Goal: Task Accomplishment & Management: Use online tool/utility

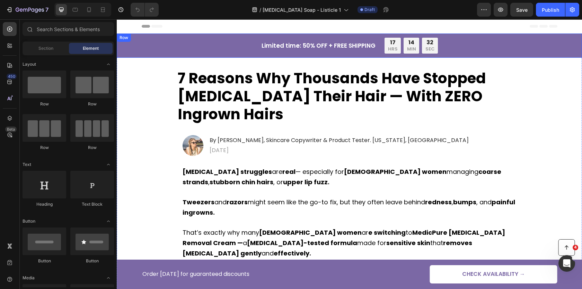
click at [125, 44] on div "Limited time: 50% OFF + FREE SHIPPING Text Block 17 HRS 14 MIN 32 SEC Countdown…" at bounding box center [349, 46] width 465 height 24
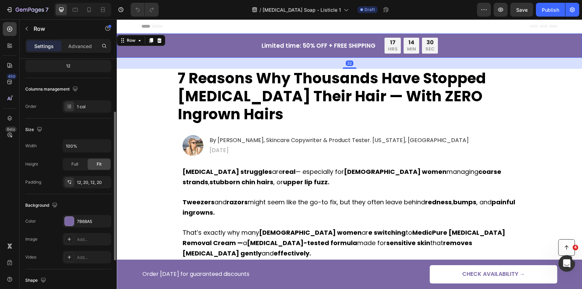
scroll to position [170, 0]
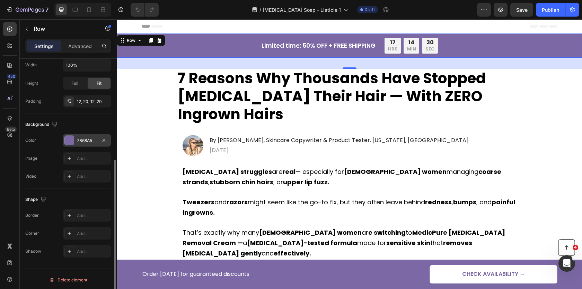
click at [86, 145] on div "7B68A5" at bounding box center [87, 140] width 48 height 12
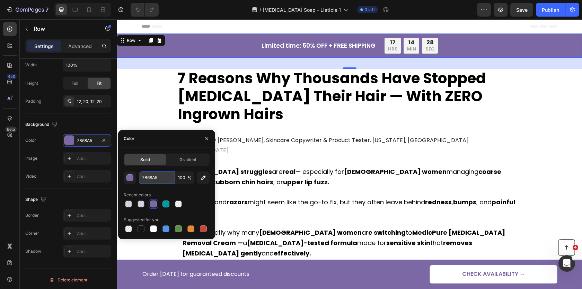
click at [150, 181] on input "7B68A5" at bounding box center [157, 178] width 36 height 12
paste input "#94C43A"
type input "#94C43A"
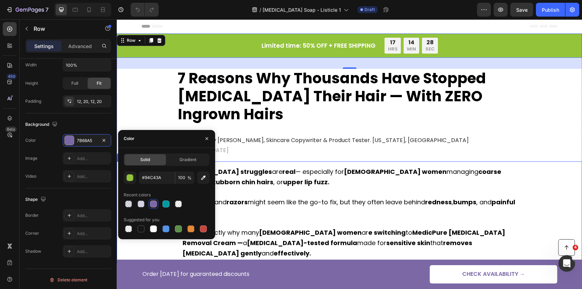
click at [304, 168] on span "[MEDICAL_DATA] struggles are real — especially for [DEMOGRAPHIC_DATA] women man…" at bounding box center [341, 177] width 318 height 19
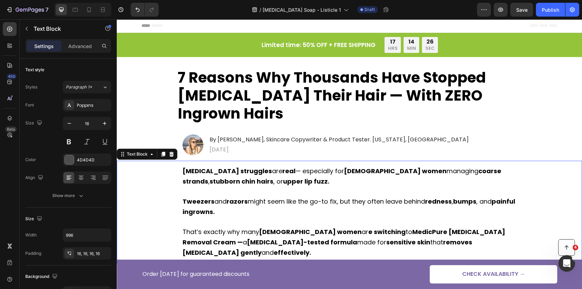
scroll to position [1, 0]
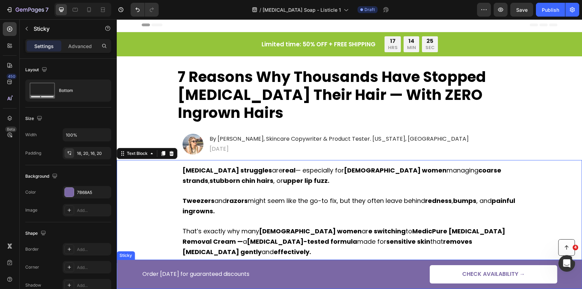
click at [123, 260] on div "Button Order [DATE] for guaranteed discounts Text Block CHECK AVAILABILITY → Bu…" at bounding box center [349, 274] width 465 height 29
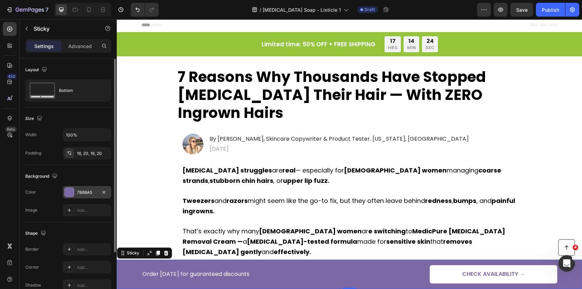
click at [83, 197] on div "7B68A5" at bounding box center [87, 192] width 48 height 12
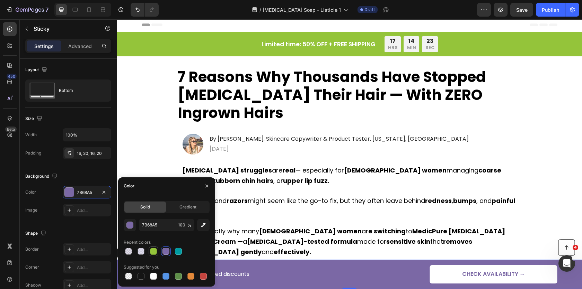
click at [151, 251] on div at bounding box center [153, 251] width 7 height 7
type input "94C43A"
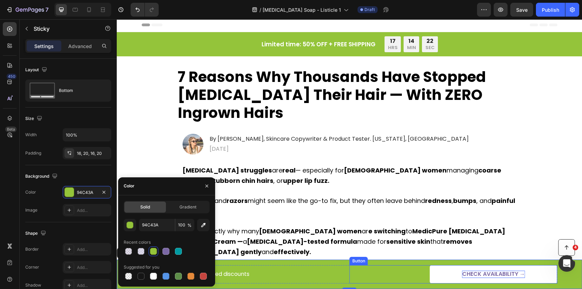
click at [462, 260] on p "CHECK AVAILABILITY →" at bounding box center [493, 274] width 63 height 7
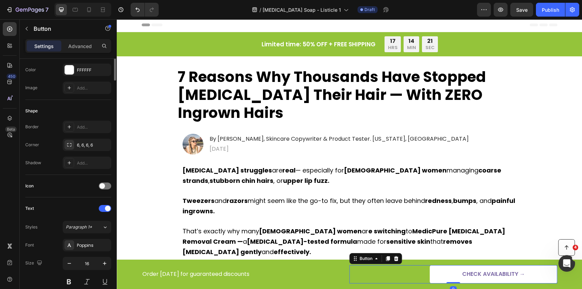
scroll to position [198, 0]
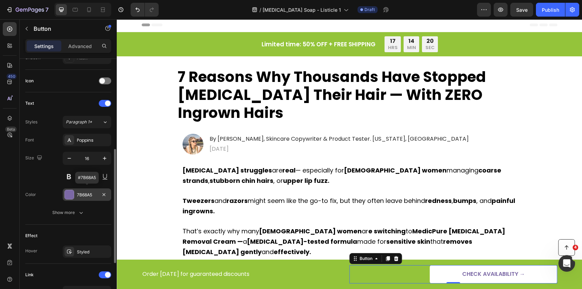
click at [82, 192] on div "7B68A5" at bounding box center [87, 195] width 20 height 6
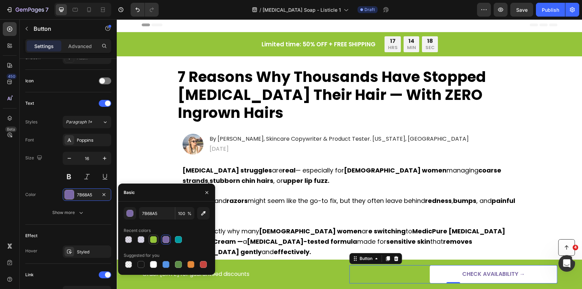
click at [153, 239] on div at bounding box center [153, 239] width 7 height 7
type input "94C43A"
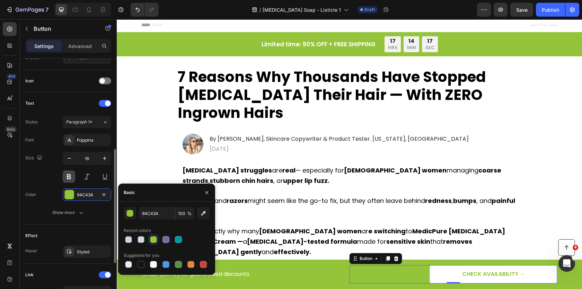
click at [70, 176] on button at bounding box center [69, 177] width 12 height 12
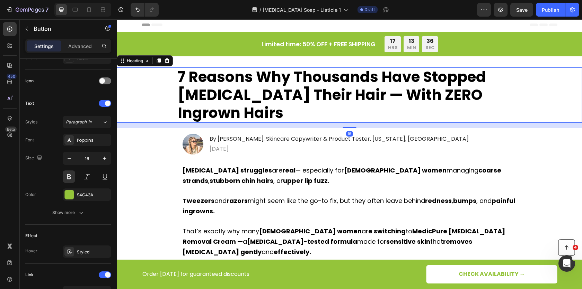
click at [274, 82] on strong "7 Reasons Why Thousands Have Stopped [MEDICAL_DATA] Their Hair — With ZERO Ingr…" at bounding box center [332, 95] width 308 height 56
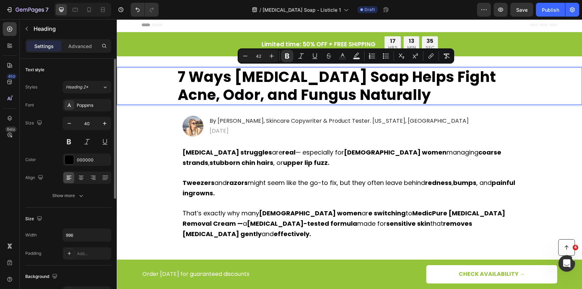
scroll to position [0, 0]
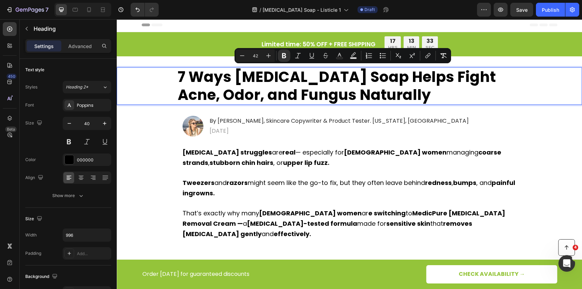
click at [282, 85] on strong "7 Ways [MEDICAL_DATA] Soap Helps Fight Acne, Odor, and Fungus Naturally" at bounding box center [337, 86] width 318 height 38
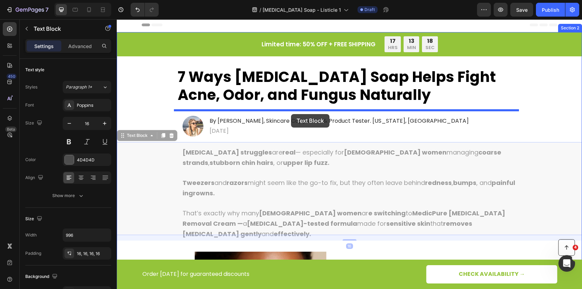
drag, startPoint x: 226, startPoint y: 161, endPoint x: 291, endPoint y: 114, distance: 79.9
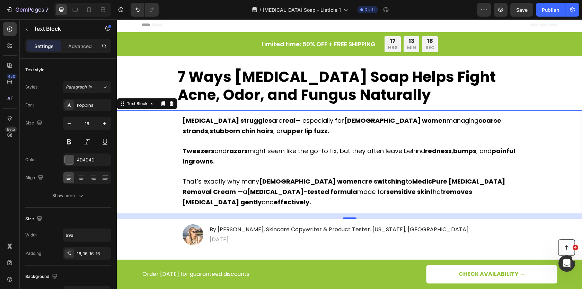
click at [251, 124] on span "[MEDICAL_DATA] struggles are real — especially for [DEMOGRAPHIC_DATA] women man…" at bounding box center [341, 125] width 318 height 19
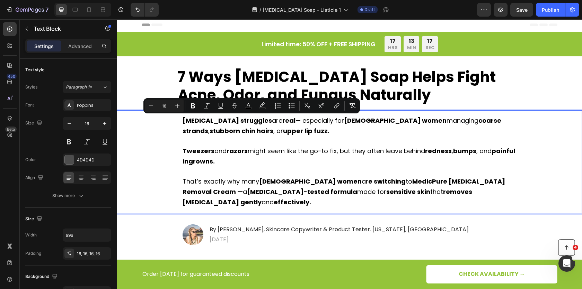
click at [251, 124] on span "[MEDICAL_DATA] struggles are real — especially for [DEMOGRAPHIC_DATA] women man…" at bounding box center [341, 125] width 318 height 19
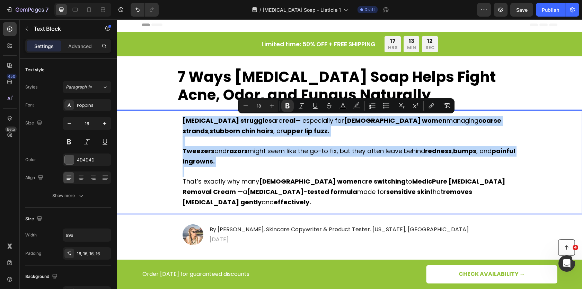
click at [204, 139] on p "[MEDICAL_DATA] struggles are real — especially for [DEMOGRAPHIC_DATA] women man…" at bounding box center [349, 131] width 334 height 30
type input "16"
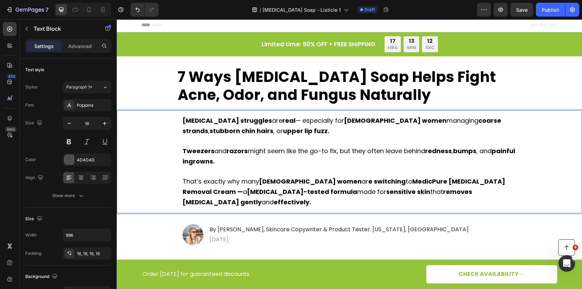
click at [204, 139] on p "[MEDICAL_DATA] struggles are real — especially for [DEMOGRAPHIC_DATA] women man…" at bounding box center [349, 131] width 334 height 30
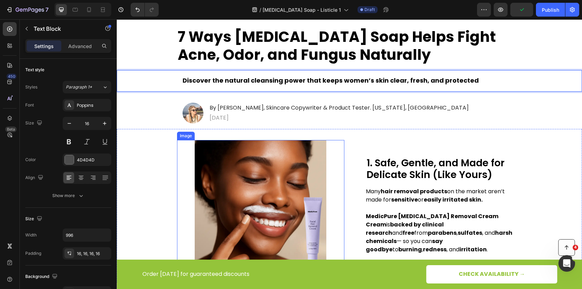
scroll to position [17, 0]
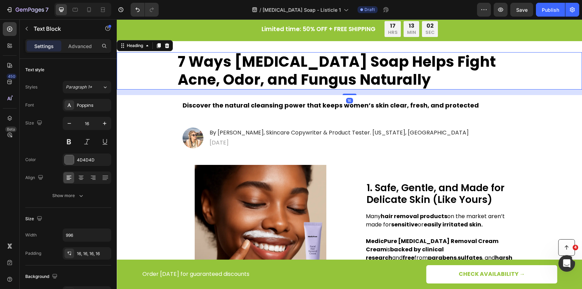
click at [133, 83] on div "⁠⁠⁠⁠⁠⁠⁠ 7 Ways [MEDICAL_DATA] Soap Helps Fight Acne, Odor, and Fungus Naturally" at bounding box center [349, 70] width 451 height 37
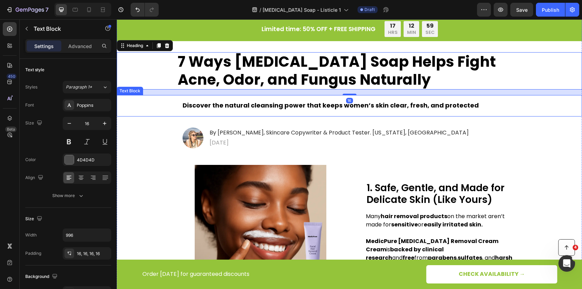
click at [155, 110] on div "Discover the natural cleansing power that keeps women’s skin clear, fresh, and …" at bounding box center [349, 105] width 465 height 21
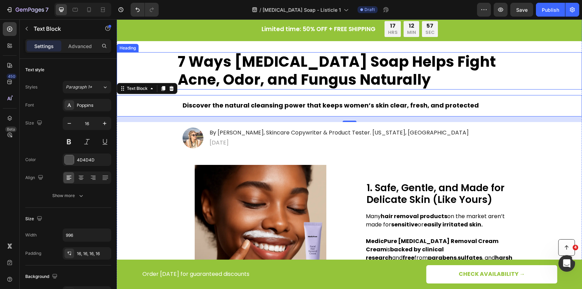
click at [153, 62] on div "⁠⁠⁠⁠⁠⁠⁠ 7 Ways [MEDICAL_DATA] Soap Helps Fight Acne, Odor, and Fungus Naturally" at bounding box center [349, 70] width 451 height 37
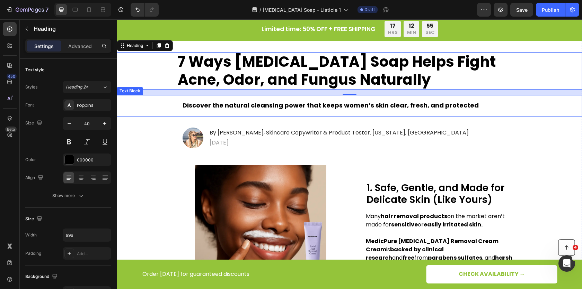
click at [153, 113] on div "Discover the natural cleansing power that keeps women’s skin clear, fresh, and …" at bounding box center [349, 105] width 465 height 21
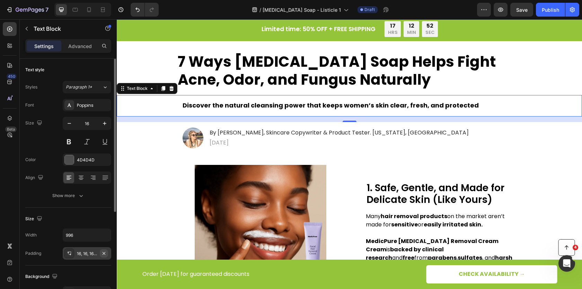
click at [106, 252] on icon "button" at bounding box center [104, 254] width 6 height 6
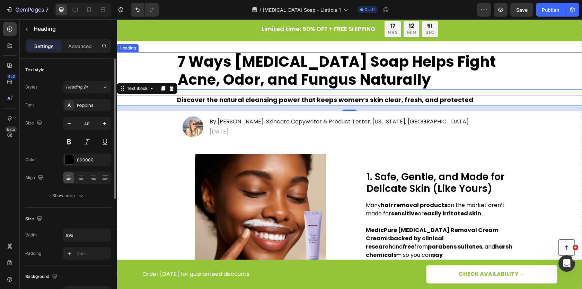
click at [300, 66] on strong "7 Ways [MEDICAL_DATA] Soap Helps Fight Acne, Odor, and Fungus Naturally" at bounding box center [337, 71] width 318 height 38
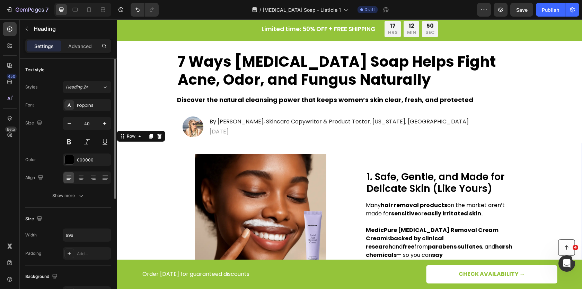
click at [159, 164] on div "Image 1. Safe, Gentle, and Made for Delicate Skin (Like Yours) Heading Many hai…" at bounding box center [349, 220] width 465 height 154
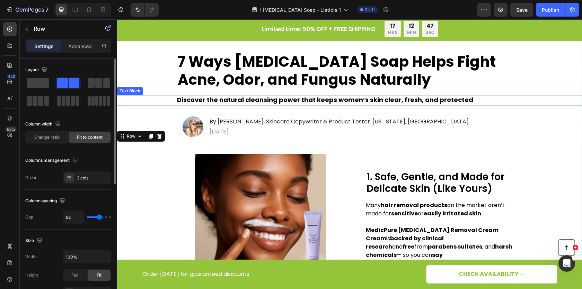
click at [261, 103] on strong "Discover the natural cleansing power that keeps women’s skin clear, fresh, and …" at bounding box center [325, 100] width 296 height 9
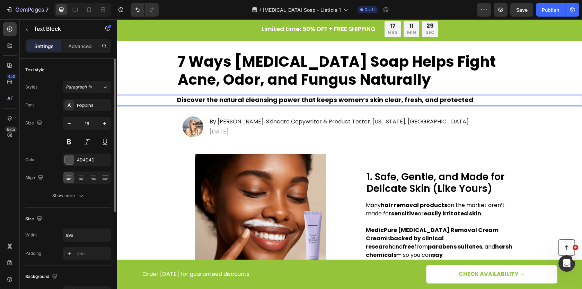
click at [200, 99] on strong "Discover the natural cleansing power that keeps women’s skin clear, fresh, and …" at bounding box center [325, 100] width 296 height 9
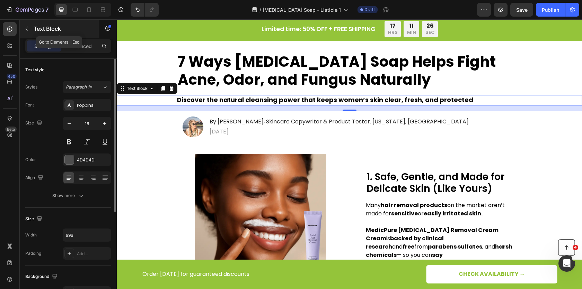
click at [28, 32] on button "button" at bounding box center [26, 28] width 11 height 11
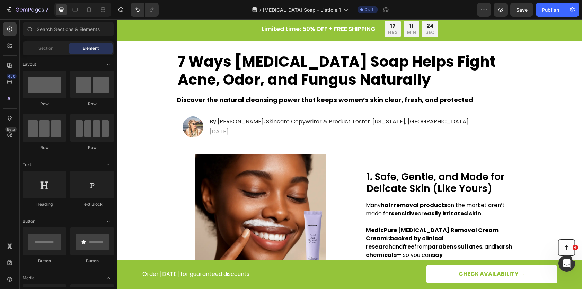
scroll to position [78, 0]
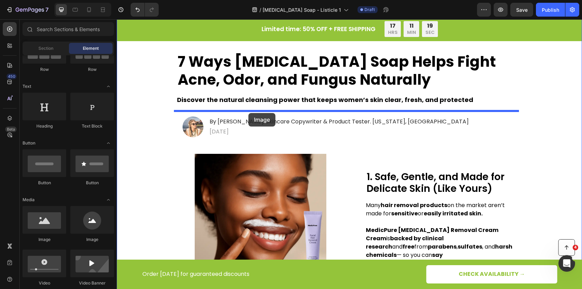
drag, startPoint x: 161, startPoint y: 244, endPoint x: 248, endPoint y: 113, distance: 157.2
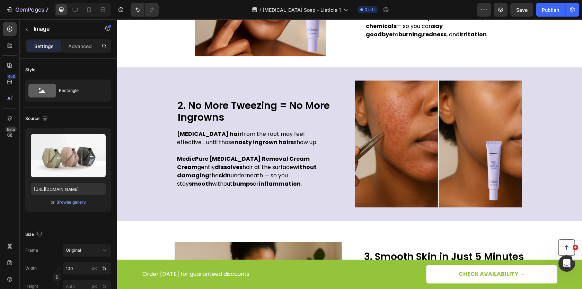
scroll to position [254, 0]
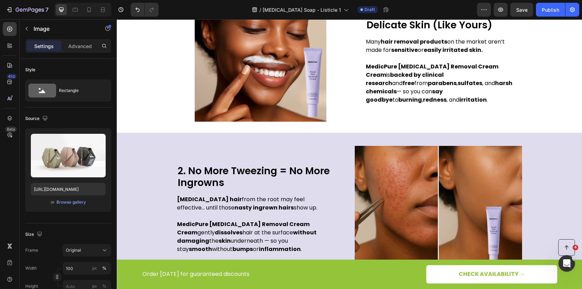
scroll to position [61, 0]
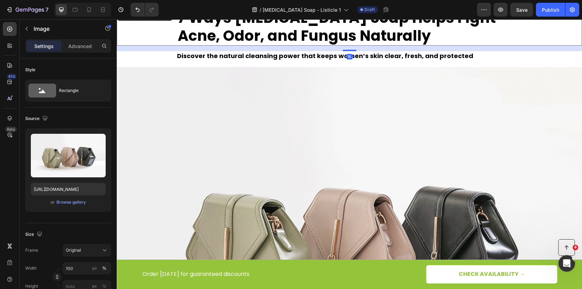
click at [135, 38] on div "⁠⁠⁠⁠⁠⁠⁠ 7 Ways [MEDICAL_DATA] Soap Helps Fight Acne, Odor, and Fungus Naturally" at bounding box center [349, 26] width 451 height 37
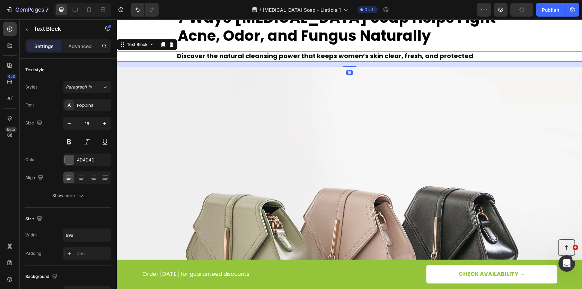
click at [142, 56] on div "Discover the natural cleansing power that keeps women’s skin clear, fresh, and …" at bounding box center [349, 56] width 465 height 10
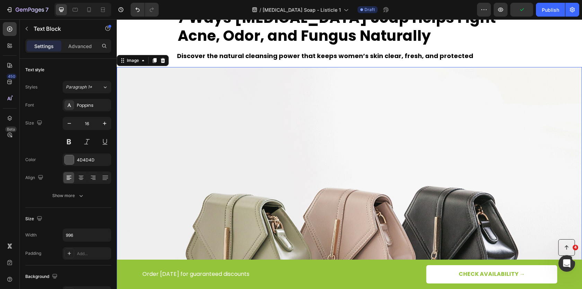
click at [146, 84] on img at bounding box center [349, 241] width 465 height 349
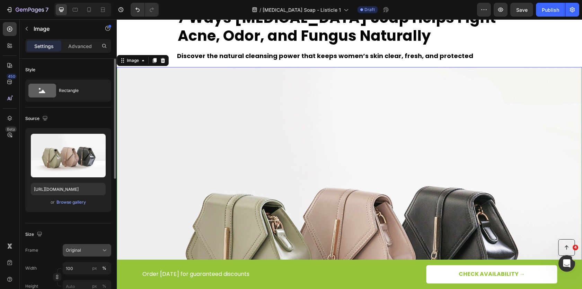
click at [80, 249] on span "Original" at bounding box center [73, 251] width 15 height 6
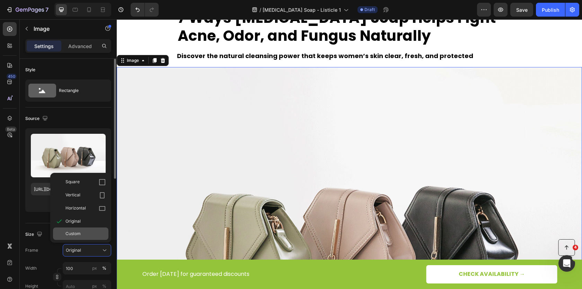
click at [79, 229] on div "Custom" at bounding box center [80, 234] width 55 height 12
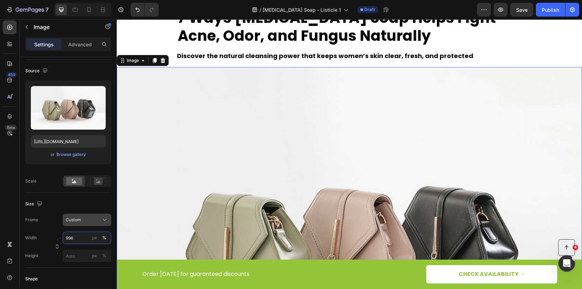
scroll to position [67, 0]
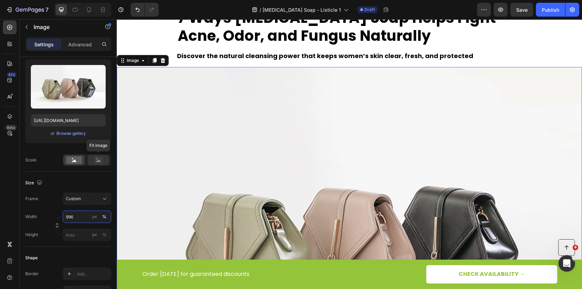
type input "996"
click at [96, 161] on rect at bounding box center [98, 160] width 9 height 7
click at [163, 59] on icon at bounding box center [163, 60] width 5 height 5
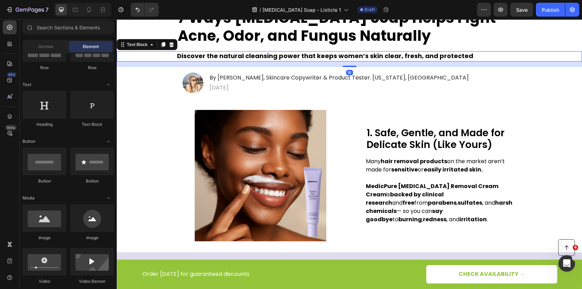
click at [190, 53] on strong "Discover the natural cleansing power that keeps women’s skin clear, fresh, and …" at bounding box center [325, 56] width 296 height 9
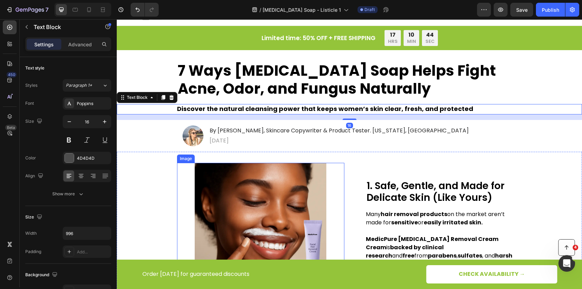
scroll to position [0, 0]
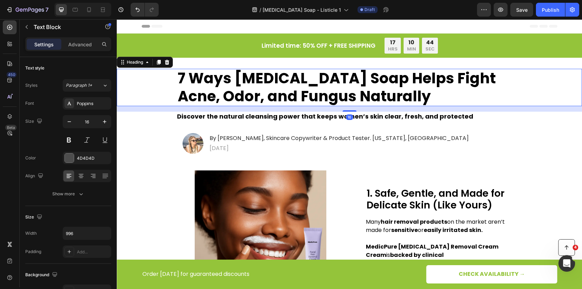
click at [203, 86] on strong "7 Ways [MEDICAL_DATA] Soap Helps Fight Acne, Odor, and Fungus Naturally" at bounding box center [337, 87] width 318 height 38
click at [29, 28] on button "button" at bounding box center [26, 26] width 11 height 11
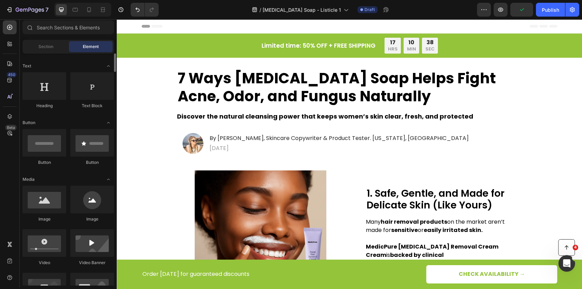
scroll to position [140, 0]
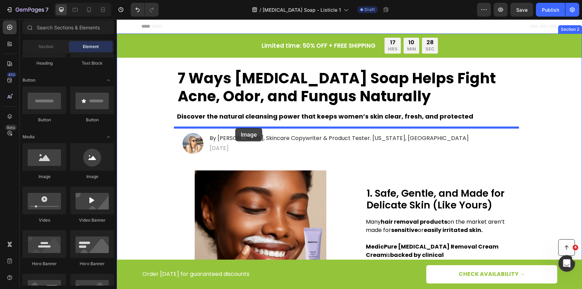
drag, startPoint x: 150, startPoint y: 173, endPoint x: 235, endPoint y: 128, distance: 96.5
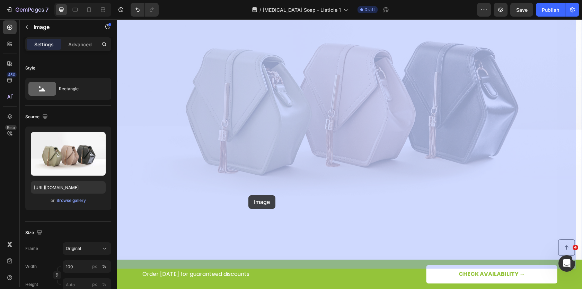
scroll to position [406, 0]
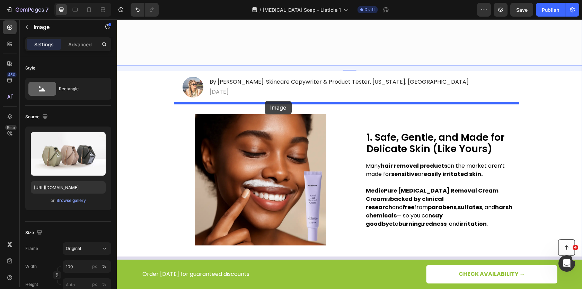
drag, startPoint x: 122, startPoint y: 122, endPoint x: 264, endPoint y: 101, distance: 144.5
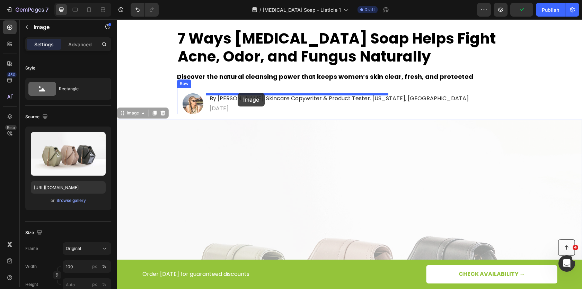
scroll to position [18, 0]
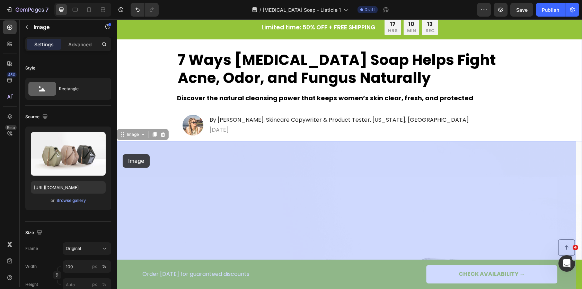
drag, startPoint x: 122, startPoint y: 73, endPoint x: 123, endPoint y: 154, distance: 81.0
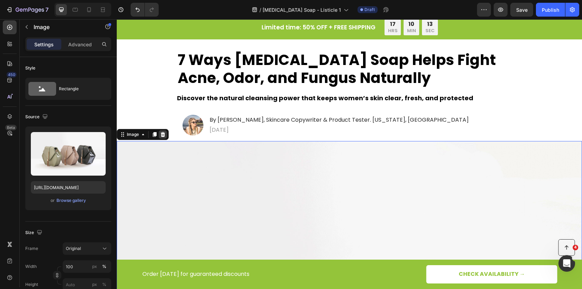
click at [162, 134] on icon at bounding box center [163, 135] width 6 height 6
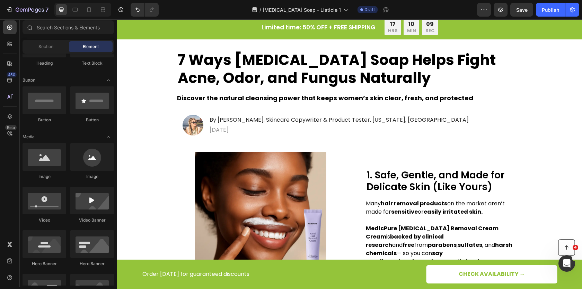
scroll to position [0, 0]
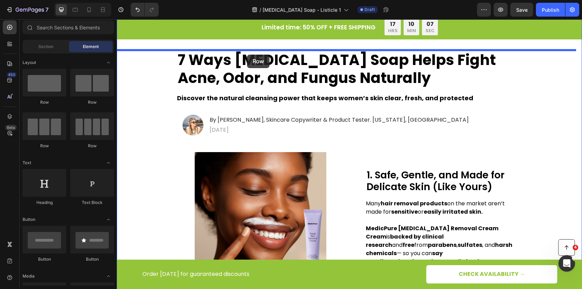
drag, startPoint x: 165, startPoint y: 107, endPoint x: 247, endPoint y: 55, distance: 97.3
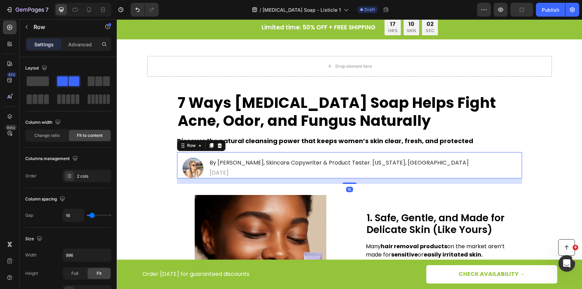
click at [177, 160] on div "Image By [PERSON_NAME], Skincare Copywriter & Product Tester. [US_STATE], [GEOG…" at bounding box center [349, 165] width 345 height 26
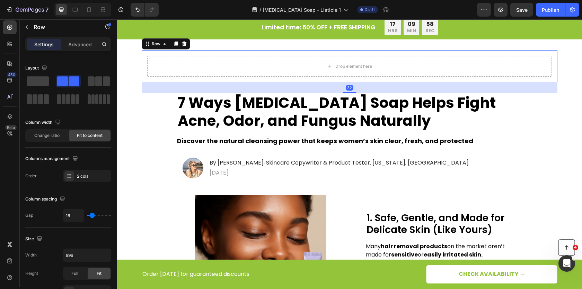
scroll to position [67, 0]
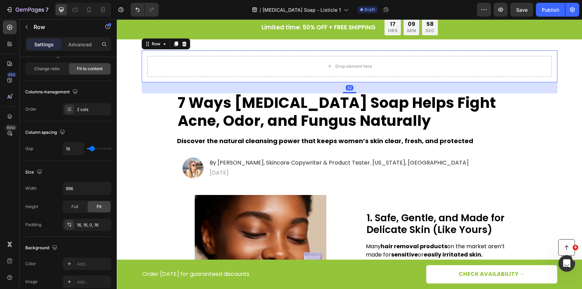
click at [142, 65] on div "Drop element here Row 32" at bounding box center [349, 67] width 415 height 32
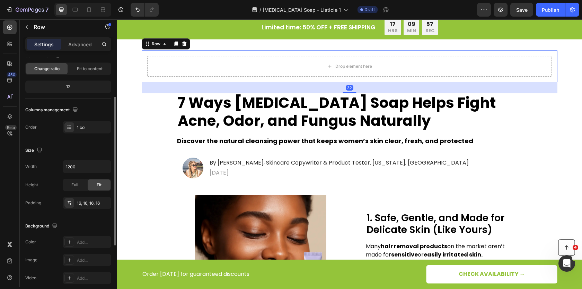
click at [142, 65] on div "Drop element here Row 32" at bounding box center [349, 67] width 415 height 32
click at [74, 164] on input "1200" at bounding box center [87, 167] width 48 height 12
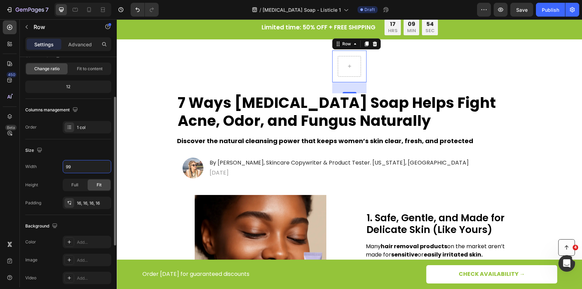
type input "996"
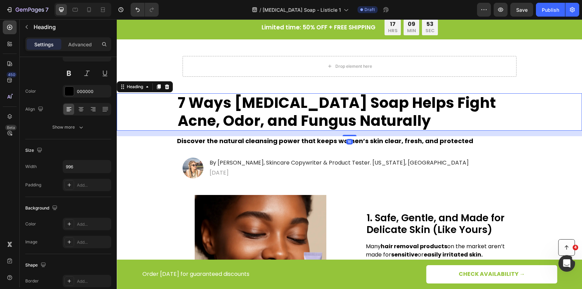
scroll to position [0, 0]
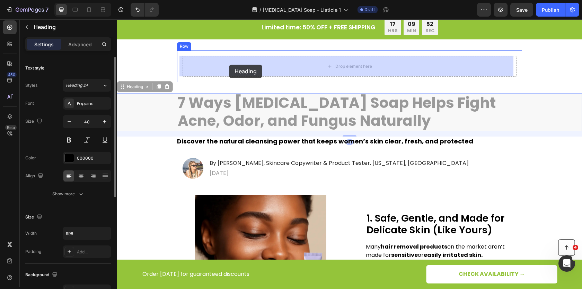
drag, startPoint x: 217, startPoint y: 97, endPoint x: 229, endPoint y: 65, distance: 34.6
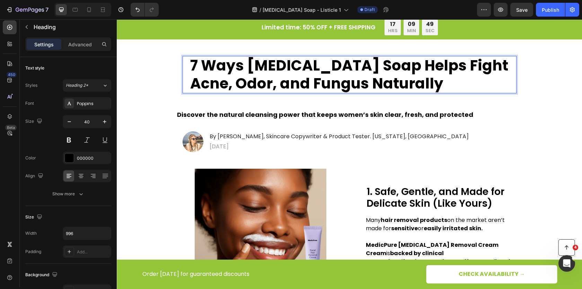
click at [225, 86] on strong "7 Ways [MEDICAL_DATA] Soap Helps Fight Acne, Odor, and Fungus Naturally" at bounding box center [349, 74] width 318 height 38
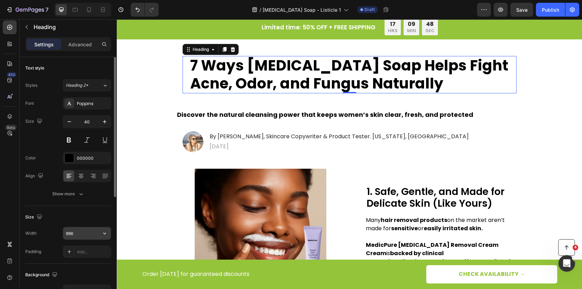
click at [82, 233] on input "996" at bounding box center [87, 233] width 48 height 12
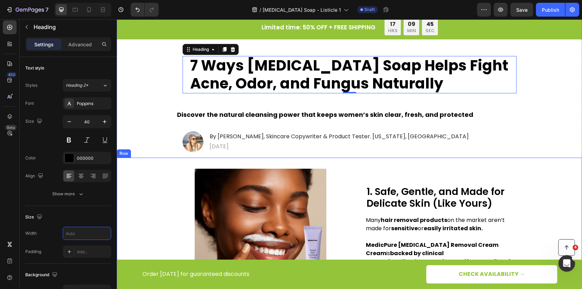
click at [121, 205] on div "Image 1. Safe, Gentle, and Made for Delicate Skin (Like Yours) Heading Many hai…" at bounding box center [349, 235] width 465 height 154
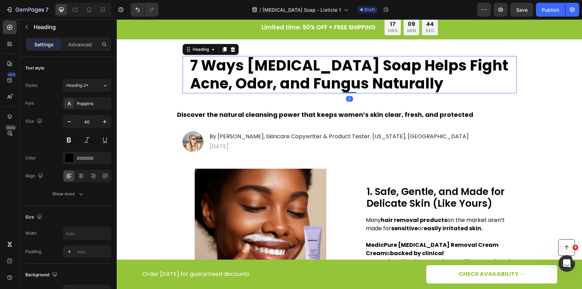
click at [197, 77] on strong "7 Ways [MEDICAL_DATA] Soap Helps Fight Acne, Odor, and Fungus Naturally" at bounding box center [349, 74] width 318 height 38
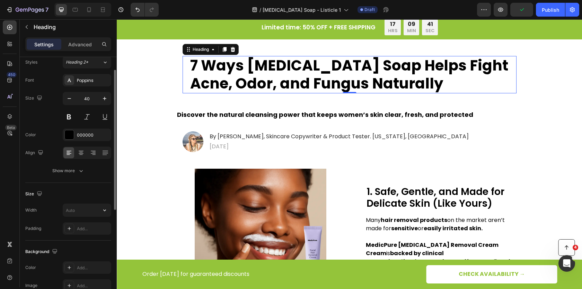
scroll to position [70, 0]
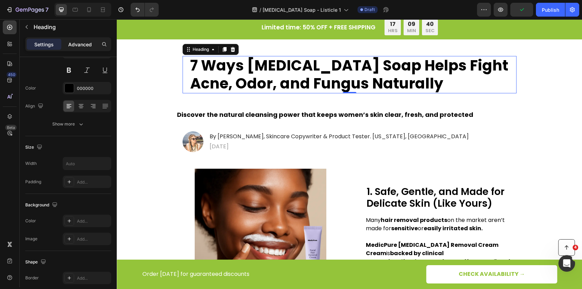
click at [69, 43] on p "Advanced" at bounding box center [80, 44] width 24 height 7
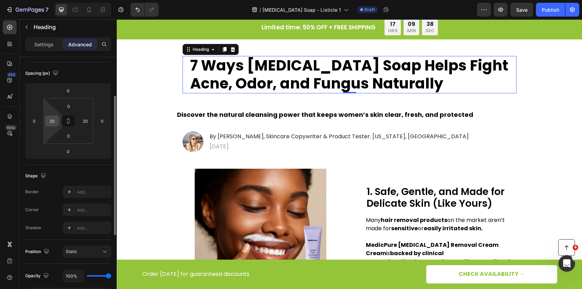
click at [53, 124] on input "20" at bounding box center [52, 121] width 10 height 10
type input "0"
click at [79, 121] on div "20" at bounding box center [85, 121] width 14 height 11
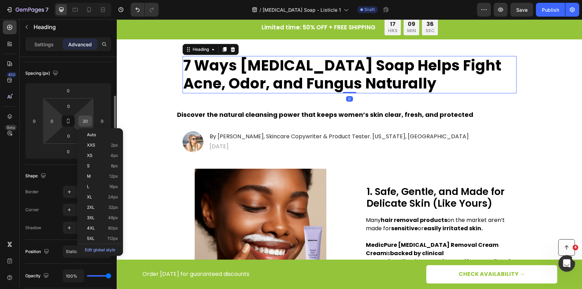
click at [79, 121] on div "20" at bounding box center [85, 121] width 14 height 11
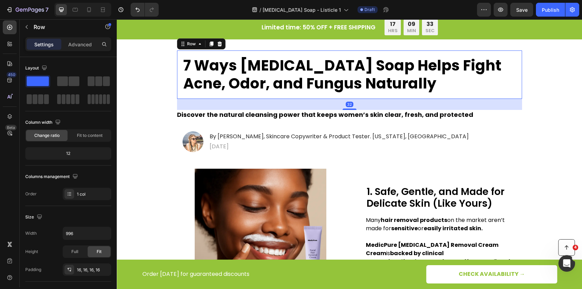
click at [177, 73] on div "⁠⁠⁠⁠⁠⁠⁠ 7 Ways [MEDICAL_DATA] Soap Helps Fight Acne, Odor, and Fungus Naturally…" at bounding box center [349, 75] width 345 height 48
click at [103, 260] on icon "button" at bounding box center [104, 270] width 6 height 6
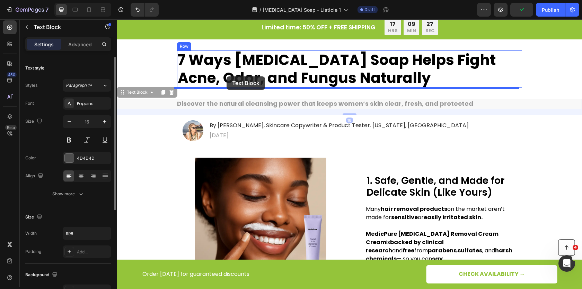
drag, startPoint x: 209, startPoint y: 102, endPoint x: 226, endPoint y: 77, distance: 31.2
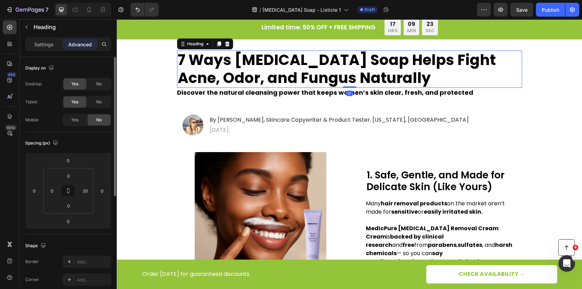
click at [274, 74] on strong "7 Ways [MEDICAL_DATA] Soap Helps Fight Acne, Odor, and Fungus Naturally" at bounding box center [337, 69] width 318 height 38
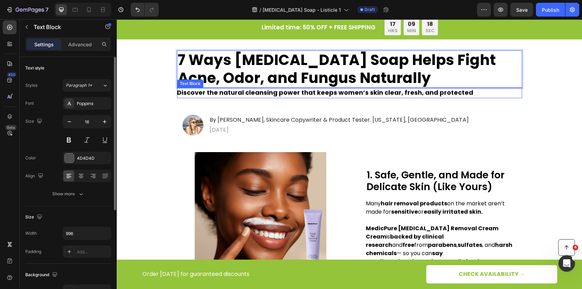
click at [258, 92] on strong "Discover the natural cleansing power that keeps women’s skin clear, fresh, and …" at bounding box center [325, 92] width 296 height 9
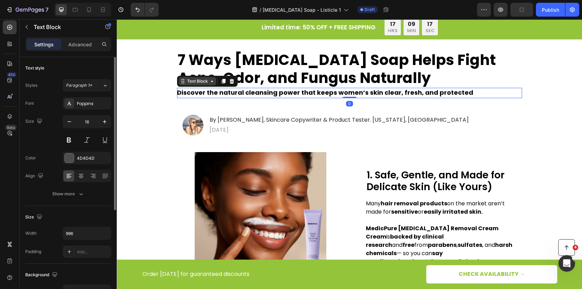
click at [209, 82] on icon at bounding box center [212, 82] width 6 height 6
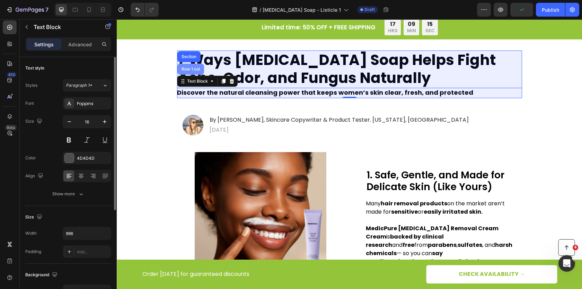
click at [192, 67] on div "Row 1 col" at bounding box center [190, 69] width 21 height 4
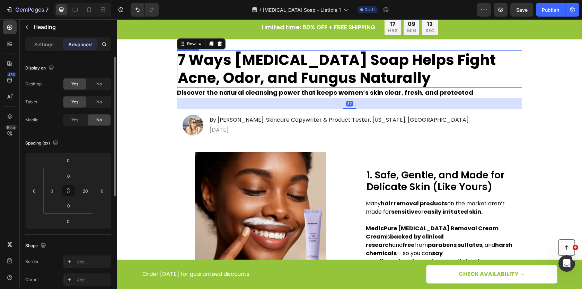
click at [239, 71] on strong "7 Ways [MEDICAL_DATA] Soap Helps Fight Acne, Odor, and Fungus Naturally" at bounding box center [337, 69] width 318 height 38
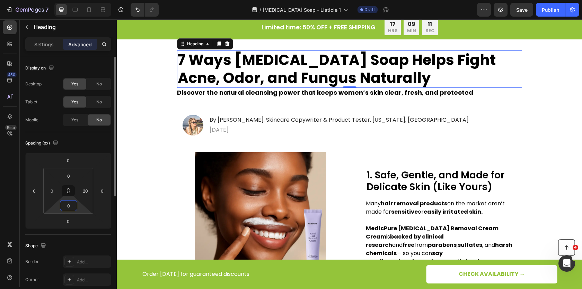
click at [65, 207] on input "0" at bounding box center [69, 206] width 14 height 10
click at [85, 187] on input "20" at bounding box center [85, 191] width 10 height 10
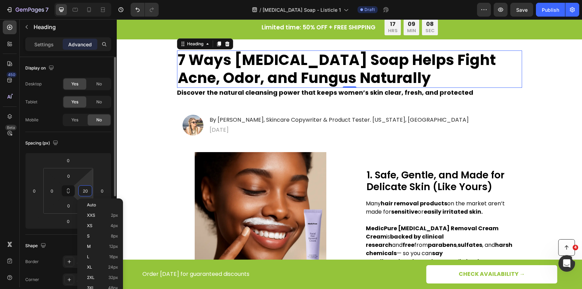
click at [85, 187] on input "20" at bounding box center [85, 191] width 10 height 10
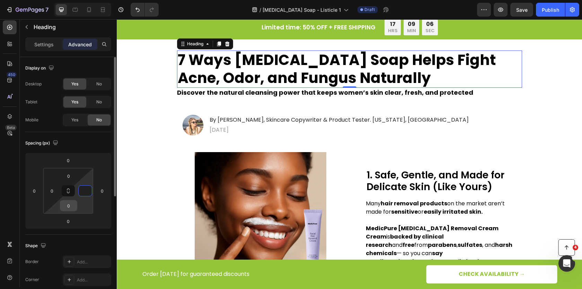
type input "0"
click at [68, 205] on input "0" at bounding box center [69, 206] width 14 height 10
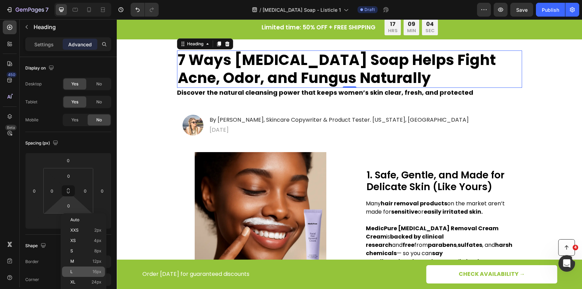
click at [78, 260] on p "L 16px" at bounding box center [85, 272] width 31 height 5
type input "16"
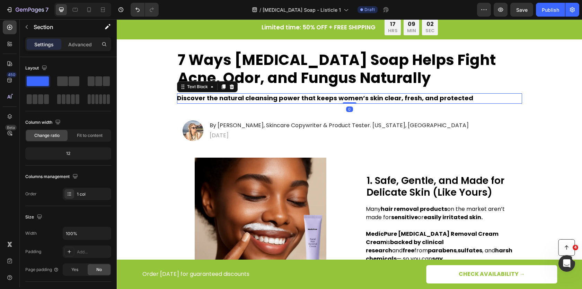
click at [197, 100] on strong "Discover the natural cleansing power that keeps women’s skin clear, fresh, and …" at bounding box center [325, 98] width 296 height 9
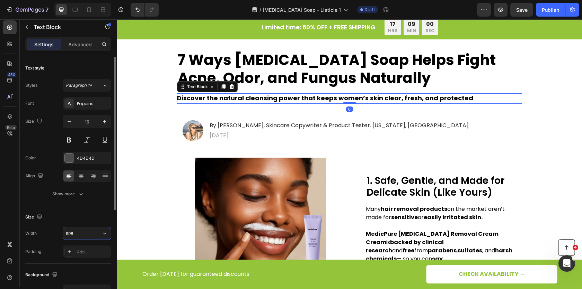
click at [77, 234] on input "996" at bounding box center [87, 233] width 48 height 12
click at [84, 38] on div "Settings Advanced" at bounding box center [68, 44] width 86 height 14
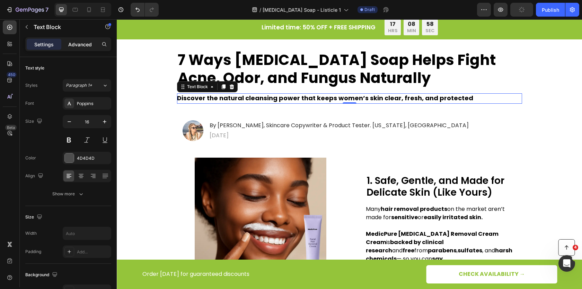
click at [83, 39] on div "Advanced" at bounding box center [80, 44] width 35 height 11
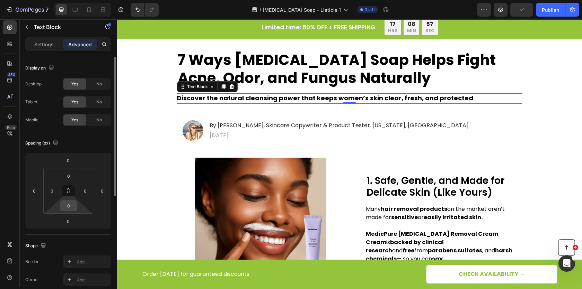
click at [63, 203] on input "0" at bounding box center [69, 206] width 14 height 10
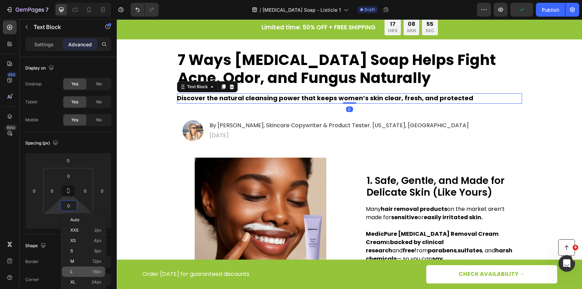
click at [88, 260] on p "L 16px" at bounding box center [85, 272] width 31 height 5
type input "16"
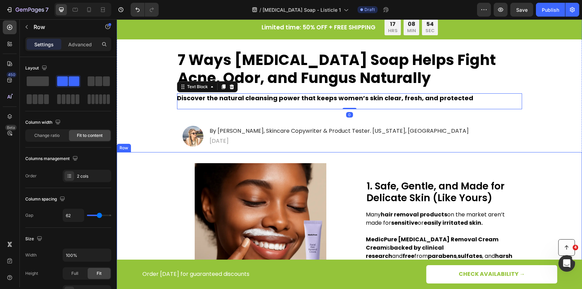
click at [147, 158] on div "Image 1. Safe, Gentle, and Made for Delicate Skin (Like Yours) Heading Many hai…" at bounding box center [349, 229] width 465 height 154
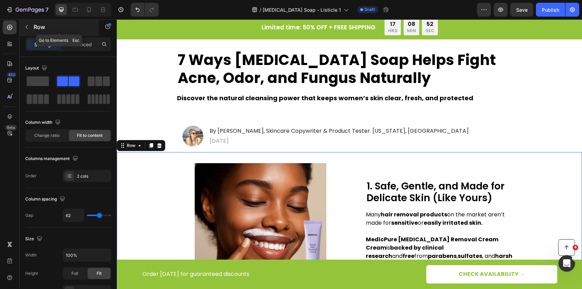
click at [29, 29] on button "button" at bounding box center [26, 26] width 11 height 11
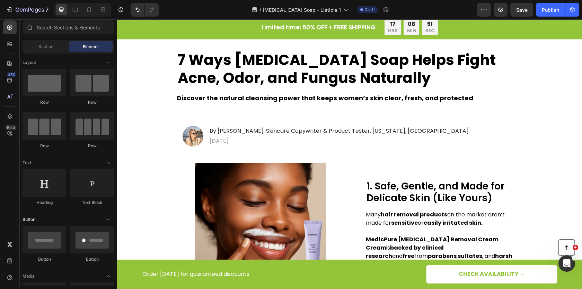
scroll to position [70, 0]
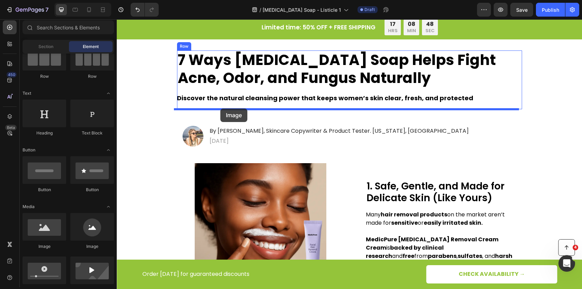
drag, startPoint x: 172, startPoint y: 249, endPoint x: 220, endPoint y: 109, distance: 148.0
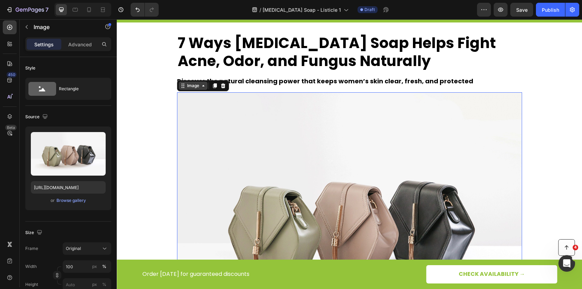
scroll to position [0, 0]
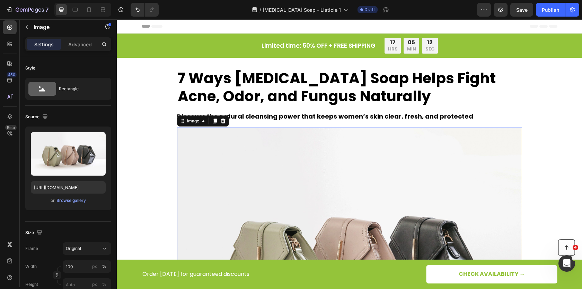
click at [270, 153] on img at bounding box center [349, 257] width 345 height 259
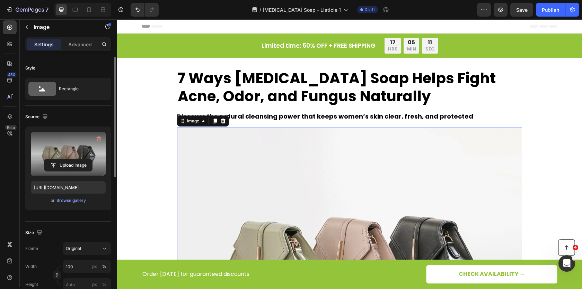
click at [85, 154] on label at bounding box center [68, 154] width 75 height 44
click at [85, 160] on input "file" at bounding box center [68, 166] width 48 height 12
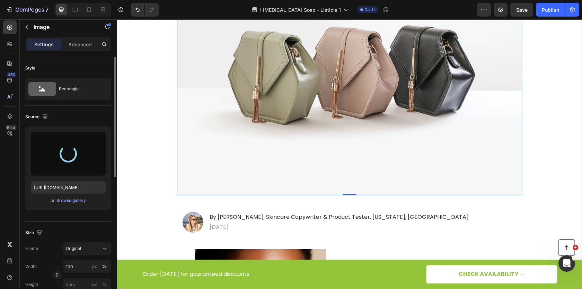
scroll to position [252, 0]
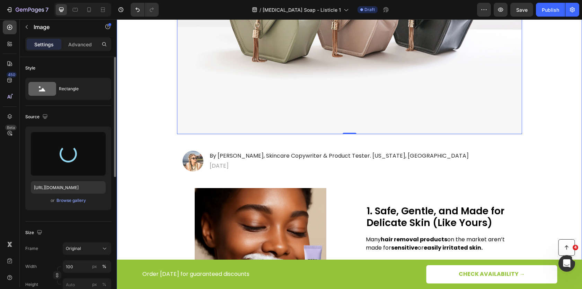
type input "[URL][DOMAIN_NAME]"
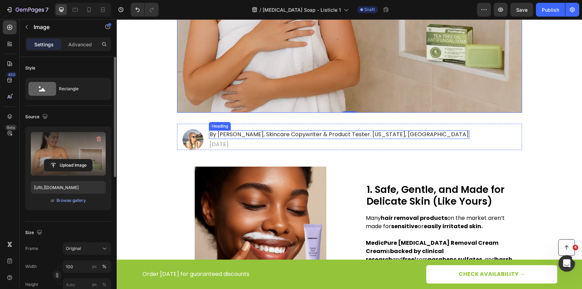
scroll to position [187, 0]
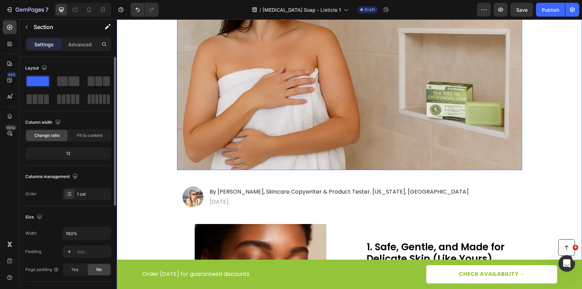
click at [423, 125] on img at bounding box center [349, 55] width 345 height 230
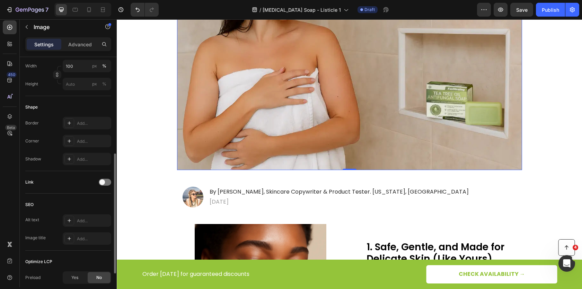
scroll to position [199, 0]
click at [88, 143] on div "Add..." at bounding box center [93, 143] width 33 height 6
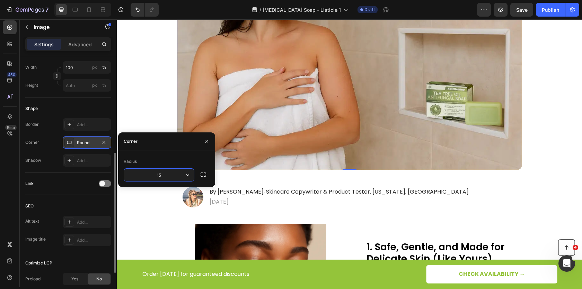
type input "15"
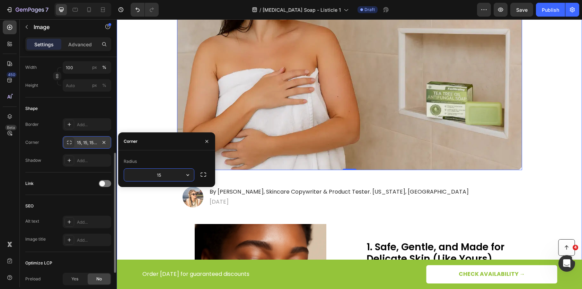
drag, startPoint x: 545, startPoint y: 140, endPoint x: 539, endPoint y: 142, distance: 6.1
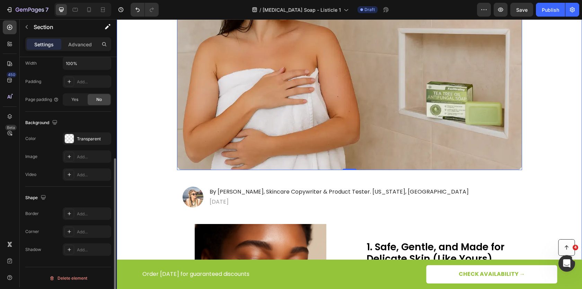
scroll to position [0, 0]
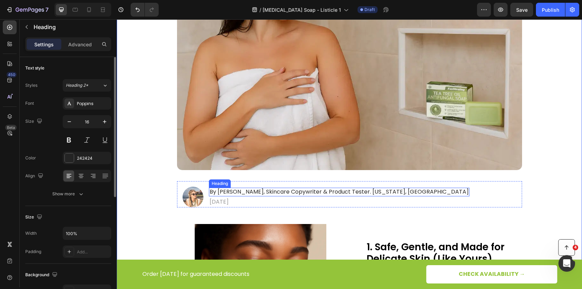
click at [233, 192] on h2 "By [PERSON_NAME], Skincare Copywriter & Product Tester. [US_STATE], [GEOGRAPHIC…" at bounding box center [339, 192] width 260 height 9
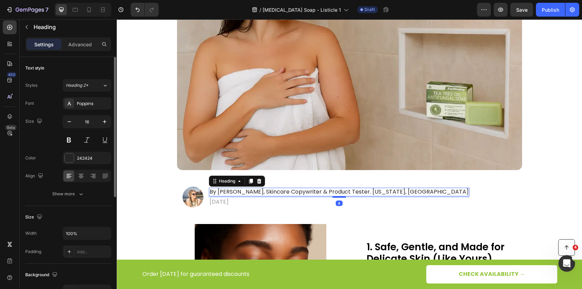
click at [233, 192] on h2 "By [PERSON_NAME], Skincare Copywriter & Product Tester. [US_STATE], [GEOGRAPHIC…" at bounding box center [339, 192] width 260 height 9
click at [233, 192] on p "By [PERSON_NAME], Skincare Copywriter & Product Tester. [US_STATE], [GEOGRAPHIC…" at bounding box center [338, 192] width 259 height 7
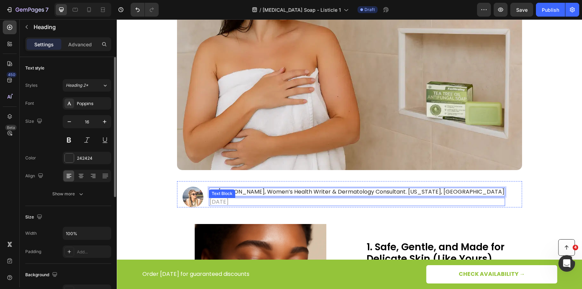
click at [225, 201] on p "[DATE]" at bounding box center [356, 202] width 295 height 7
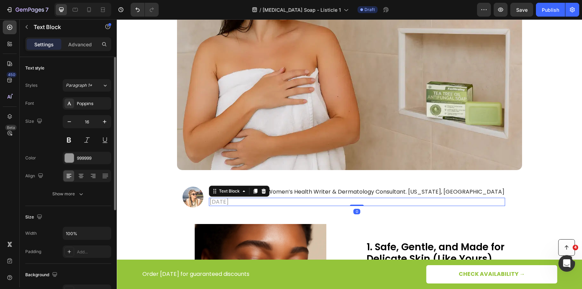
click at [226, 204] on p "[DATE]" at bounding box center [356, 202] width 295 height 7
click at [230, 204] on p "[DATE]" at bounding box center [356, 202] width 295 height 7
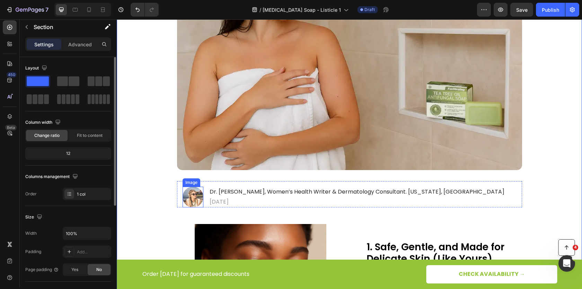
click at [187, 198] on img at bounding box center [192, 197] width 21 height 21
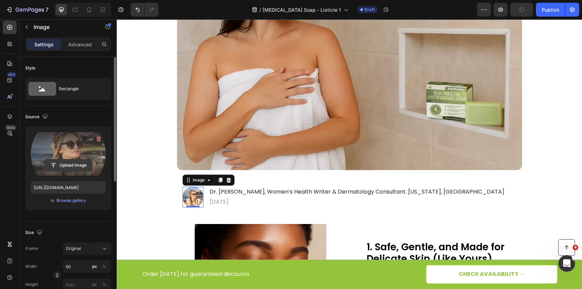
click at [69, 164] on input "file" at bounding box center [68, 166] width 48 height 12
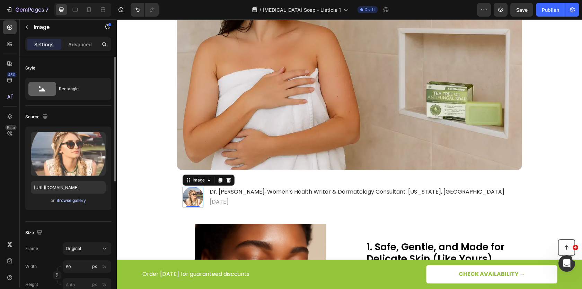
click at [67, 202] on div "Browse gallery" at bounding box center [70, 201] width 29 height 6
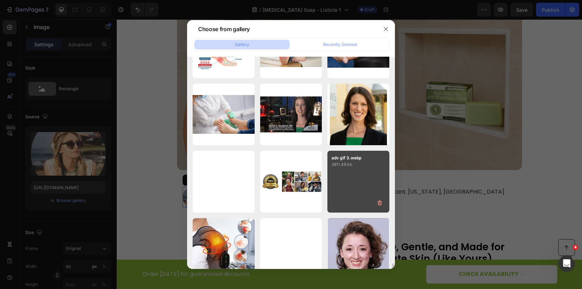
scroll to position [3183, 0]
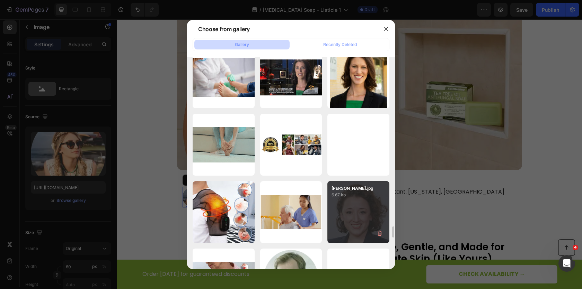
click at [358, 216] on div "[PERSON_NAME].jpg 6.67 kb" at bounding box center [358, 212] width 62 height 62
type input "[URL][DOMAIN_NAME]"
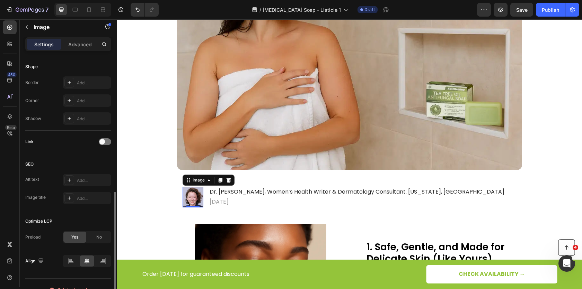
scroll to position [221, 0]
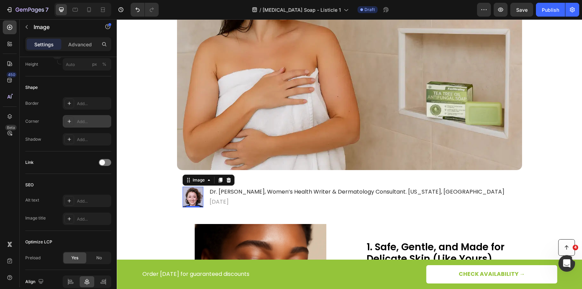
click at [84, 121] on div "Add..." at bounding box center [93, 122] width 33 height 6
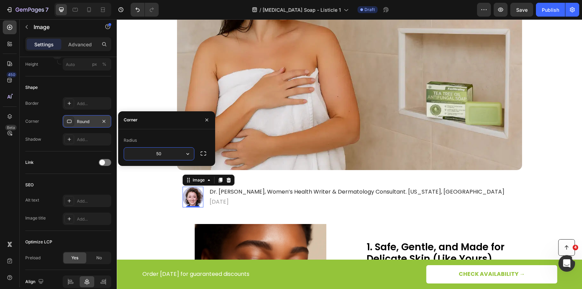
type input "50"
click at [184, 206] on img at bounding box center [192, 197] width 21 height 21
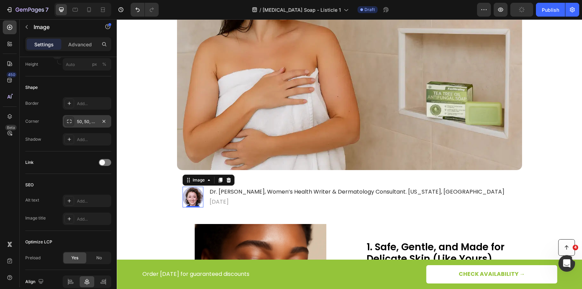
click at [188, 198] on img at bounding box center [192, 197] width 21 height 21
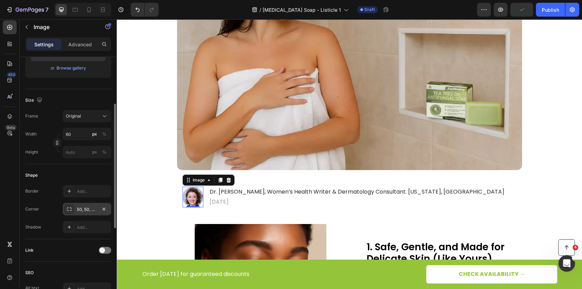
scroll to position [73, 0]
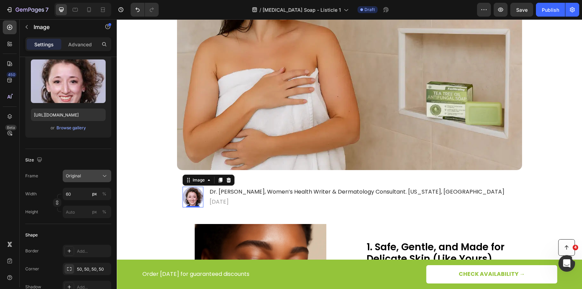
click at [109, 177] on button "Original" at bounding box center [87, 176] width 48 height 12
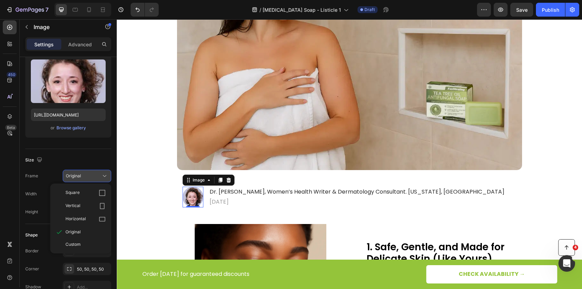
click at [107, 174] on icon at bounding box center [104, 176] width 7 height 7
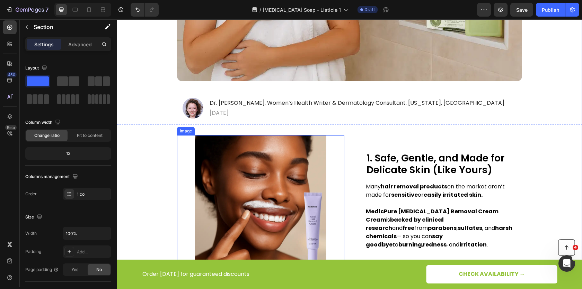
scroll to position [354, 0]
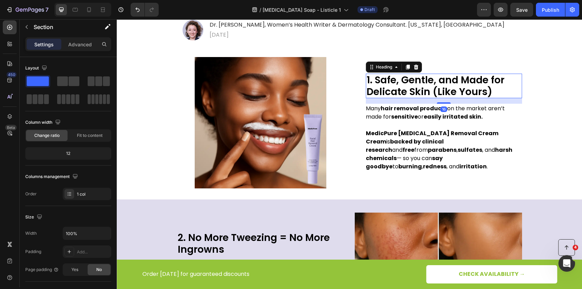
click at [409, 90] on h2 "1. Safe, Gentle, and Made for Delicate Skin (Like Yours)" at bounding box center [444, 86] width 156 height 25
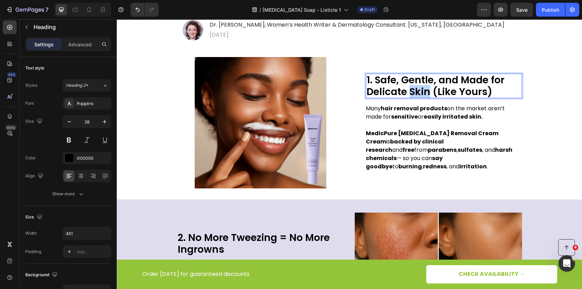
click at [409, 90] on h2 "1. Safe, Gentle, and Made for Delicate Skin (Like Yours)" at bounding box center [444, 86] width 156 height 25
click at [388, 87] on p "1. Safe, Gentle, and Made for Delicate Skin (Like Yours)" at bounding box center [443, 85] width 155 height 23
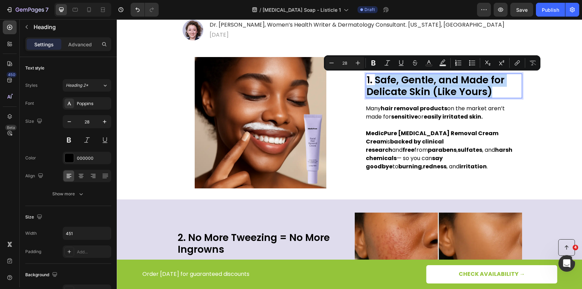
drag, startPoint x: 373, startPoint y: 82, endPoint x: 489, endPoint y: 98, distance: 117.4
click at [489, 98] on h2 "1. Safe, Gentle, and Made for Delicate Skin (Like Yours)" at bounding box center [444, 86] width 156 height 25
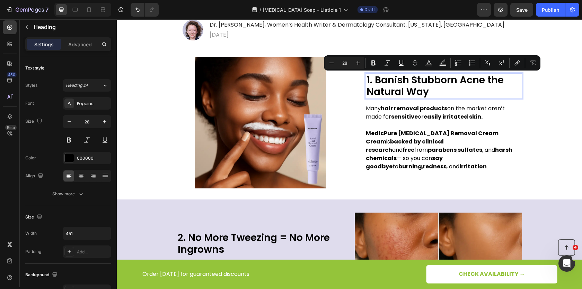
scroll to position [0, 0]
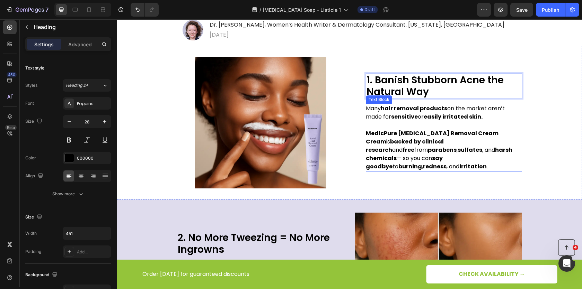
click at [403, 140] on strong "backed by clinical research" at bounding box center [405, 146] width 78 height 16
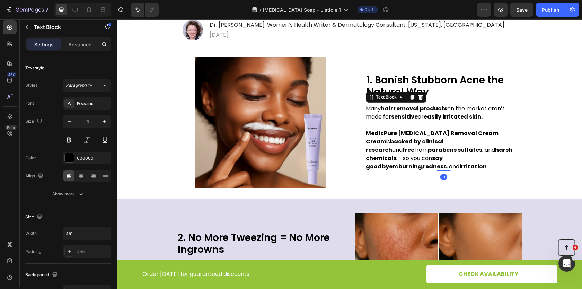
click at [408, 139] on strong "backed by clinical research" at bounding box center [405, 146] width 78 height 16
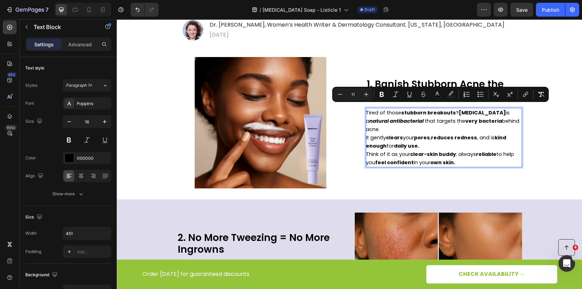
scroll to position [363, 0]
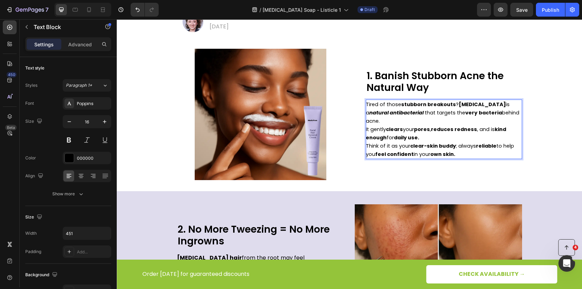
click at [429, 132] on p "It gently clears your pores , reduces redness , and is kind enough for daily us…" at bounding box center [443, 133] width 155 height 17
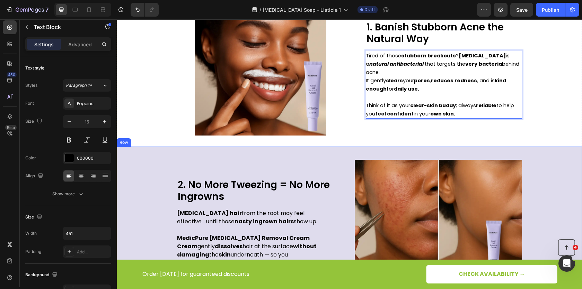
scroll to position [432, 0]
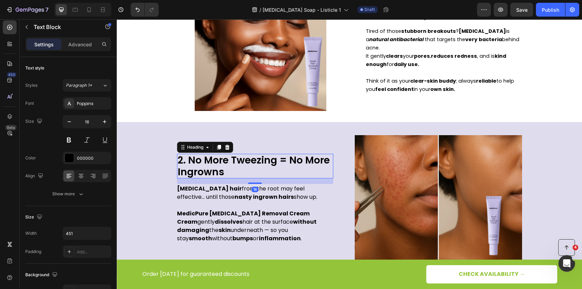
click at [236, 168] on h2 "2. No More Tweezing = No More Ingrowns" at bounding box center [255, 166] width 156 height 25
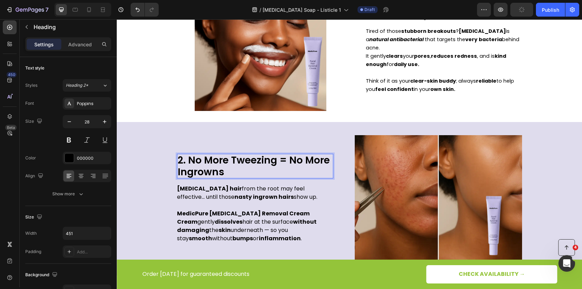
click at [216, 176] on h2 "2. No More Tweezing = No More Ingrowns" at bounding box center [255, 166] width 156 height 25
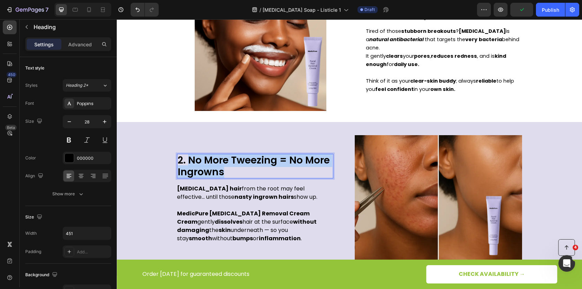
drag, startPoint x: 234, startPoint y: 174, endPoint x: 187, endPoint y: 159, distance: 49.3
click at [187, 159] on p "2. No More Tweezing = No More Ingrowns" at bounding box center [255, 166] width 155 height 23
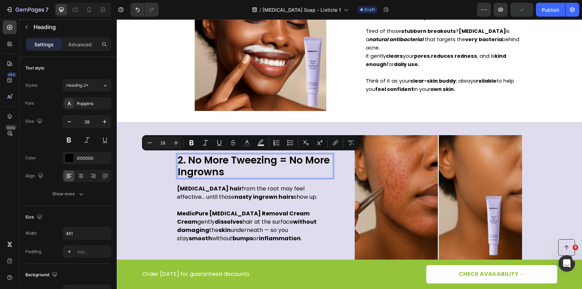
scroll to position [0, 0]
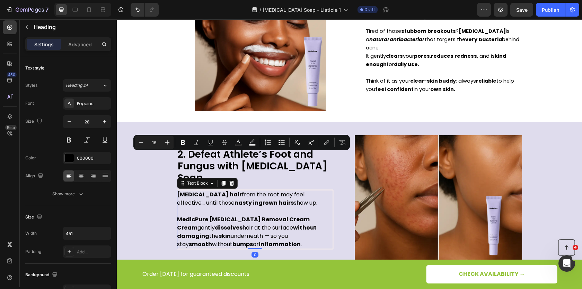
click at [218, 216] on strong "MedicPure [MEDICAL_DATA] Removal Cream Cream" at bounding box center [243, 224] width 133 height 16
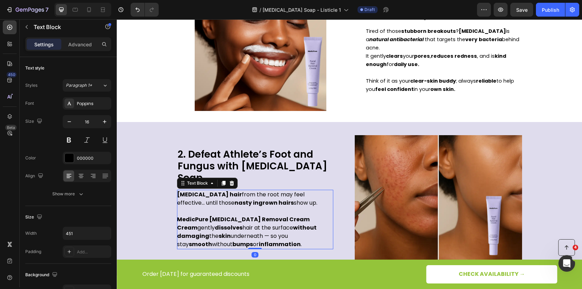
click at [235, 216] on strong "MedicPure [MEDICAL_DATA] Removal Cream Cream" at bounding box center [243, 224] width 133 height 16
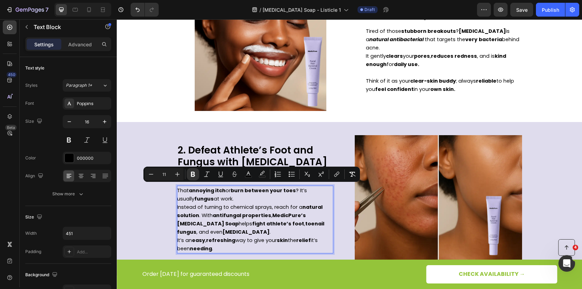
scroll to position [428, 0]
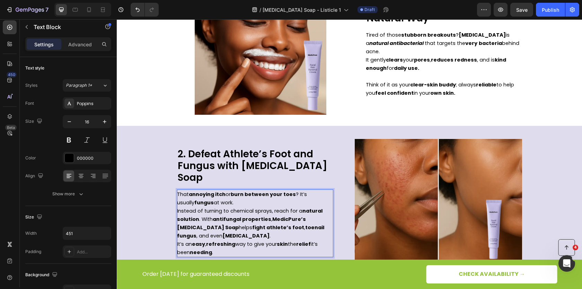
click at [254, 197] on p "That annoying itch or burn between your toes ? It’s usually fungus at work." at bounding box center [254, 198] width 155 height 17
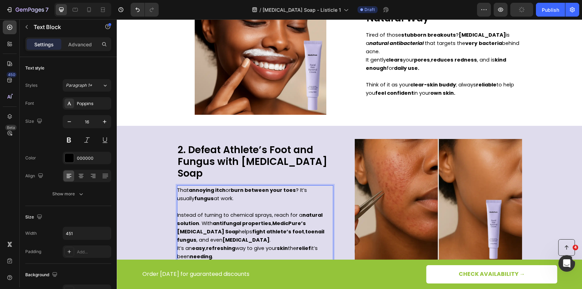
scroll to position [424, 0]
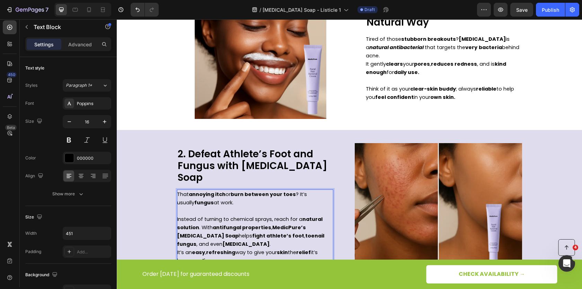
click at [228, 239] on p "Instead of turning to chemical sprays, reach for a natural solution . With anti…" at bounding box center [254, 231] width 155 height 33
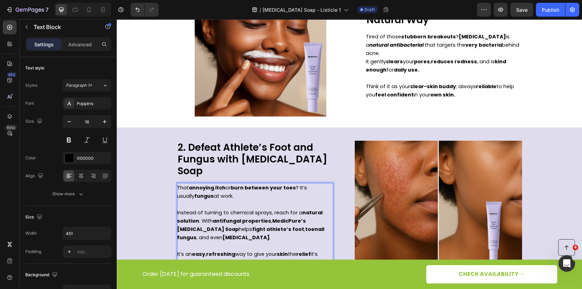
scroll to position [438, 0]
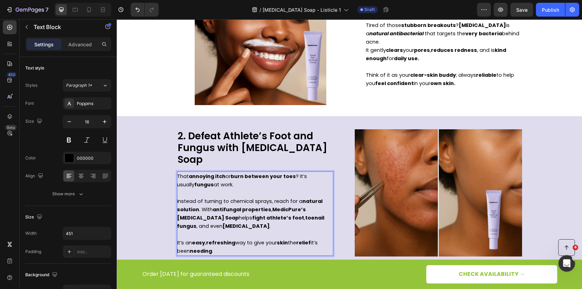
click at [258, 208] on p "Instead of turning to chemical sprays, reach for a natural solution . With anti…" at bounding box center [254, 213] width 155 height 33
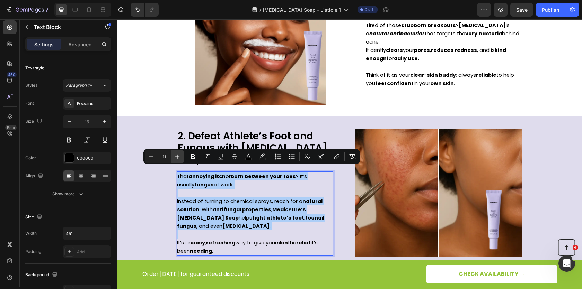
click at [181, 158] on button "Plus" at bounding box center [177, 157] width 12 height 12
click at [181, 159] on button "Plus" at bounding box center [177, 157] width 12 height 12
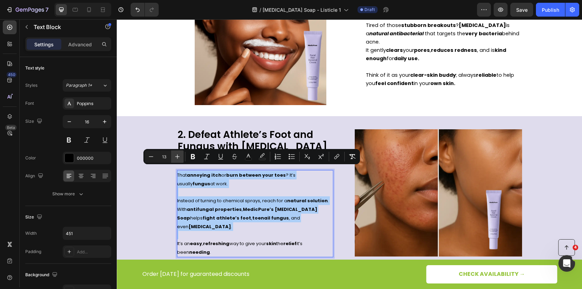
click at [181, 160] on button "Plus" at bounding box center [177, 157] width 12 height 12
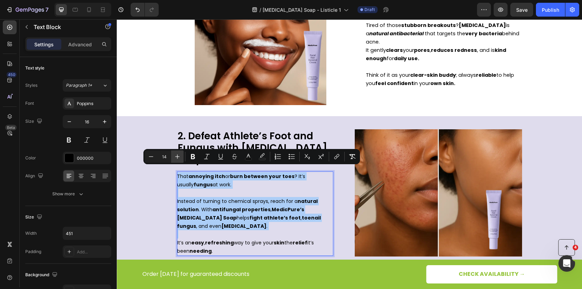
click at [181, 160] on button "Plus" at bounding box center [177, 157] width 12 height 12
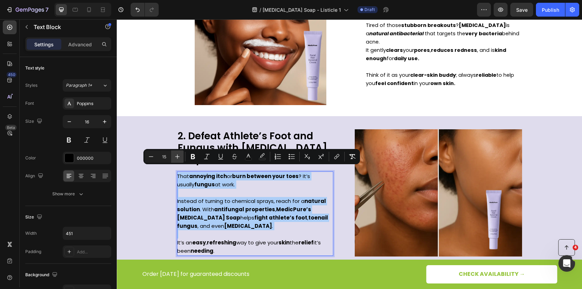
click at [181, 160] on button "Plus" at bounding box center [177, 157] width 12 height 12
type input "16"
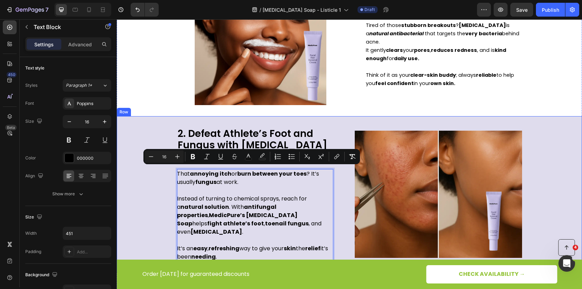
click at [171, 117] on div "2. Defeat Athlete’s Foot and Fungus with [MEDICAL_DATA] Soap Heading That annoy…" at bounding box center [349, 194] width 465 height 157
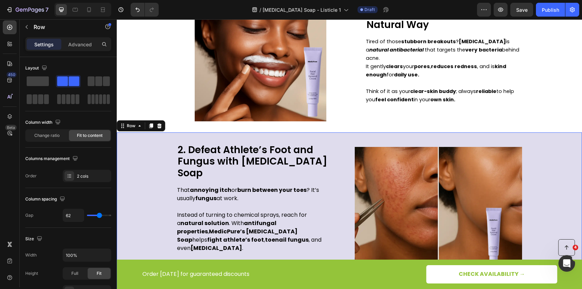
scroll to position [351, 0]
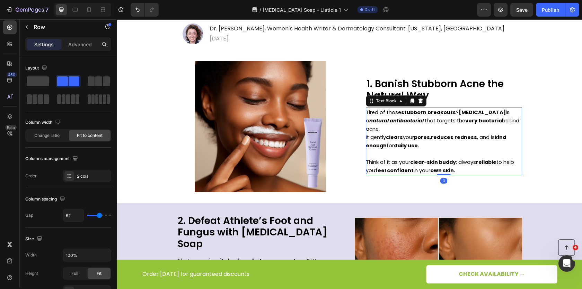
click at [397, 150] on p "Rich Text Editor. Editing area: main" at bounding box center [443, 154] width 155 height 8
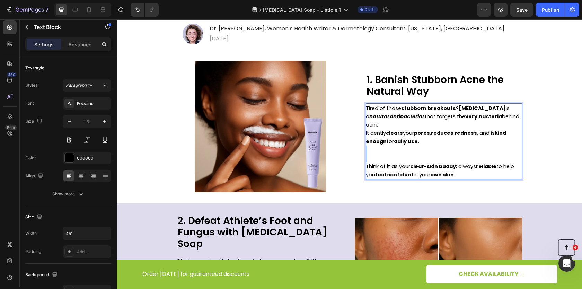
click at [397, 150] on p "Rich Text Editor. Editing area: main" at bounding box center [443, 154] width 155 height 17
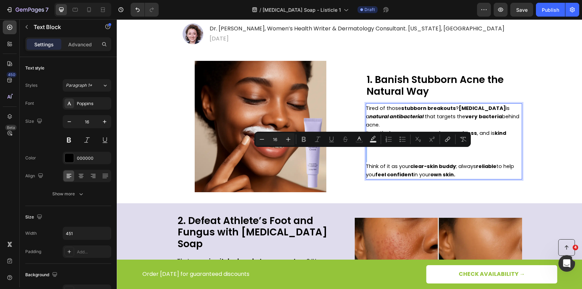
type input "11"
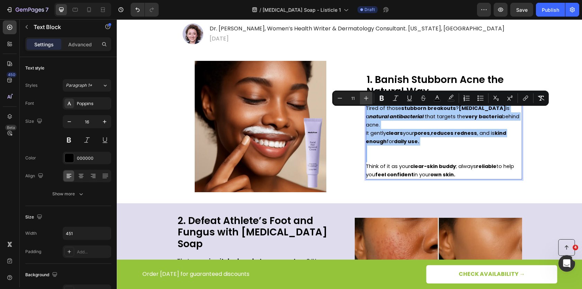
click at [370, 97] on button "Plus" at bounding box center [366, 98] width 12 height 12
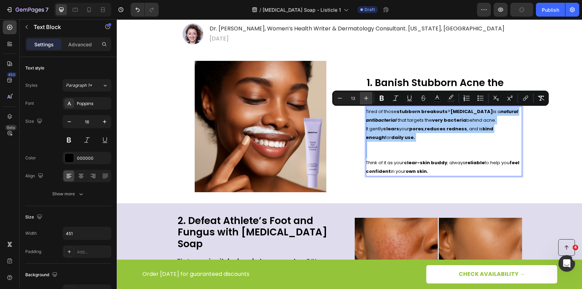
click at [370, 97] on button "Plus" at bounding box center [366, 98] width 12 height 12
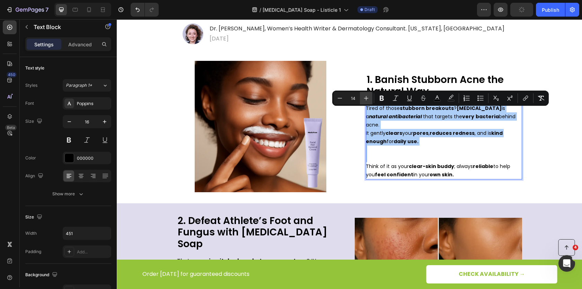
click at [370, 97] on button "Plus" at bounding box center [366, 98] width 12 height 12
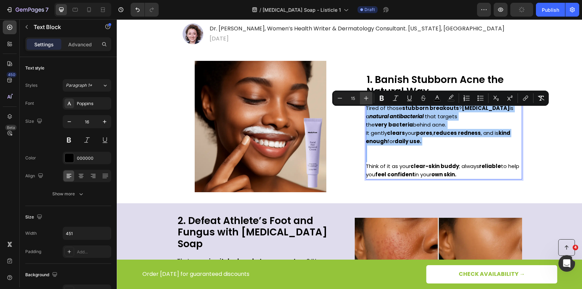
click at [370, 97] on button "Plus" at bounding box center [366, 98] width 12 height 12
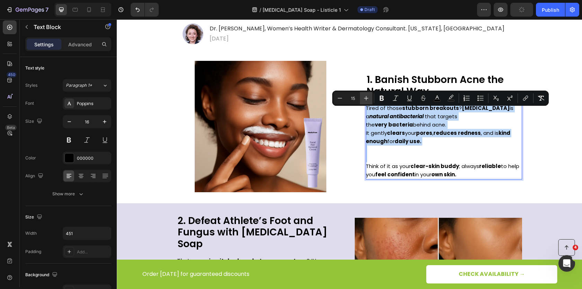
type input "16"
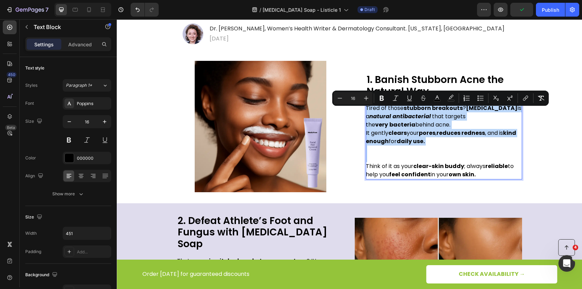
click at [394, 146] on p "Rich Text Editor. Editing area: main" at bounding box center [443, 154] width 155 height 17
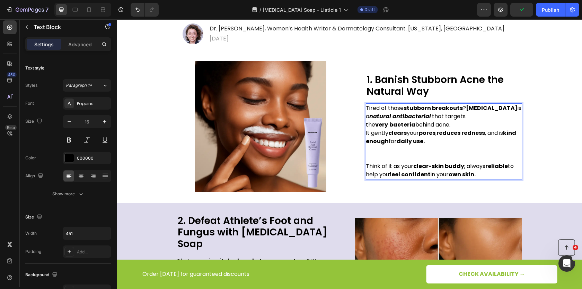
click at [393, 159] on p "⁠⁠⁠⁠⁠⁠⁠" at bounding box center [443, 154] width 155 height 17
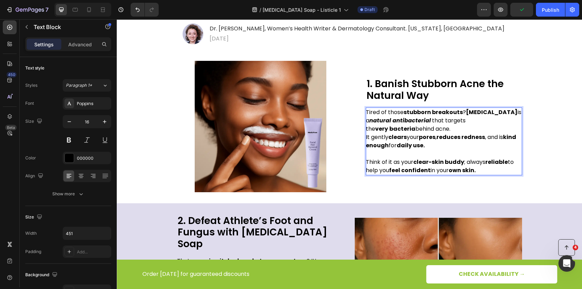
scroll to position [355, 0]
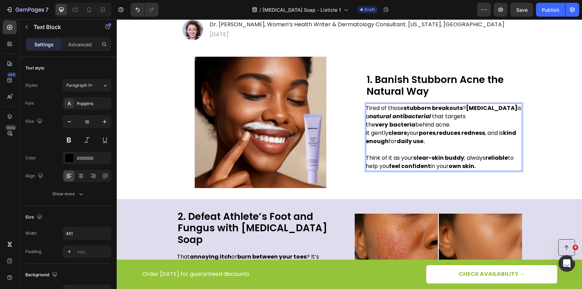
click at [413, 123] on p "Tired of those stubborn breakouts ? [MEDICAL_DATA] is a natural antibacterial t…" at bounding box center [443, 116] width 155 height 25
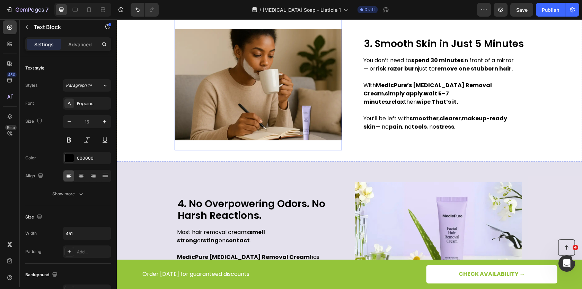
scroll to position [704, 0]
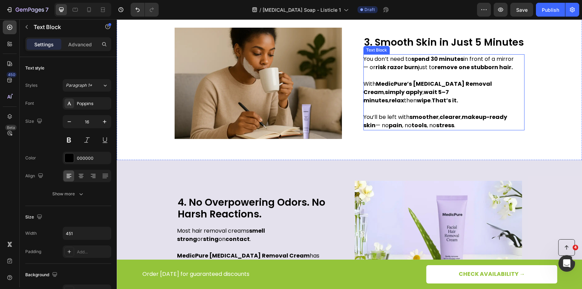
click at [396, 56] on p "You don’t need to spend 30 minutes in front of a mirror — or risk razor burn ju…" at bounding box center [440, 63] width 155 height 17
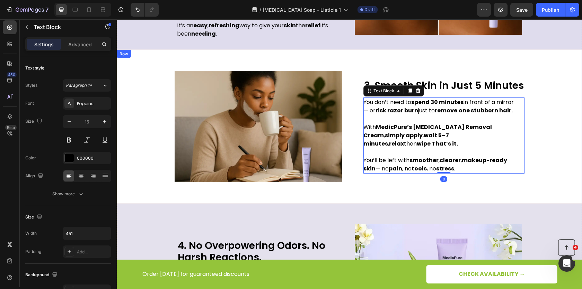
scroll to position [646, 0]
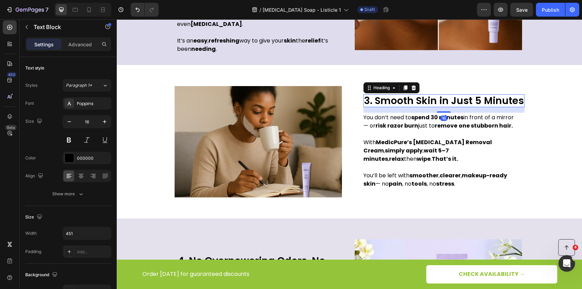
click at [462, 104] on h2 "3. Smooth Skin in Just 5 Minutes" at bounding box center [443, 101] width 161 height 13
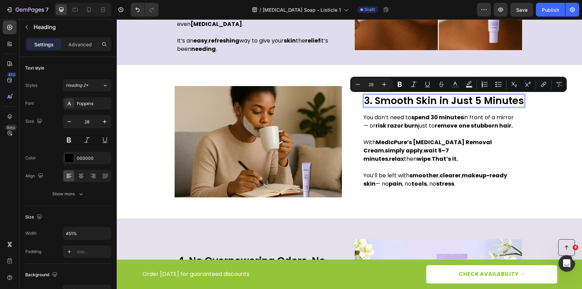
drag, startPoint x: 416, startPoint y: 101, endPoint x: 410, endPoint y: 101, distance: 6.6
click at [416, 101] on p "3. Smooth Skin in Just 5 Minutes" at bounding box center [444, 101] width 160 height 12
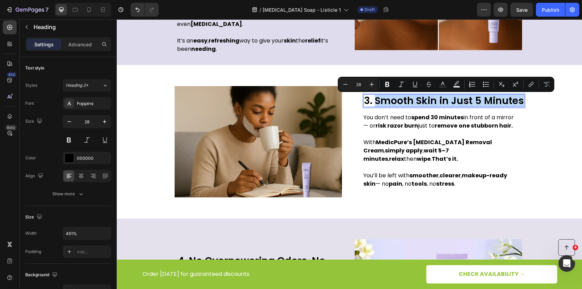
drag, startPoint x: 374, startPoint y: 104, endPoint x: 518, endPoint y: 108, distance: 143.7
click at [518, 107] on p "3. Smooth Skin in Just 5 Minutes" at bounding box center [444, 101] width 160 height 12
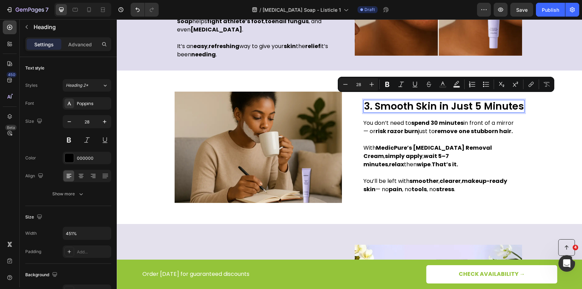
scroll to position [0, 0]
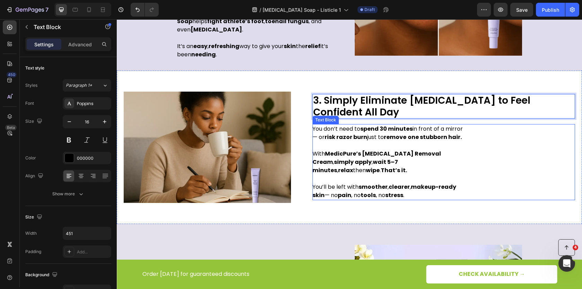
click at [488, 153] on div "You don’t need to spend 30 minutes in front of a mirror — or risk razor burn ju…" at bounding box center [443, 162] width 262 height 76
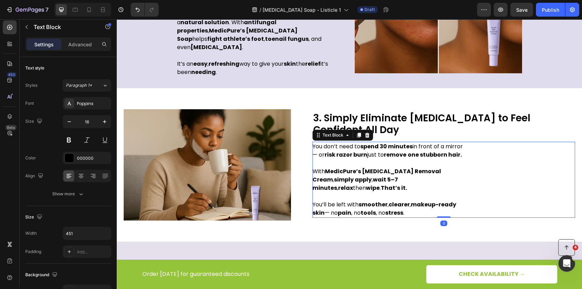
scroll to position [622, 0]
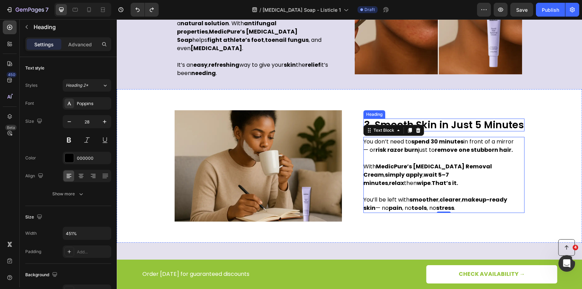
click at [463, 125] on h2 "3. Smooth Skin in Just 5 Minutes" at bounding box center [443, 125] width 161 height 13
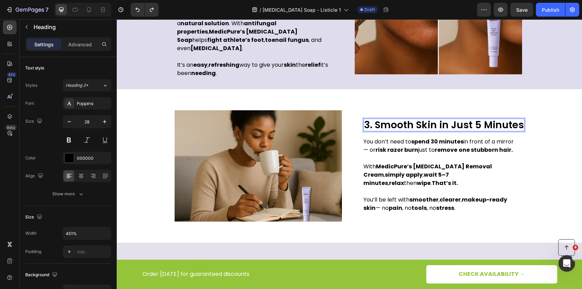
click at [463, 125] on h2 "3. Smooth Skin in Just 5 Minutes" at bounding box center [443, 125] width 161 height 13
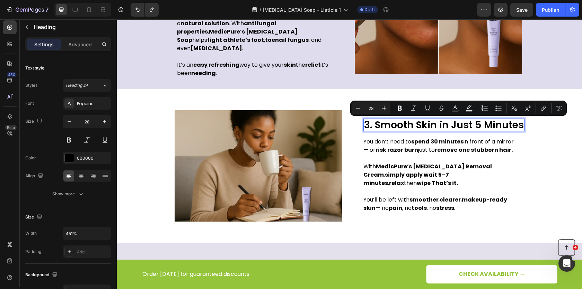
click at [461, 125] on p "3. Smooth Skin in Just 5 Minutes" at bounding box center [444, 125] width 160 height 12
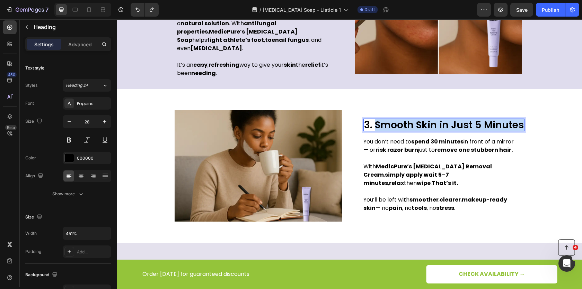
drag, startPoint x: 375, startPoint y: 125, endPoint x: 518, endPoint y: 131, distance: 143.4
click at [518, 131] on p "3. Smooth Skin in Just 5 Minutes" at bounding box center [444, 125] width 160 height 12
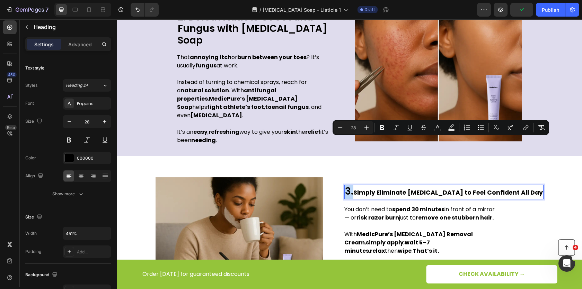
scroll to position [549, 0]
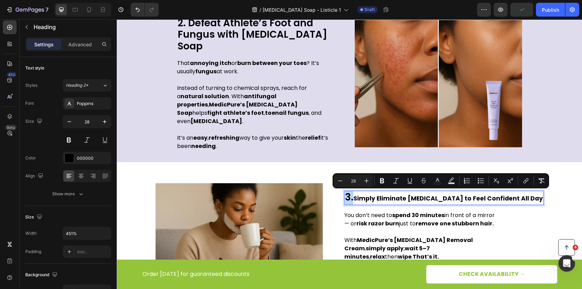
click at [357, 201] on p "3. Simply Eliminate [MEDICAL_DATA] to Feel Confident All Day" at bounding box center [444, 198] width 198 height 13
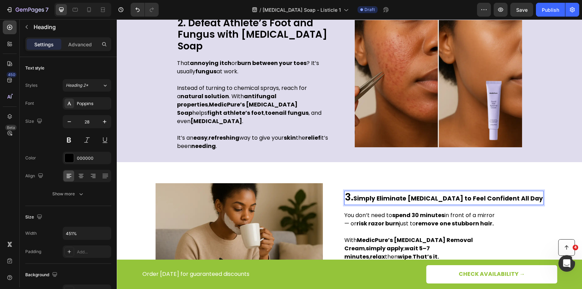
click at [358, 200] on p "3. Simply Eliminate [MEDICAL_DATA] to Feel Confident All Day" at bounding box center [444, 198] width 198 height 13
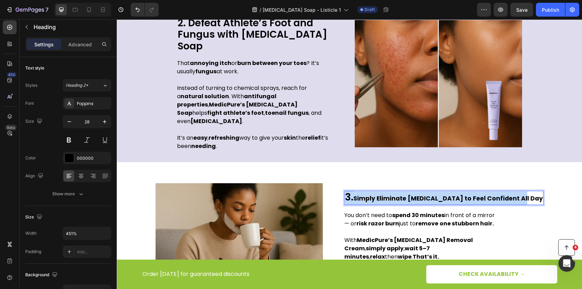
click at [358, 200] on p "3. Simply Eliminate [MEDICAL_DATA] to Feel Confident All Day" at bounding box center [444, 198] width 198 height 13
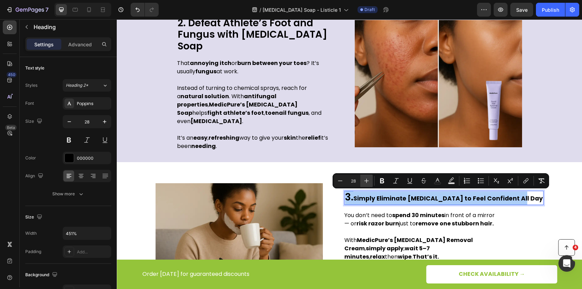
click at [368, 178] on icon "Editor contextual toolbar" at bounding box center [366, 181] width 7 height 7
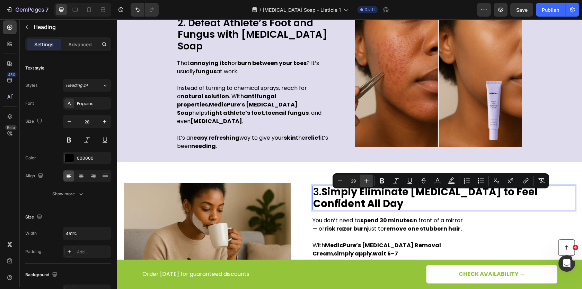
click at [368, 179] on icon "Editor contextual toolbar" at bounding box center [366, 181] width 7 height 7
click at [338, 181] on icon "Editor contextual toolbar" at bounding box center [339, 181] width 7 height 7
type input "28"
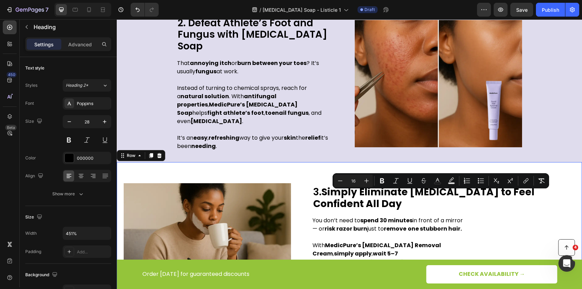
click at [364, 215] on div "⁠⁠⁠⁠⁠⁠⁠ 3. Simply Eliminate [MEDICAL_DATA] to Feel Confident All Day Heading Yo…" at bounding box center [443, 239] width 262 height 132
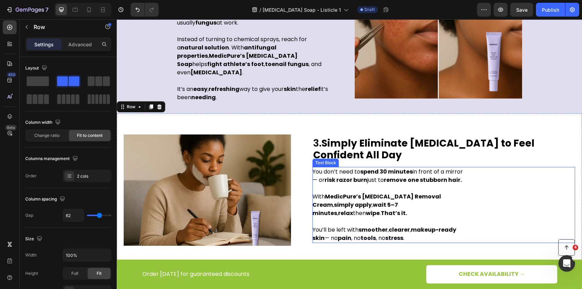
scroll to position [613, 0]
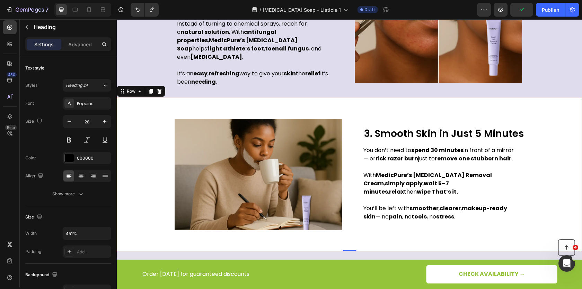
click at [401, 141] on h2 "3. Smooth Skin in Just 5 Minutes" at bounding box center [443, 133] width 161 height 13
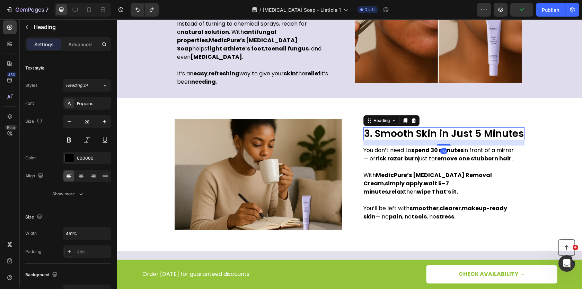
click at [393, 136] on h2 "3. Smooth Skin in Just 5 Minutes" at bounding box center [443, 133] width 161 height 13
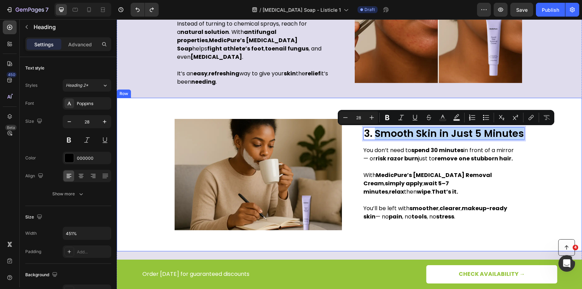
drag, startPoint x: 374, startPoint y: 137, endPoint x: 497, endPoint y: 151, distance: 124.0
click at [503, 145] on div "3. Smooth Skin in Just 5 Minutes Heading 16 You don’t need to spend 30 minutes …" at bounding box center [443, 175] width 161 height 132
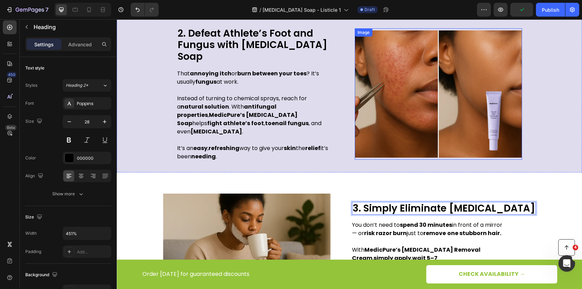
scroll to position [534, 0]
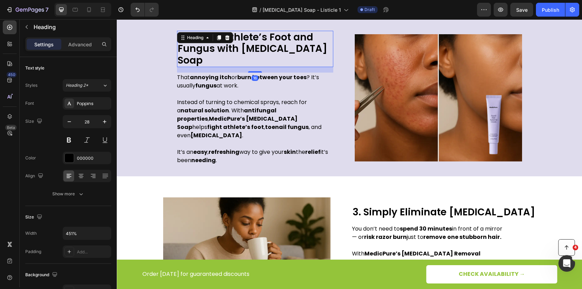
click at [218, 56] on p "2. Defeat Athlete’s Foot and Fungus with [MEDICAL_DATA] Soap" at bounding box center [255, 49] width 155 height 35
click at [222, 115] on strong "MedicPure’s [MEDICAL_DATA] Soap" at bounding box center [237, 123] width 120 height 16
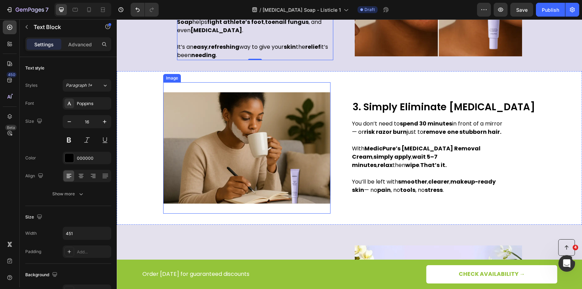
scroll to position [681, 0]
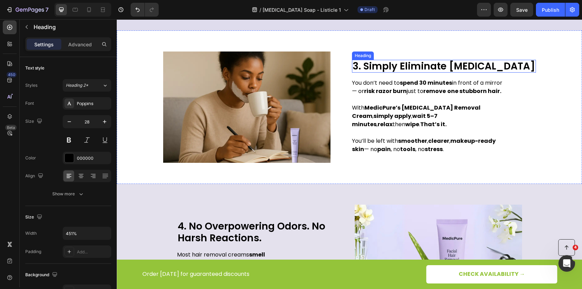
click at [496, 68] on p "3. Simply Eliminate [MEDICAL_DATA]" at bounding box center [443, 67] width 182 height 12
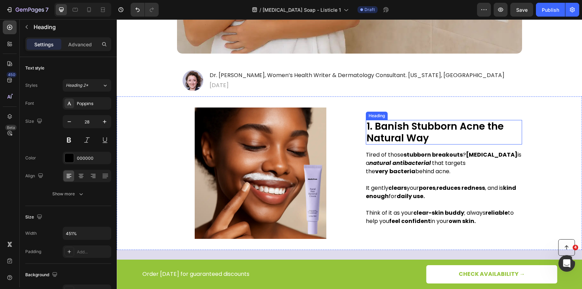
scroll to position [302, 0]
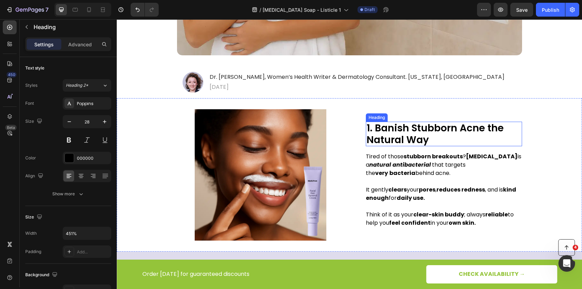
click at [449, 134] on p "1. Banish Stubborn Acne the Natural Way" at bounding box center [443, 134] width 155 height 23
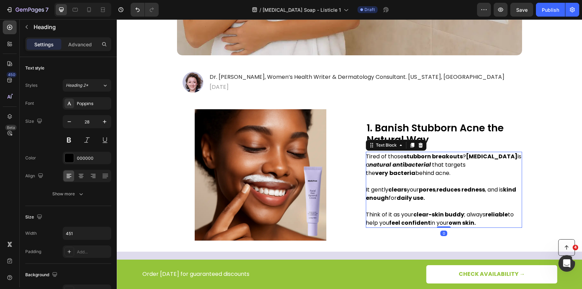
click at [429, 181] on p "Rich Text Editor. Editing area: main" at bounding box center [443, 182] width 155 height 8
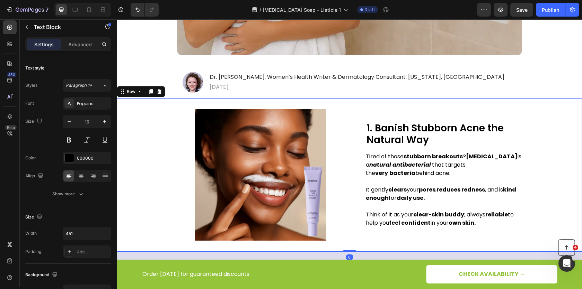
click at [356, 144] on div "Image 1. Banish Stubborn Acne the Natural Way Heading Tired of those stubborn b…" at bounding box center [349, 175] width 465 height 154
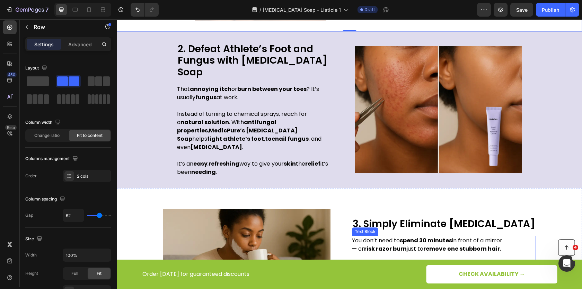
scroll to position [617, 0]
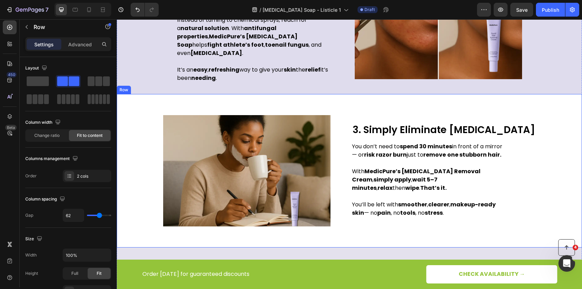
click at [351, 133] on div "Image 3. Simply Eliminate [MEDICAL_DATA] Heading You don’t need to spend 30 min…" at bounding box center [349, 171] width 465 height 154
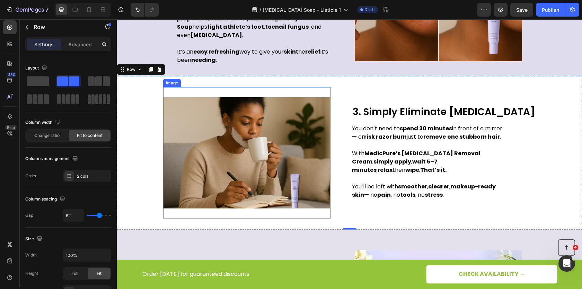
scroll to position [635, 0]
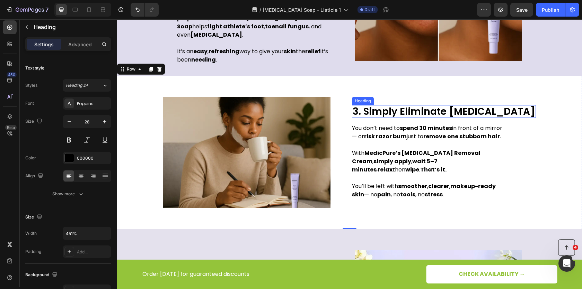
click at [501, 108] on p "3. Simply Eliminate [MEDICAL_DATA]" at bounding box center [443, 112] width 182 height 12
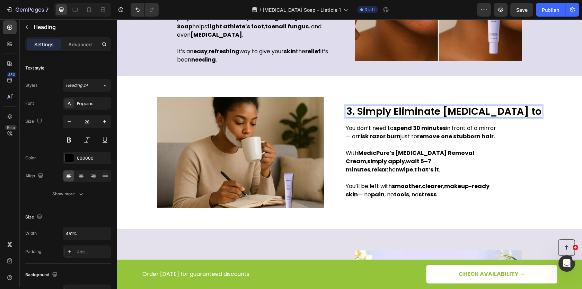
scroll to position [629, 0]
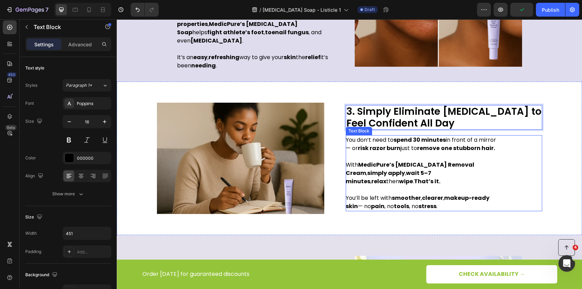
click at [376, 166] on strong "MedicPure’s [MEDICAL_DATA] Removal Cream" at bounding box center [409, 169] width 128 height 16
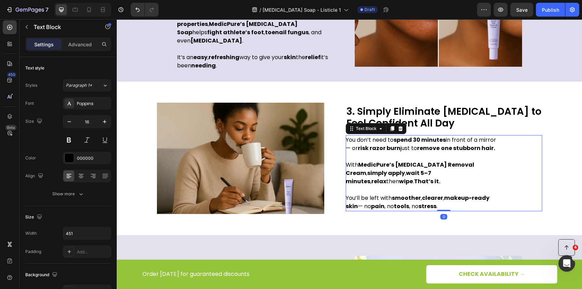
click at [396, 164] on strong "MedicPure’s [MEDICAL_DATA] Removal Cream" at bounding box center [409, 169] width 128 height 16
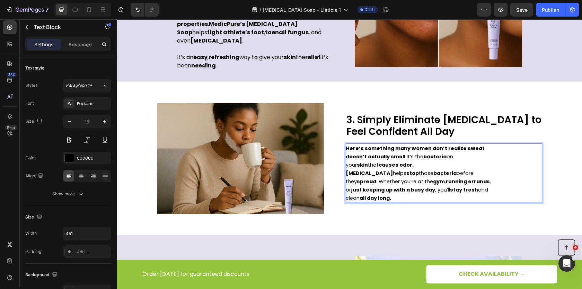
scroll to position [638, 0]
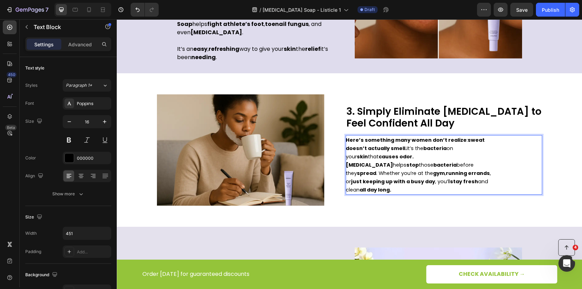
click at [416, 156] on p "Here’s something many women don’t realize : sweat doesn’t actually smell. It’s …" at bounding box center [422, 148] width 155 height 25
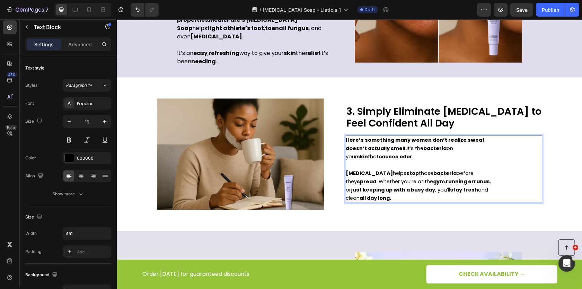
click at [435, 160] on p "Here’s something many women don’t realize : sweat doesn’t actually smell. It’s …" at bounding box center [422, 148] width 155 height 25
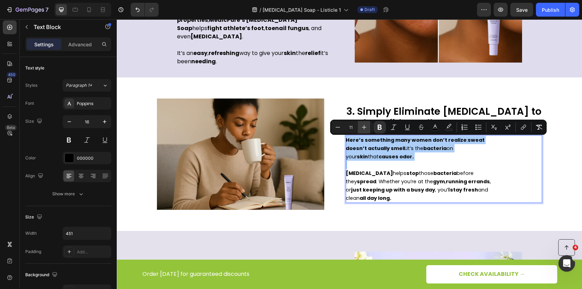
click at [363, 127] on icon "Editor contextual toolbar" at bounding box center [364, 127] width 5 height 5
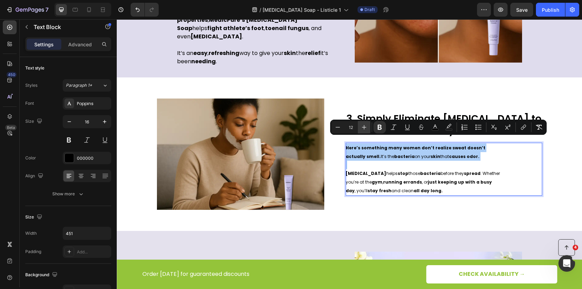
click at [363, 127] on icon "Editor contextual toolbar" at bounding box center [364, 127] width 5 height 5
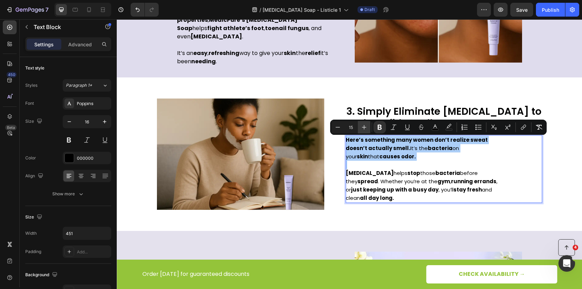
click at [363, 127] on icon "Editor contextual toolbar" at bounding box center [364, 127] width 5 height 5
type input "16"
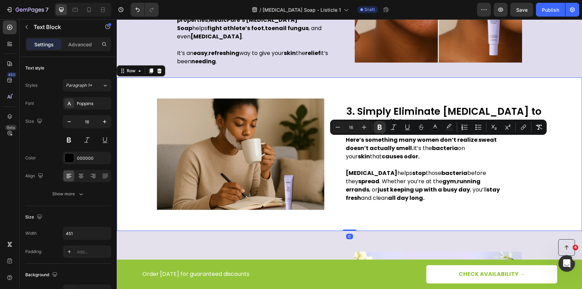
click at [363, 205] on div "3. Simply Eliminate [MEDICAL_DATA] to Feel Confident All Day Heading Here’s som…" at bounding box center [443, 155] width 196 height 132
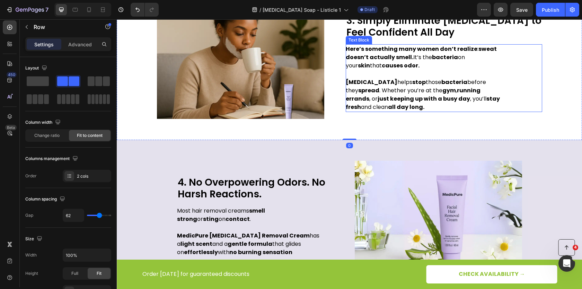
scroll to position [842, 0]
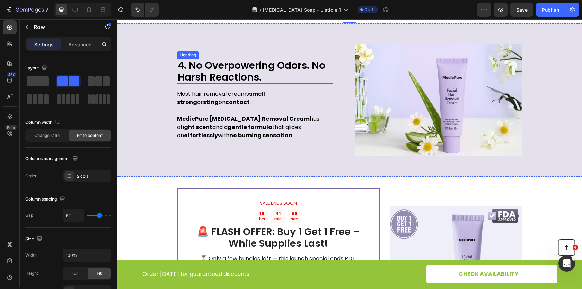
click at [222, 68] on h2 "4. No Overpowering Odors. No Harsh Reactions." at bounding box center [255, 71] width 156 height 25
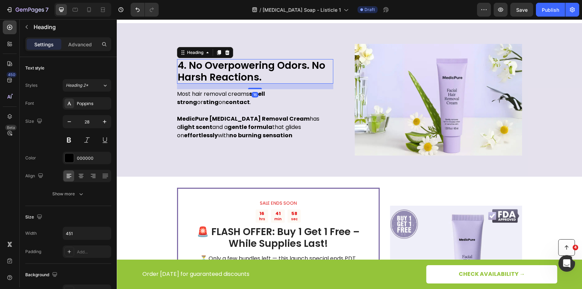
click at [247, 69] on h2 "4. No Overpowering Odors. No Harsh Reactions." at bounding box center [255, 71] width 156 height 25
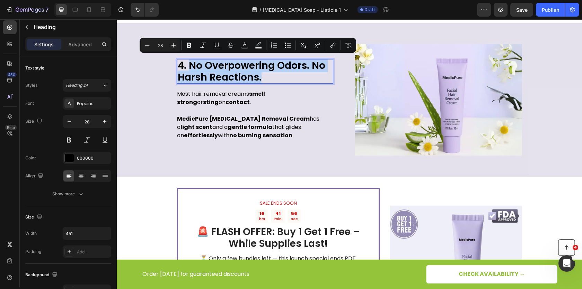
drag, startPoint x: 268, startPoint y: 73, endPoint x: 188, endPoint y: 62, distance: 80.0
click at [188, 62] on p "4. No Overpowering Odors. No Harsh Reactions." at bounding box center [255, 71] width 155 height 23
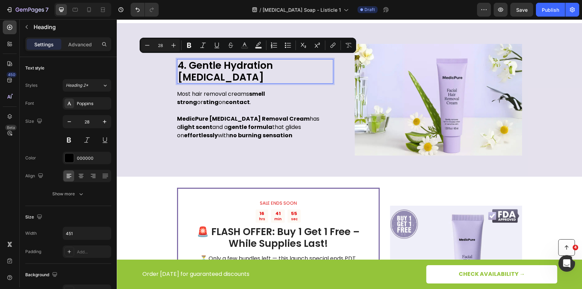
scroll to position [0, 0]
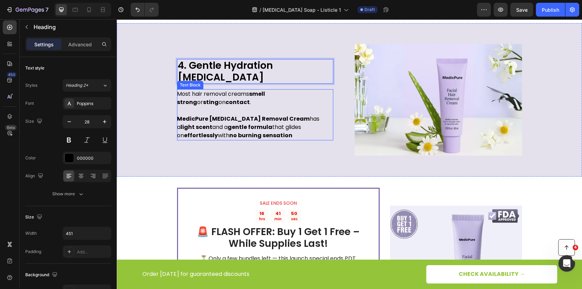
click at [244, 123] on strong "gentle formula" at bounding box center [249, 127] width 45 height 8
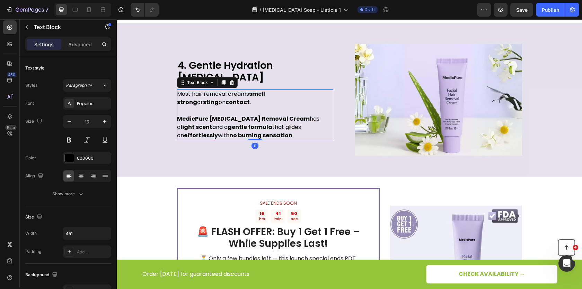
click at [244, 123] on strong "gentle formula" at bounding box center [249, 127] width 45 height 8
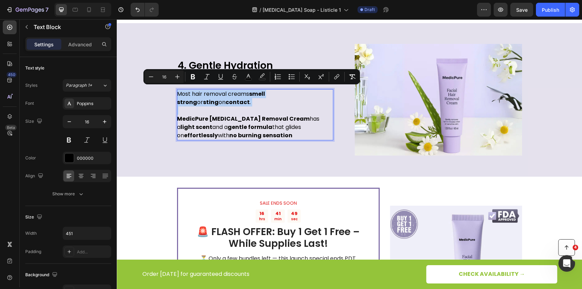
type input "11"
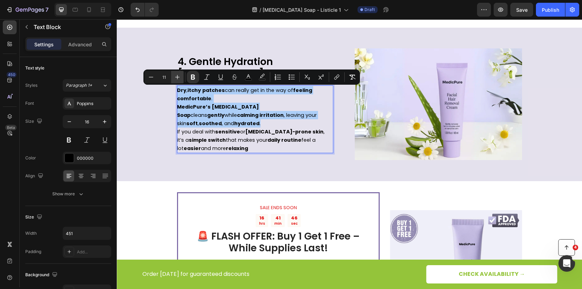
click at [180, 78] on icon "Editor contextual toolbar" at bounding box center [177, 77] width 7 height 7
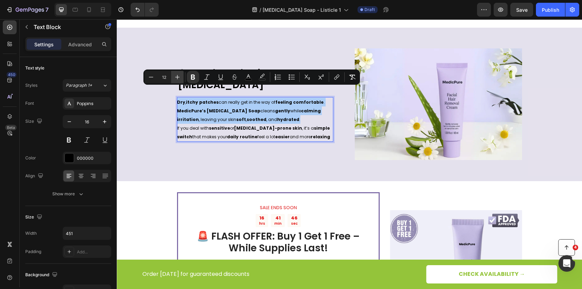
click at [180, 78] on icon "Editor contextual toolbar" at bounding box center [177, 77] width 7 height 7
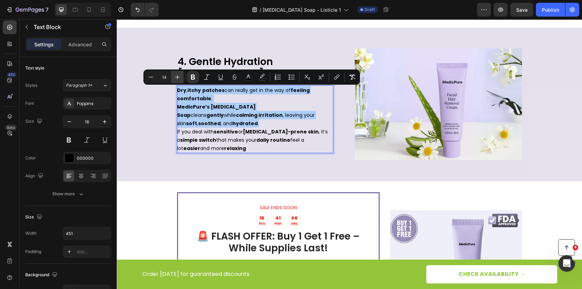
click at [180, 78] on icon "Editor contextual toolbar" at bounding box center [177, 77] width 7 height 7
type input "16"
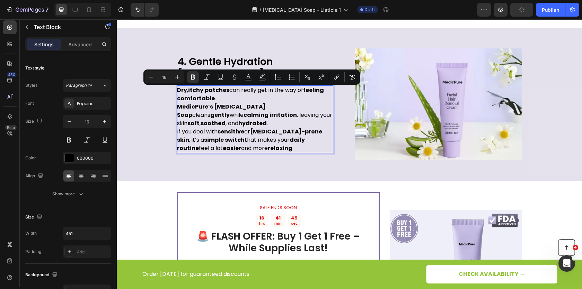
click at [211, 99] on span "Dry , itchy patches can really get in the way of feeling comfortable ." at bounding box center [250, 94] width 147 height 16
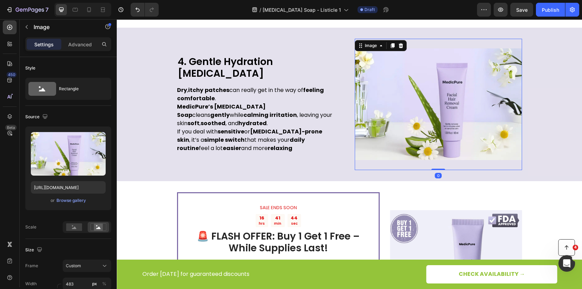
click at [453, 151] on img at bounding box center [437, 105] width 167 height 132
click at [244, 87] on span "Dry , itchy patches can really get in the way of feeling comfortable ." at bounding box center [250, 94] width 147 height 16
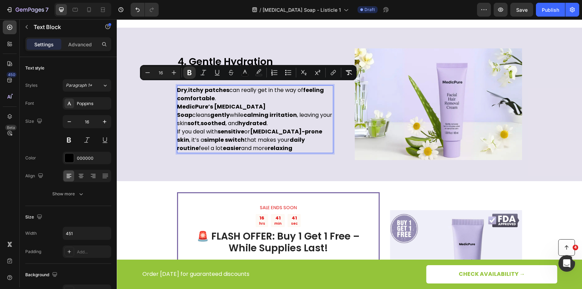
click at [219, 97] on p "Dry , itchy patches can really get in the way of feeling comfortable ." at bounding box center [254, 94] width 155 height 17
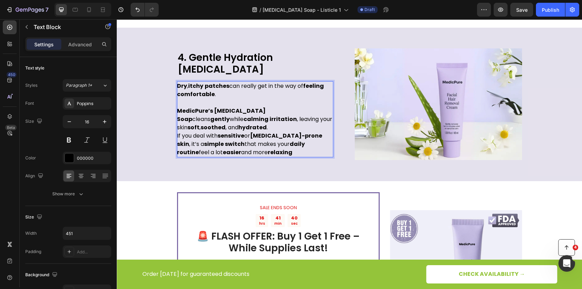
scroll to position [833, 0]
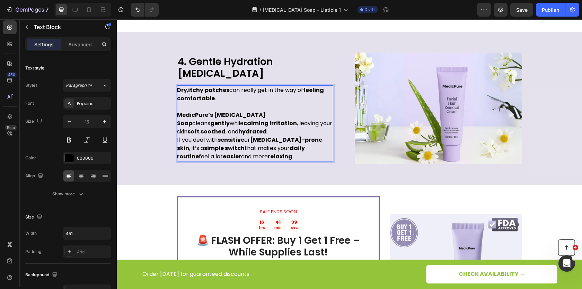
click at [221, 128] on p "MedicPure’s [MEDICAL_DATA] Soap cleans gently while calming irritation , leavin…" at bounding box center [254, 123] width 155 height 25
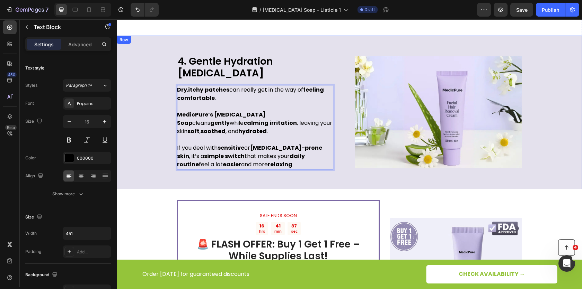
click at [129, 130] on div "4. Gentle Hydration [MEDICAL_DATA] Heading Dry , itchy patches can really get i…" at bounding box center [349, 113] width 465 height 154
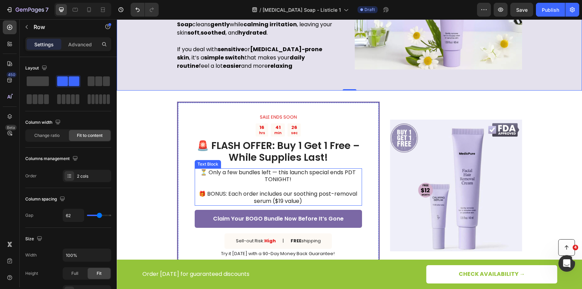
scroll to position [945, 0]
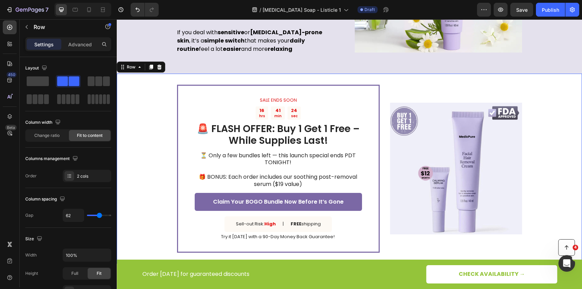
click at [143, 107] on div "Image SALE ENDS SOON Text Block 16 hrs 41 min 24 sec Countdown Timer 🚨 FLASH OF…" at bounding box center [349, 169] width 465 height 191
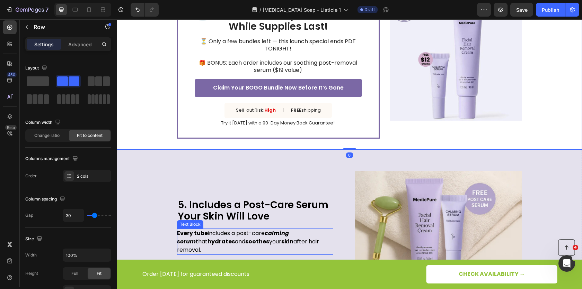
scroll to position [871, 0]
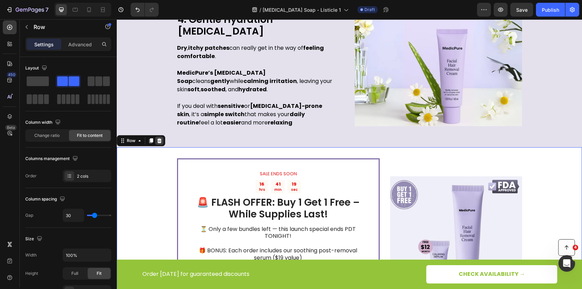
click at [157, 138] on icon at bounding box center [159, 140] width 5 height 5
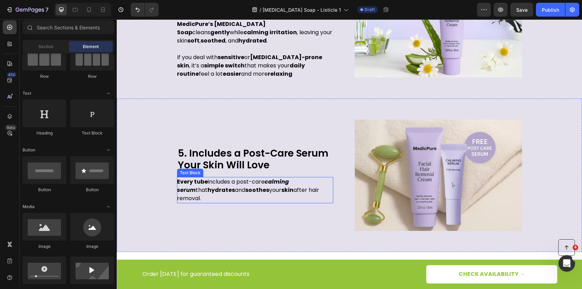
scroll to position [905, 0]
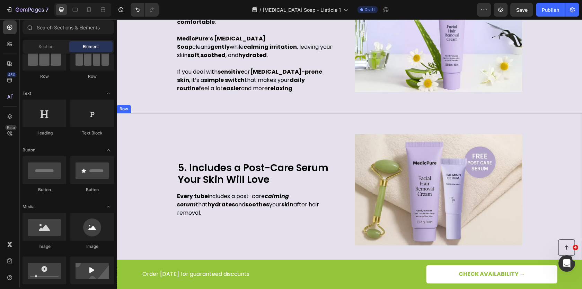
click at [143, 129] on div "5. Includes a Post-Care Serum Your Skin Will Love Heading Every tube includes a…" at bounding box center [349, 190] width 465 height 154
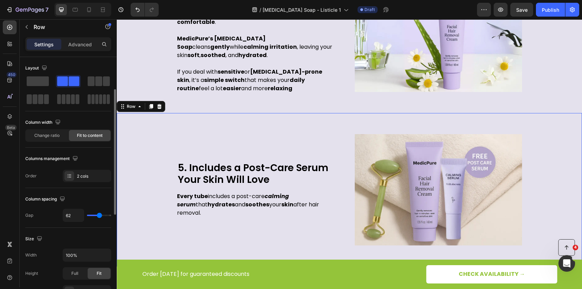
scroll to position [213, 0]
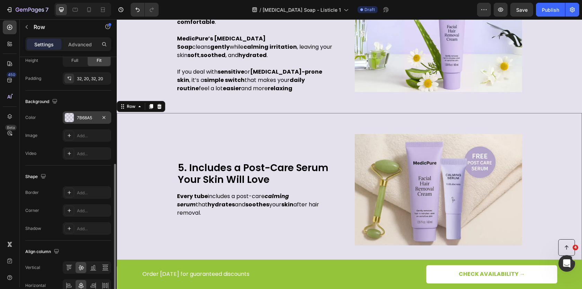
click at [86, 116] on div "7B68A5" at bounding box center [87, 118] width 20 height 6
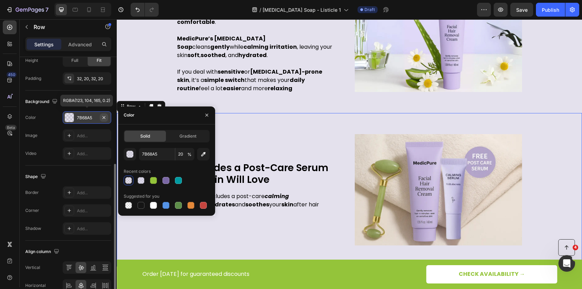
click at [106, 115] on icon "button" at bounding box center [104, 118] width 6 height 6
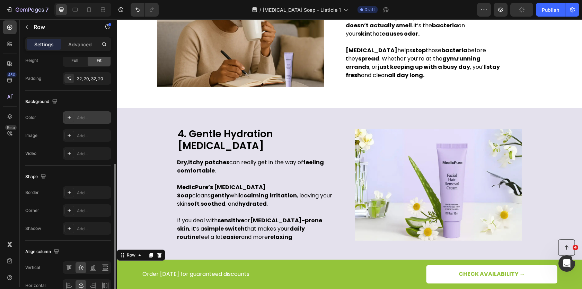
scroll to position [752, 0]
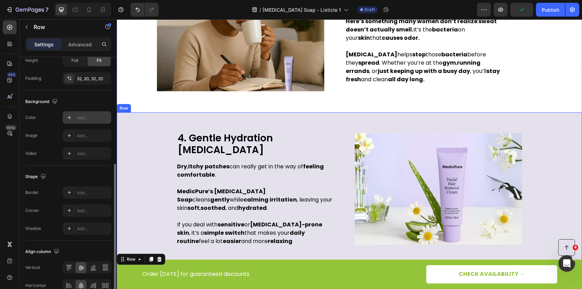
click at [129, 132] on div "4. Gentle Hydration [MEDICAL_DATA] Heading Dry , itchy patches can really get i…" at bounding box center [349, 190] width 465 height 154
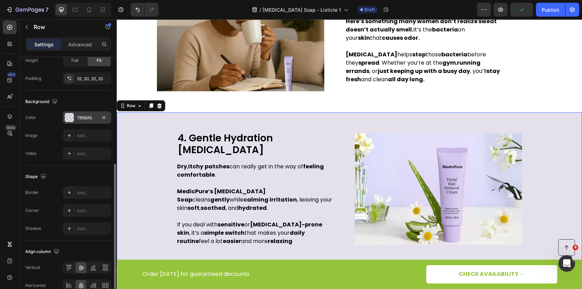
click at [87, 117] on div "7B68A5" at bounding box center [87, 118] width 20 height 6
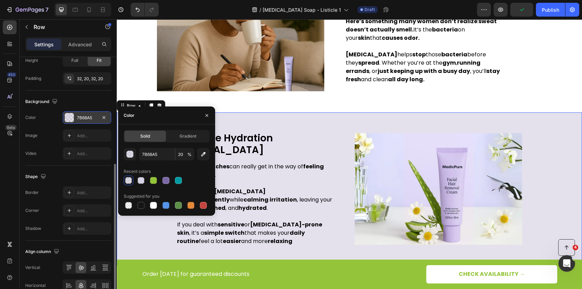
click at [87, 117] on div "7B68A5" at bounding box center [87, 118] width 20 height 6
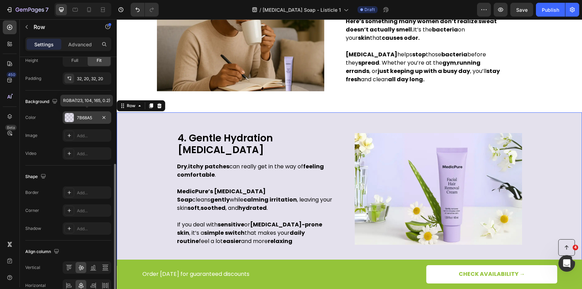
click at [82, 116] on div "7B68A5" at bounding box center [87, 118] width 20 height 6
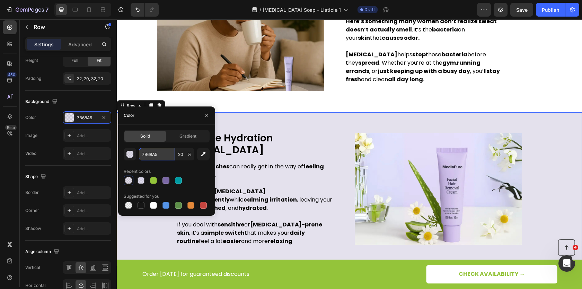
click at [153, 153] on input "7B68A5" at bounding box center [157, 154] width 36 height 12
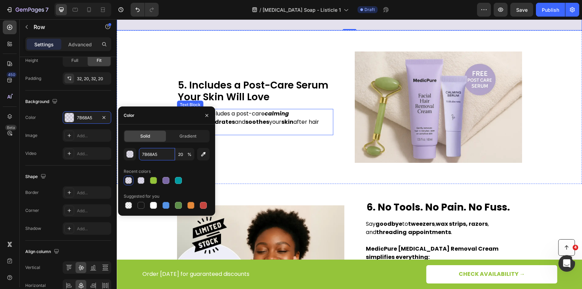
scroll to position [988, 0]
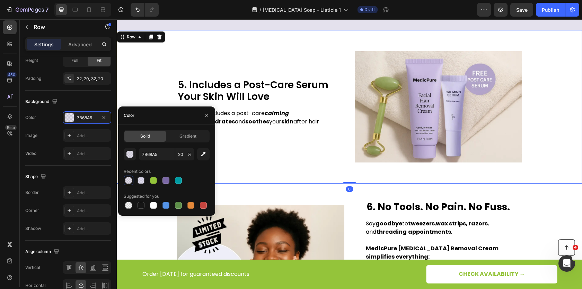
click at [290, 175] on div "5. Includes a Post-Care Serum Your Skin Will Love Heading Every tube includes a…" at bounding box center [349, 107] width 465 height 154
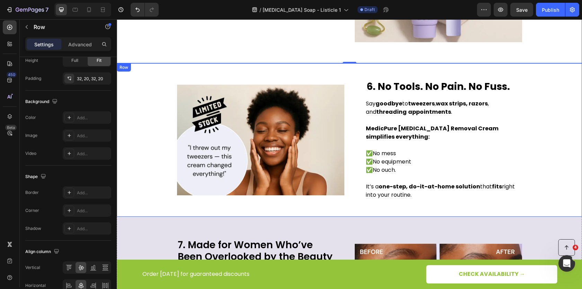
scroll to position [1105, 0]
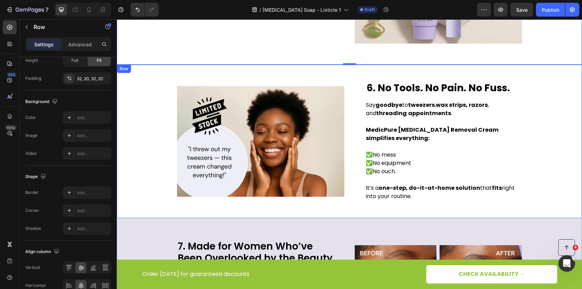
click at [136, 129] on div "Image 6. No Tools. No Pain. No Fuss. Heading Say goodbye to tweezers , wax stri…" at bounding box center [349, 142] width 465 height 154
click at [162, 122] on div "Image 6. No Tools. No Pain. No Fuss. Heading Say goodbye to tweezers , wax stri…" at bounding box center [349, 142] width 465 height 154
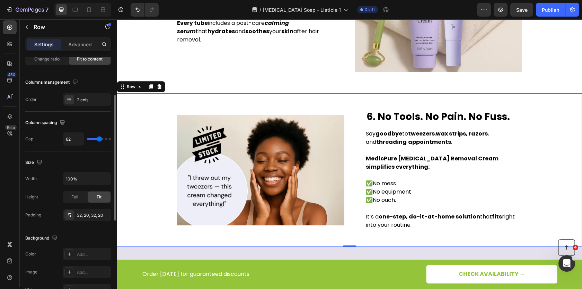
scroll to position [0, 0]
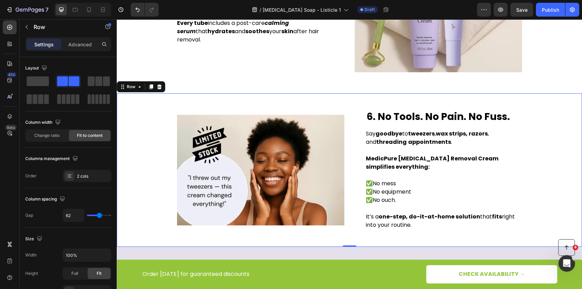
click at [132, 132] on div "Image 6. No Tools. No Pain. No Fuss. Heading Say goodbye to tweezers , wax stri…" at bounding box center [349, 170] width 465 height 154
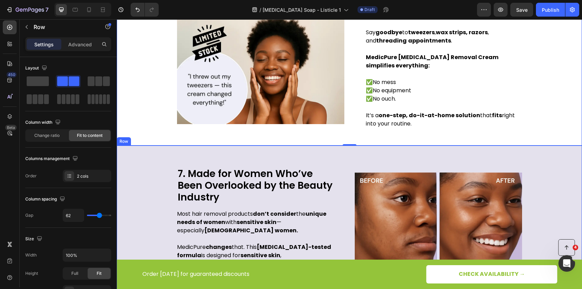
scroll to position [1179, 0]
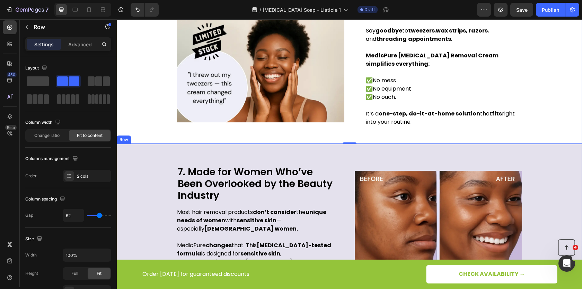
click at [123, 170] on div "7. Made for Women Who’ve Been Overlooked by the Beauty Industry Heading Most ha…" at bounding box center [349, 221] width 465 height 154
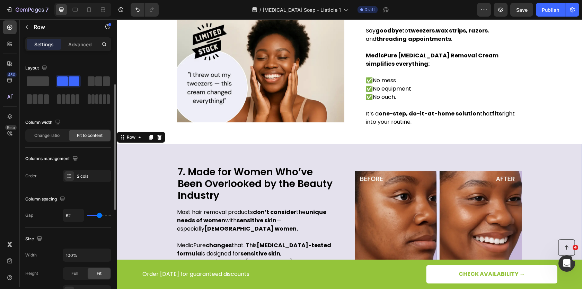
scroll to position [84, 0]
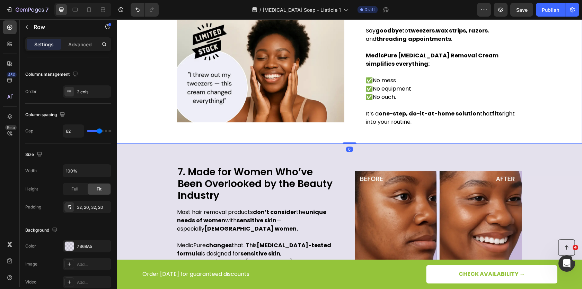
click at [136, 78] on div "Image 6. No Tools. No Pain. No Fuss. Heading Say goodbye to tweezers , wax stri…" at bounding box center [349, 67] width 465 height 154
click at [88, 244] on div "Add..." at bounding box center [93, 247] width 33 height 6
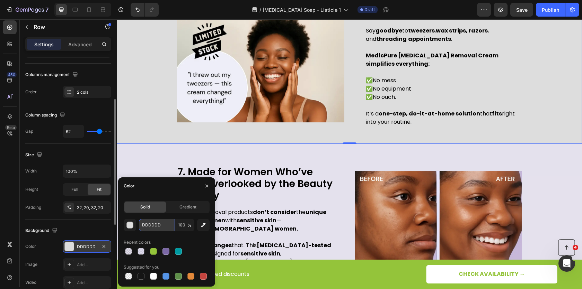
click at [152, 224] on input "DDDDDD" at bounding box center [157, 225] width 36 height 12
paste input "7B68A5"
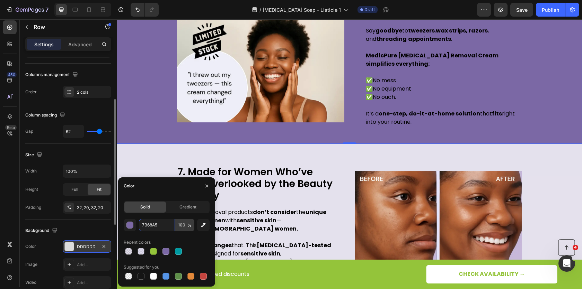
type input "7B68A5"
click at [183, 227] on input "100" at bounding box center [184, 225] width 19 height 12
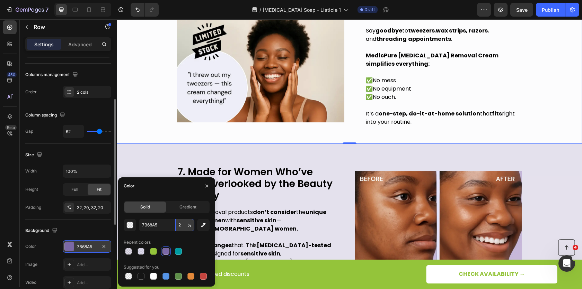
type input "20"
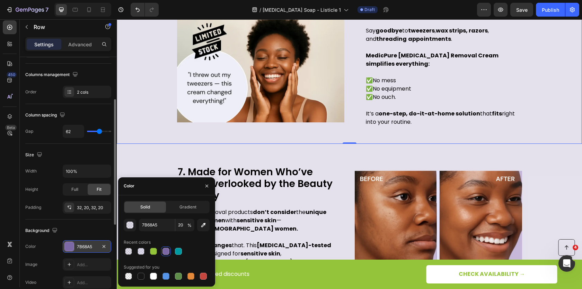
click at [148, 140] on div "Image 6. No Tools. No Pain. No Fuss. Heading Say goodbye to tweezers , wax stri…" at bounding box center [349, 67] width 465 height 154
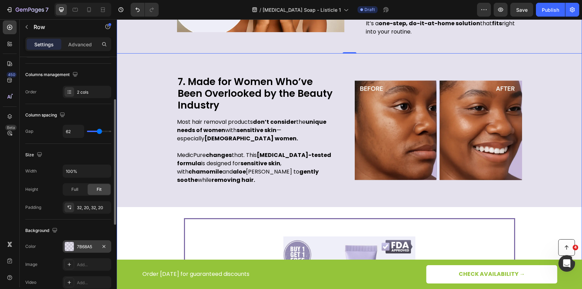
scroll to position [1266, 0]
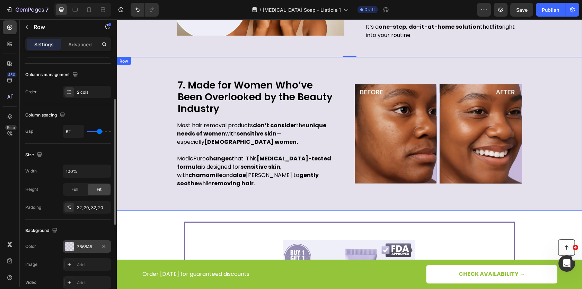
click at [133, 130] on div "7. Made for Women Who’ve Been Overlooked by the Beauty Industry Heading Most ha…" at bounding box center [349, 134] width 465 height 154
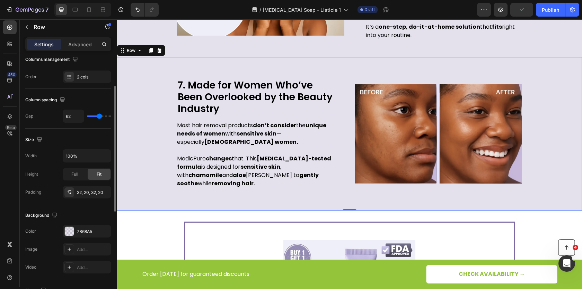
scroll to position [162, 0]
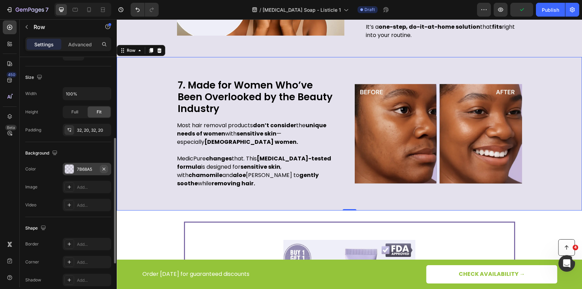
click at [106, 167] on icon "button" at bounding box center [104, 170] width 6 height 6
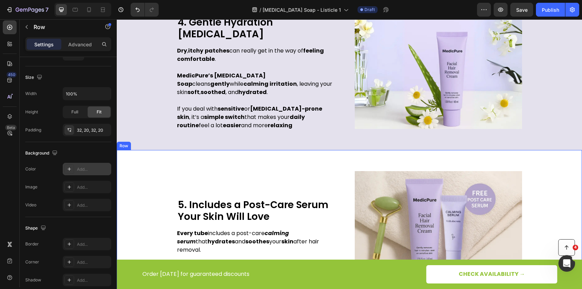
scroll to position [957, 0]
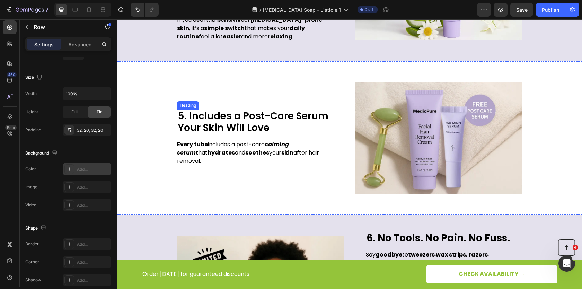
click at [228, 120] on span "5. Includes a Post-Care Serum Your Skin Will Love" at bounding box center [253, 121] width 151 height 25
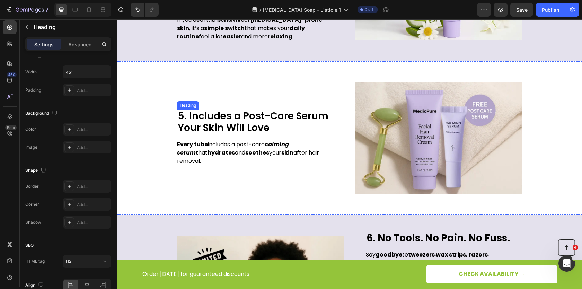
scroll to position [0, 0]
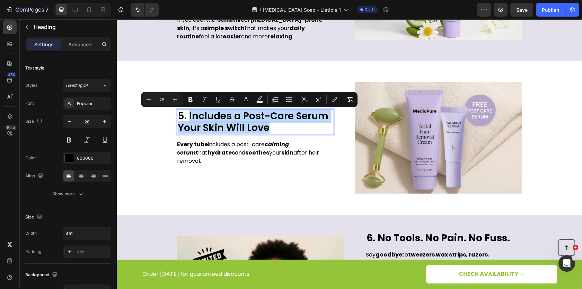
drag, startPoint x: 266, startPoint y: 132, endPoint x: 185, endPoint y: 118, distance: 81.9
click at [185, 118] on p "5. Includes a Post-Care Serum Your Skin Will Love" at bounding box center [255, 121] width 155 height 23
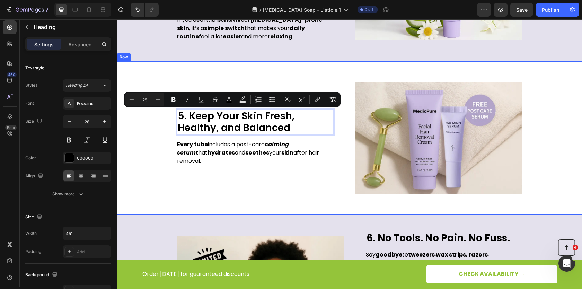
click at [233, 164] on div "5. Keep Your Skin Fresh, Healthy, and Balanced Heading 16 Every tube includes a…" at bounding box center [255, 138] width 156 height 132
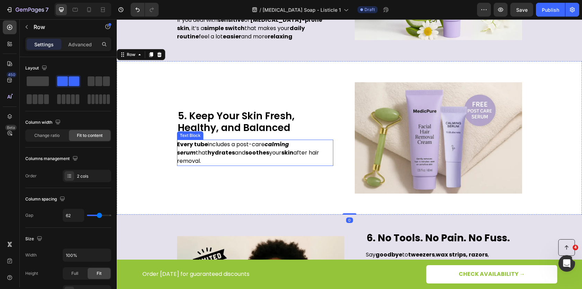
click at [252, 156] on span "Every tube includes a post-care calming serum that hydrates and soothes your sk…" at bounding box center [248, 153] width 142 height 25
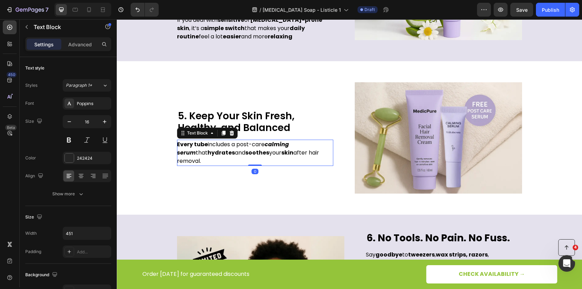
click at [259, 152] on span "Every tube includes a post-care calming serum that hydrates and soothes your sk…" at bounding box center [248, 153] width 142 height 25
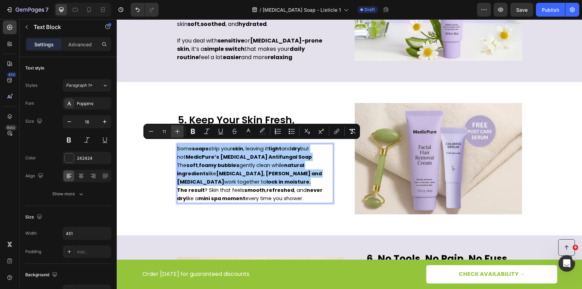
click at [180, 134] on icon "Editor contextual toolbar" at bounding box center [177, 131] width 7 height 7
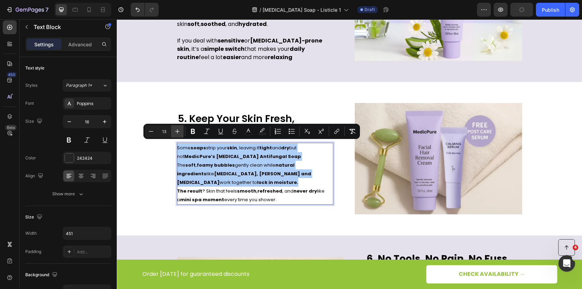
click at [180, 134] on icon "Editor contextual toolbar" at bounding box center [177, 131] width 7 height 7
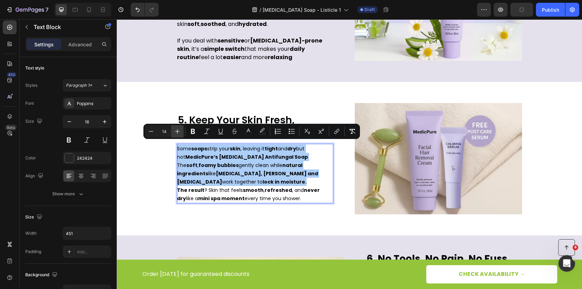
click at [180, 134] on icon "Editor contextual toolbar" at bounding box center [177, 131] width 7 height 7
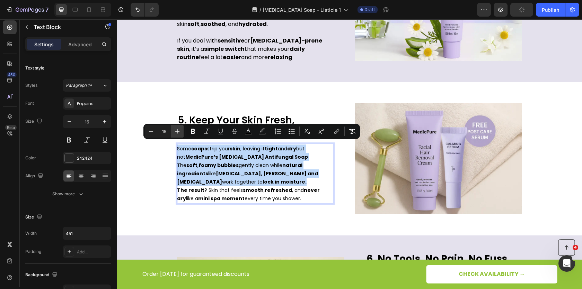
type input "16"
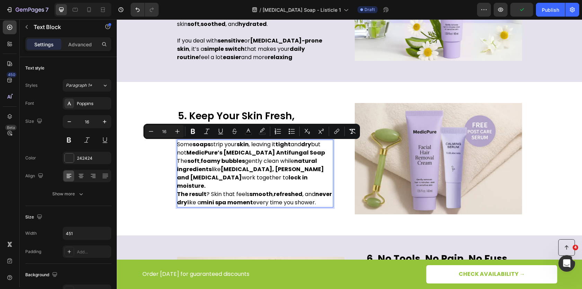
click at [284, 157] on span "The soft , foamy bubbles gently clean while natural ingredients like [MEDICAL_D…" at bounding box center [250, 173] width 147 height 33
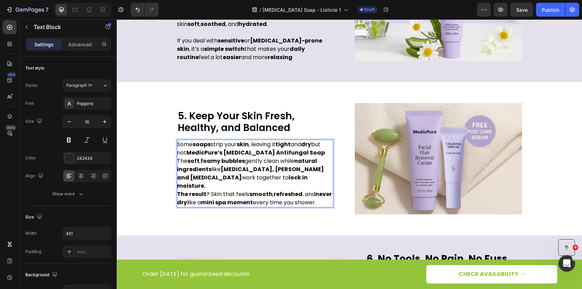
click at [264, 176] on p "The soft , foamy bubbles gently clean while natural ingredients like [MEDICAL_D…" at bounding box center [254, 173] width 155 height 33
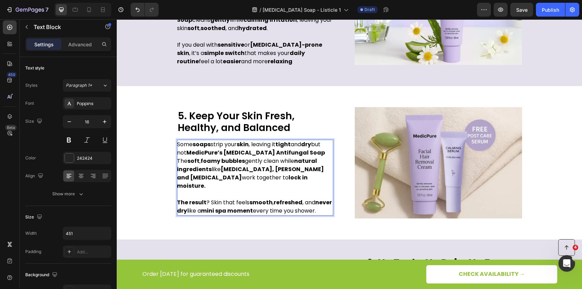
click at [302, 153] on p "Some soaps strip your skin , leaving it tight and dry but not MedicPure’s [MEDI…" at bounding box center [254, 149] width 155 height 17
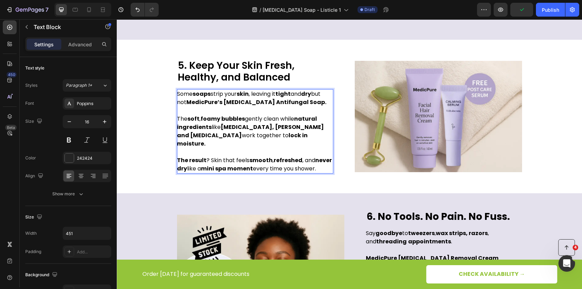
scroll to position [992, 0]
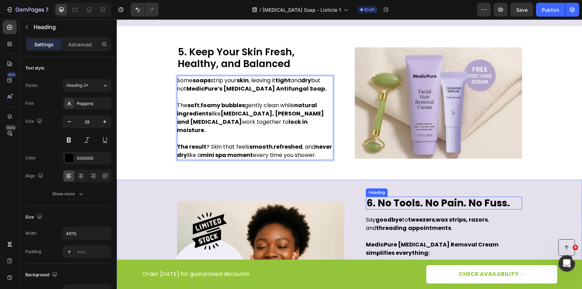
click at [394, 204] on strong "6. No Tools. No Pain. No Fuss." at bounding box center [437, 204] width 143 height 14
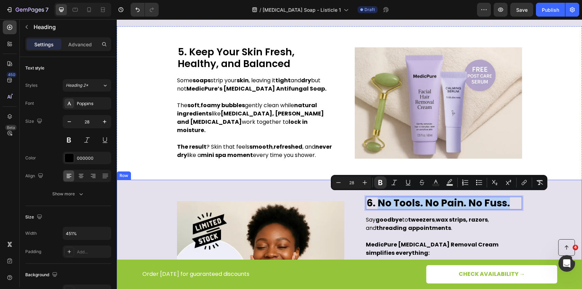
drag, startPoint x: 374, startPoint y: 199, endPoint x: 503, endPoint y: 207, distance: 130.1
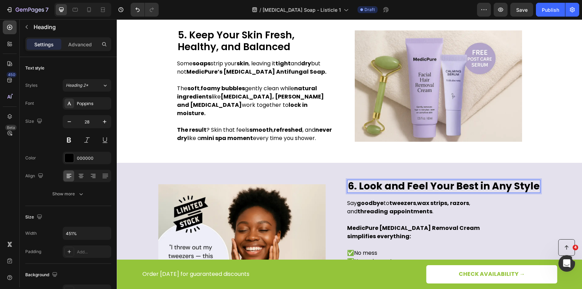
scroll to position [1008, 0]
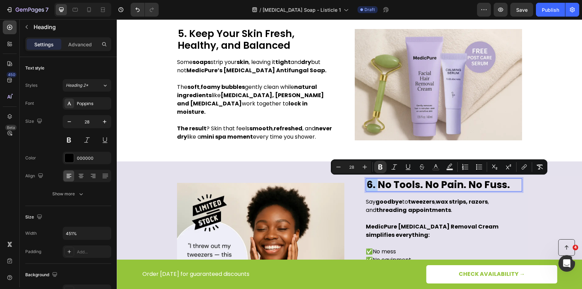
click at [495, 187] on strong "6. No Tools. No Pain. No Fuss." at bounding box center [437, 185] width 143 height 14
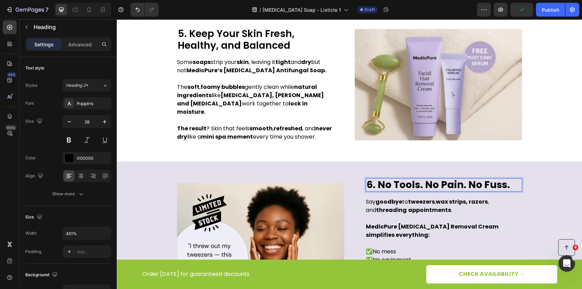
drag, startPoint x: 374, startPoint y: 183, endPoint x: 370, endPoint y: 184, distance: 3.5
click at [372, 183] on strong "6. No Tools. No Pain. No Fuss." at bounding box center [437, 185] width 143 height 14
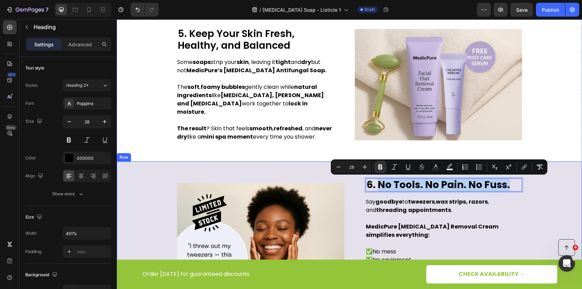
drag, startPoint x: 377, startPoint y: 185, endPoint x: 497, endPoint y: 192, distance: 119.7
click at [497, 192] on div "6. No Tools. No Pain. No Fuss. Heading 16 Say goodbye to tweezers , wax strips,…" at bounding box center [444, 239] width 156 height 132
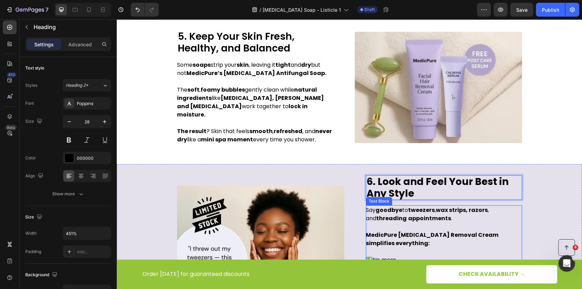
scroll to position [1019, 0]
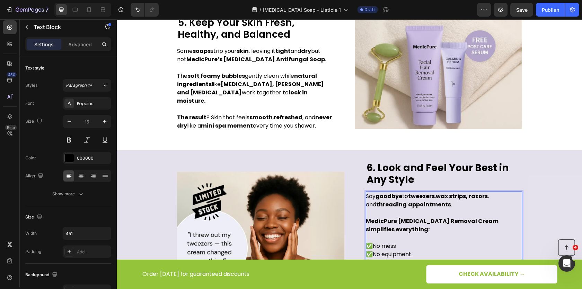
scroll to position [1044, 0]
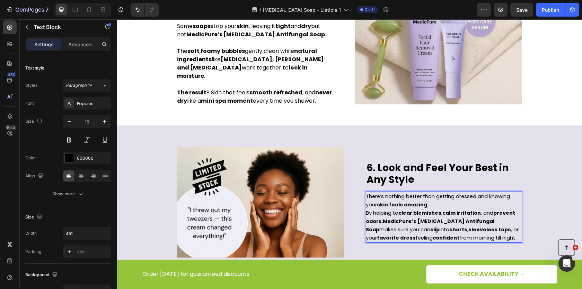
click at [433, 205] on p "There’s nothing better than getting dressed and knowing your skin feels amazing." at bounding box center [443, 200] width 155 height 17
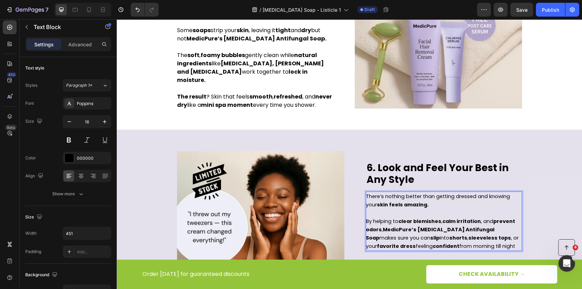
click at [471, 231] on strong "MedicPure’s [MEDICAL_DATA] Antifungal Soap" at bounding box center [430, 233] width 128 height 15
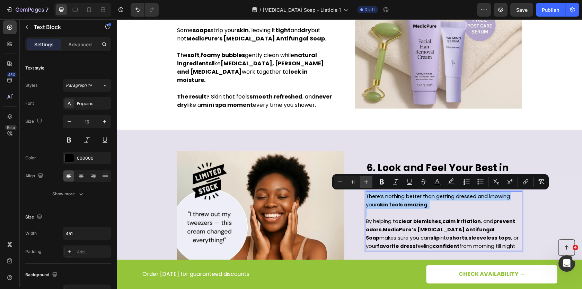
click at [363, 183] on icon "Editor contextual toolbar" at bounding box center [365, 182] width 7 height 7
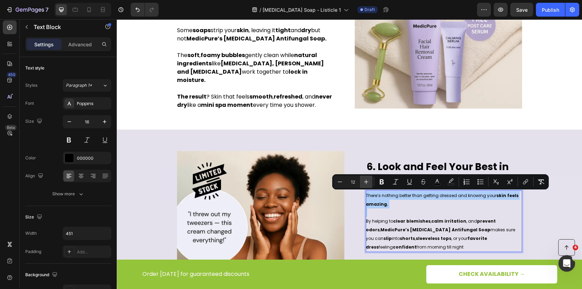
click at [363, 184] on icon "Editor contextual toolbar" at bounding box center [365, 182] width 7 height 7
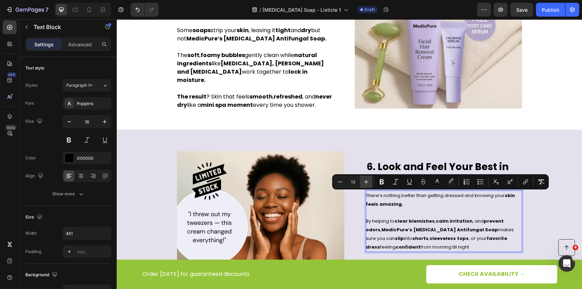
click at [363, 184] on icon "Editor contextual toolbar" at bounding box center [365, 182] width 7 height 7
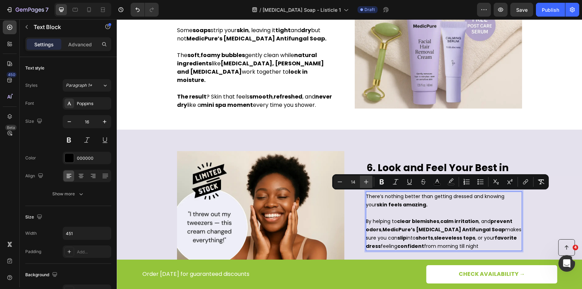
click at [363, 184] on icon "Editor contextual toolbar" at bounding box center [365, 182] width 7 height 7
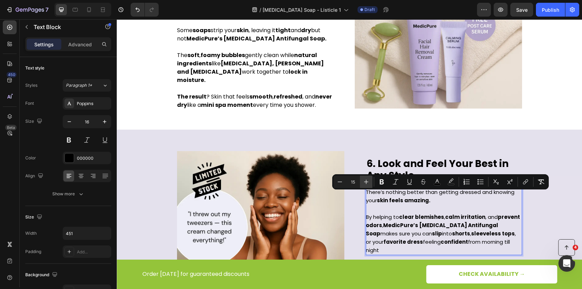
click at [363, 184] on icon "Editor contextual toolbar" at bounding box center [365, 182] width 7 height 7
type input "16"
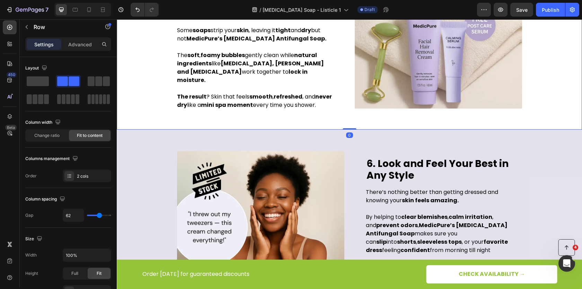
click at [426, 122] on div "⁠⁠⁠⁠⁠⁠⁠ 5. Keep Your Skin Fresh, Healthy, and Balanced Heading Some soaps strip…" at bounding box center [349, 53] width 465 height 154
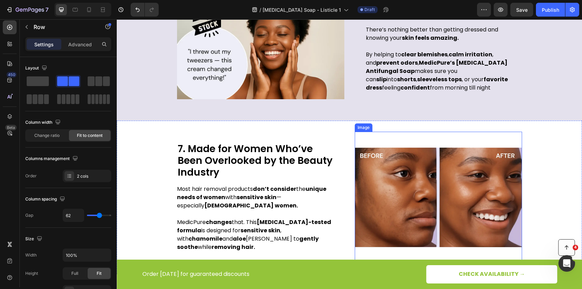
scroll to position [1206, 0]
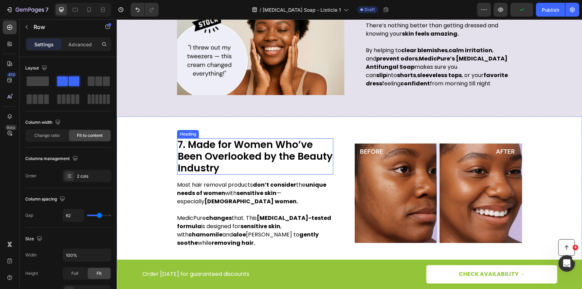
click at [216, 175] on h2 "7. Made for Women Who’ve Been Overlooked by the Beauty Industry" at bounding box center [255, 156] width 156 height 36
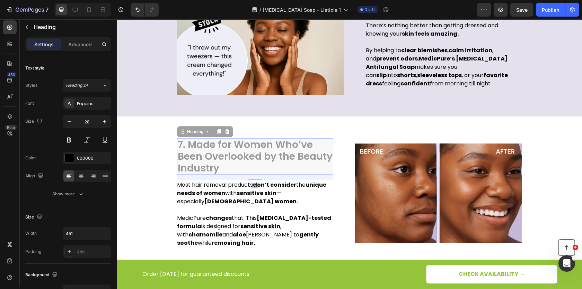
scroll to position [1191, 0]
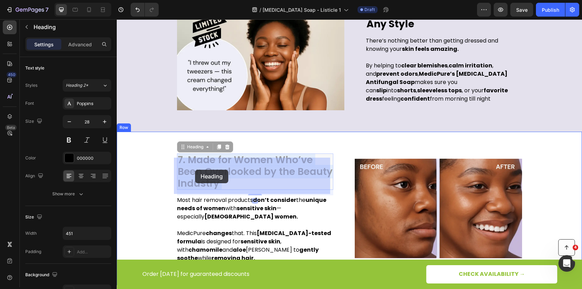
drag, startPoint x: 226, startPoint y: 176, endPoint x: 196, endPoint y: 171, distance: 30.9
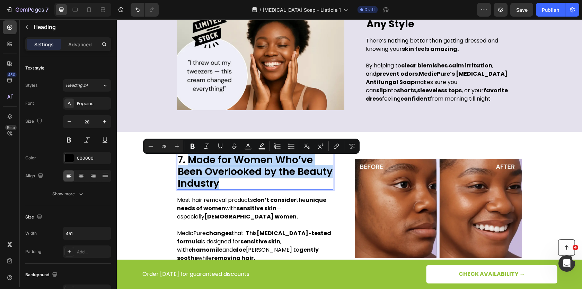
drag, startPoint x: 221, startPoint y: 188, endPoint x: 197, endPoint y: 166, distance: 31.8
click at [186, 163] on p "7. Made for Women Who’ve Been Overlooked by the Beauty Industry" at bounding box center [255, 171] width 155 height 35
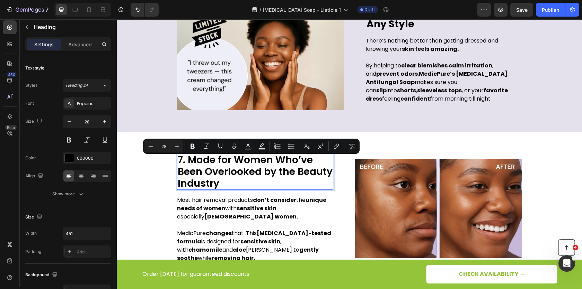
scroll to position [1197, 0]
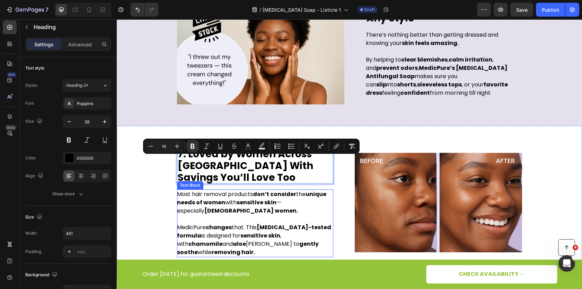
click at [246, 219] on p at bounding box center [254, 219] width 155 height 8
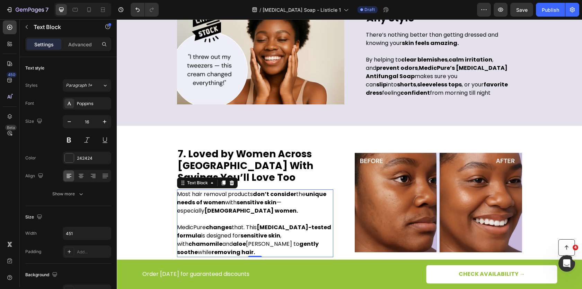
click at [217, 215] on p "Rich Text Editor. Editing area: main" at bounding box center [254, 219] width 155 height 8
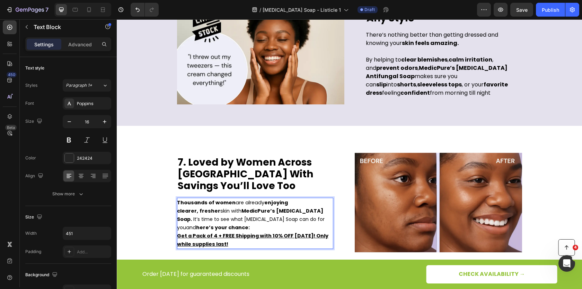
scroll to position [1205, 0]
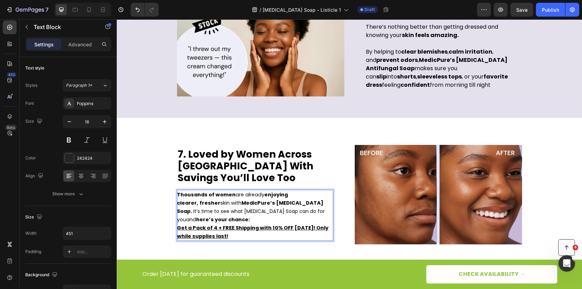
click at [301, 207] on p "Thousands of women are already enjoying clearer, fresher skin with MedicPure’s …" at bounding box center [254, 207] width 155 height 33
click at [314, 208] on p "Thousands of women are already enjoying clearer, fresher skin with MedicPure’s …" at bounding box center [254, 207] width 155 height 33
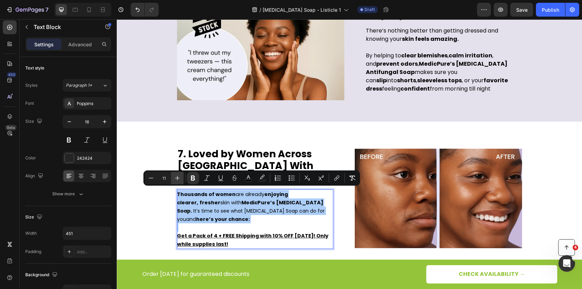
click at [180, 180] on icon "Editor contextual toolbar" at bounding box center [177, 178] width 7 height 7
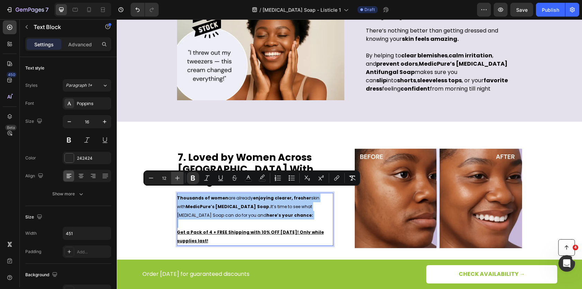
click at [180, 180] on icon "Editor contextual toolbar" at bounding box center [177, 178] width 7 height 7
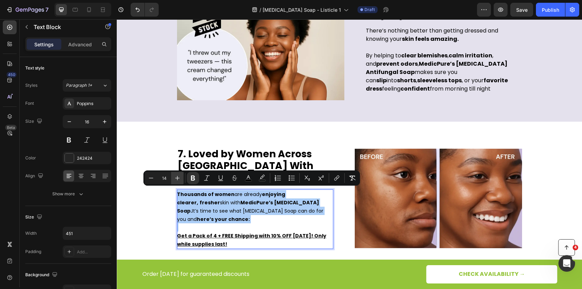
click at [180, 180] on icon "Editor contextual toolbar" at bounding box center [177, 178] width 7 height 7
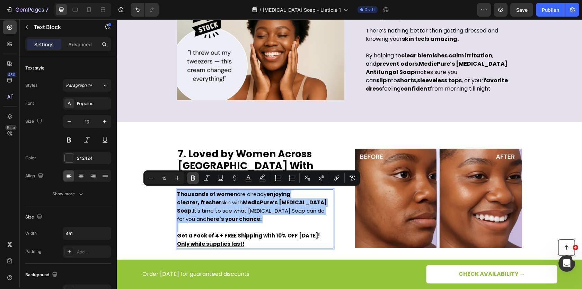
drag, startPoint x: 181, startPoint y: 180, endPoint x: 187, endPoint y: 180, distance: 6.2
click at [182, 180] on button "Plus" at bounding box center [177, 178] width 12 height 12
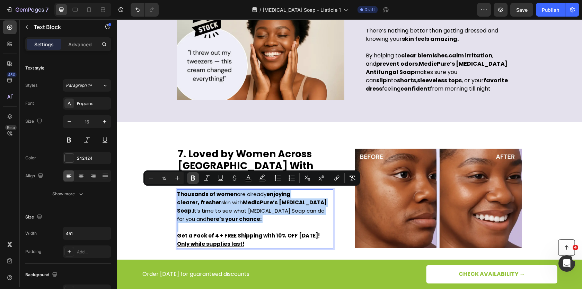
type input "16"
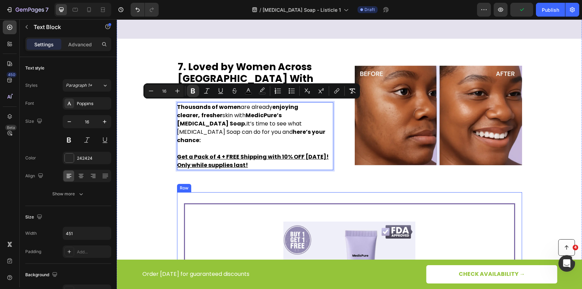
scroll to position [1479, 0]
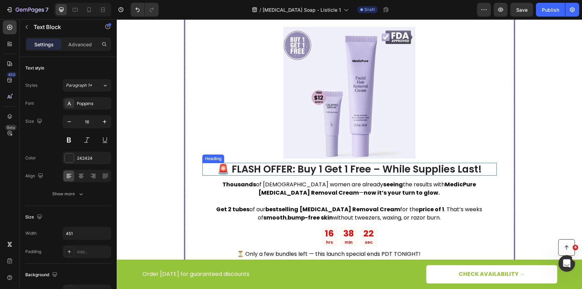
click at [306, 167] on h2 "🚨 FLASH OFFER: Buy 1 Get 1 Free – While Supplies Last!" at bounding box center [349, 169] width 294 height 13
click at [316, 165] on h2 "🚨 FLASH OFFER: Buy 1 Get 1 Free – While Supplies Last!" at bounding box center [349, 169] width 294 height 13
click at [316, 165] on p "🚨 FLASH OFFER: Buy 1 Get 1 Free – While Supplies Last!" at bounding box center [349, 170] width 293 height 12
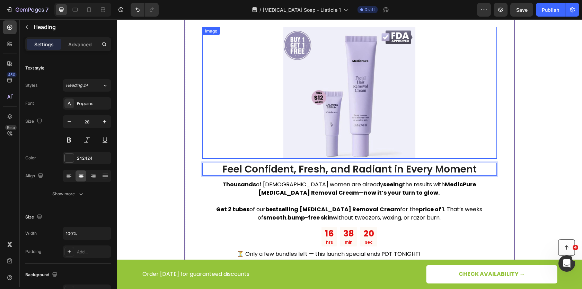
click at [353, 97] on img at bounding box center [349, 93] width 132 height 132
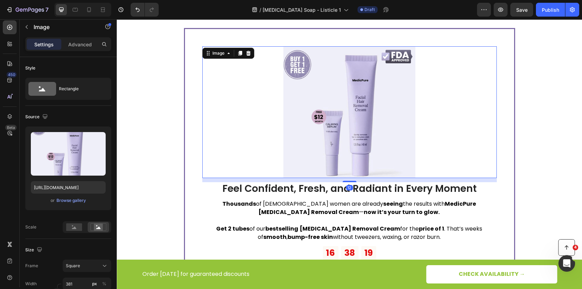
scroll to position [1394, 0]
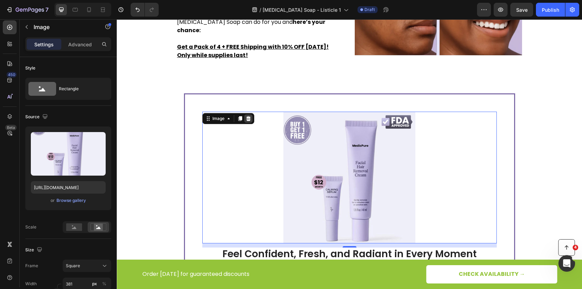
click at [249, 119] on div at bounding box center [248, 119] width 8 height 8
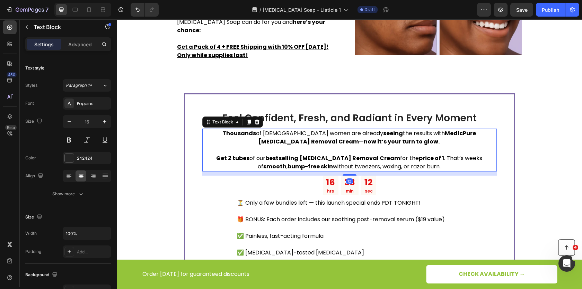
click at [304, 148] on p "Thousands of Black women are already seeing the results with MedicPure Facial H…" at bounding box center [349, 141] width 294 height 25
click at [363, 144] on strong "now it’s your turn to glow." at bounding box center [401, 142] width 76 height 8
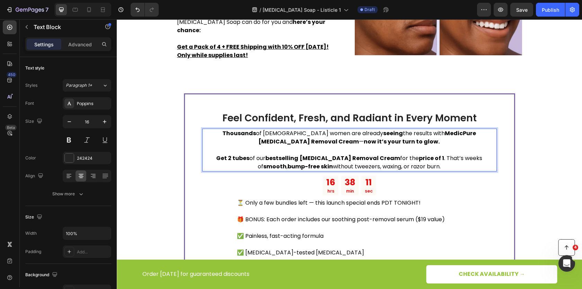
click at [363, 144] on strong "now it’s your turn to glow." at bounding box center [401, 142] width 76 height 8
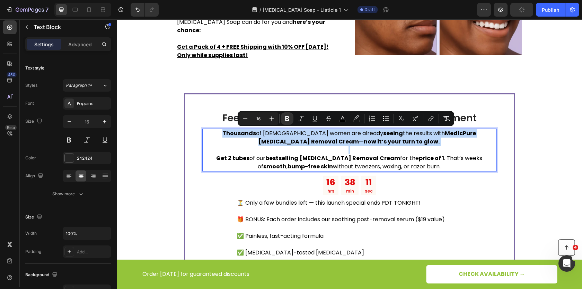
type input "11"
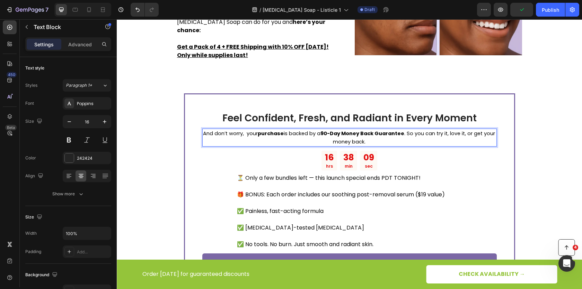
click at [343, 144] on span "And don’t worry, your purchase is backed by a 90-Day Money Back Guarantee . So …" at bounding box center [349, 137] width 292 height 15
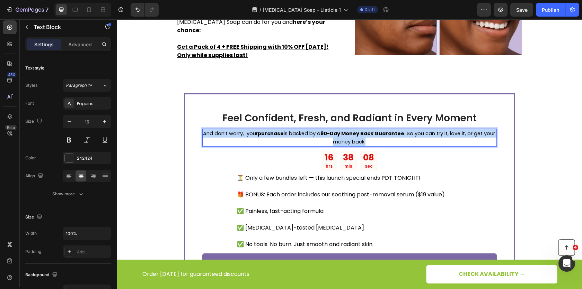
click at [343, 144] on span "And don’t worry, your purchase is backed by a 90-Day Money Back Guarantee . So …" at bounding box center [349, 137] width 292 height 15
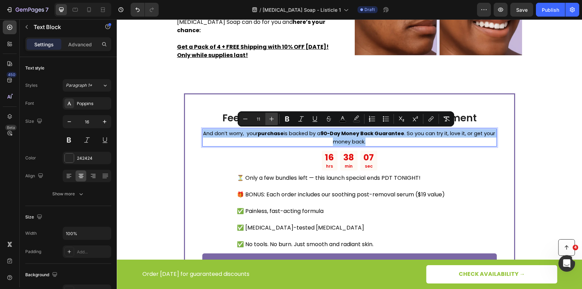
click at [277, 119] on button "Plus" at bounding box center [271, 119] width 12 height 12
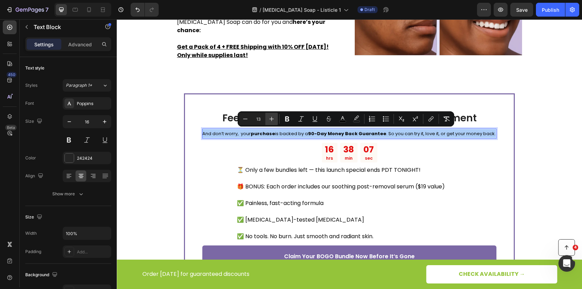
click at [277, 119] on button "Plus" at bounding box center [271, 119] width 12 height 12
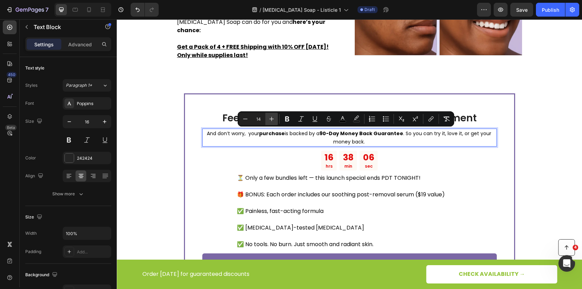
click at [277, 119] on button "Plus" at bounding box center [271, 119] width 12 height 12
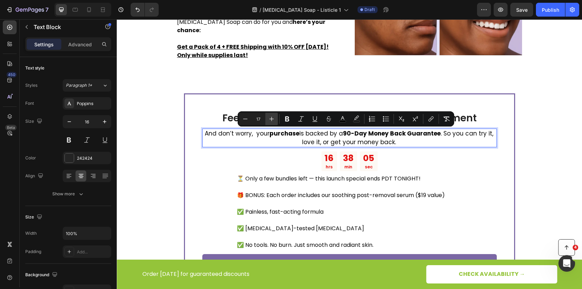
click at [276, 119] on button "Plus" at bounding box center [271, 119] width 12 height 12
type input "18"
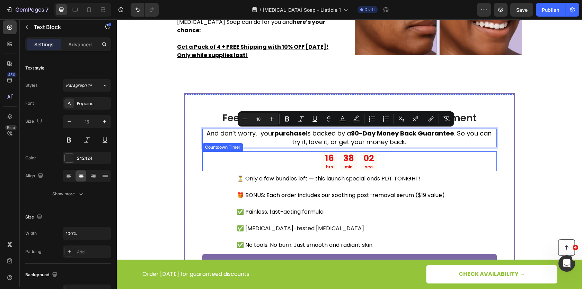
click at [340, 159] on div "38 min" at bounding box center [348, 161] width 17 height 19
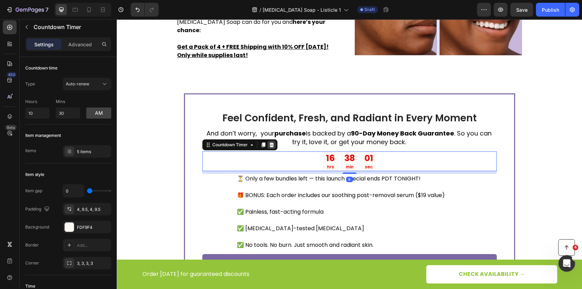
click at [270, 146] on icon at bounding box center [272, 145] width 6 height 6
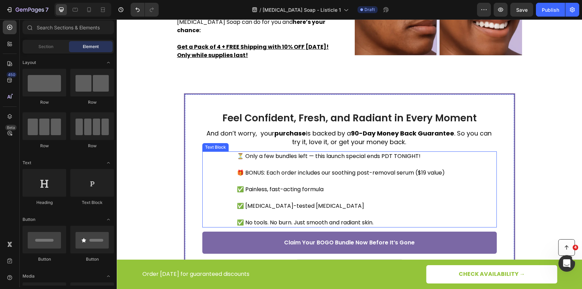
click at [327, 194] on p at bounding box center [349, 198] width 224 height 8
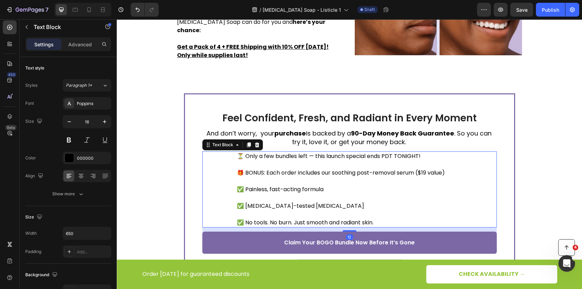
click at [332, 192] on p "✅ Painless, fast-acting formula" at bounding box center [349, 190] width 224 height 8
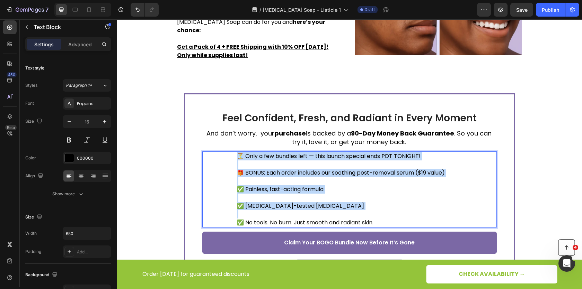
click at [332, 192] on p "✅ Painless, fast-acting formula" at bounding box center [349, 190] width 224 height 8
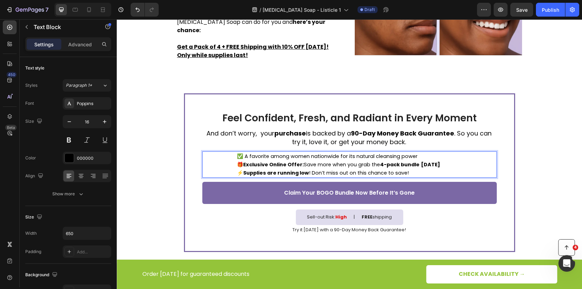
drag, startPoint x: 286, startPoint y: 165, endPoint x: 394, endPoint y: 161, distance: 108.4
click at [286, 165] on strong "Exclusive Online Offer:" at bounding box center [273, 164] width 61 height 7
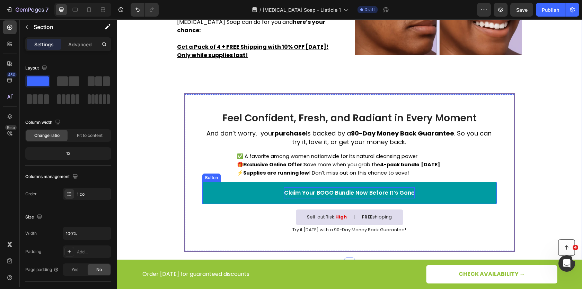
click at [324, 196] on p "Claim Your BOGO Bundle Now Before It’s Gone" at bounding box center [349, 193] width 131 height 11
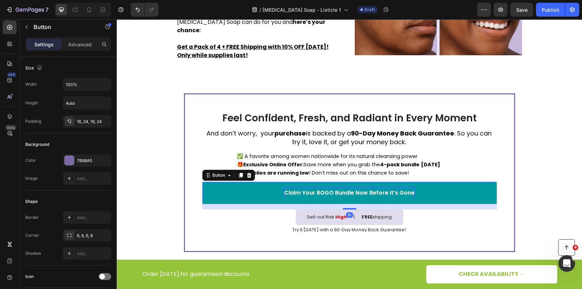
click at [330, 194] on p "Claim Your BOGO Bundle Now Before It’s Gone" at bounding box center [349, 193] width 131 height 11
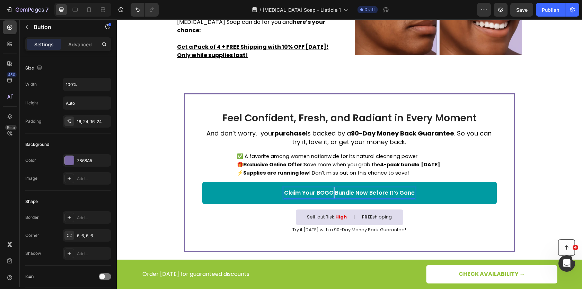
click at [330, 194] on p "Claim Your BOGO Bundle Now Before It’s Gone" at bounding box center [349, 193] width 131 height 11
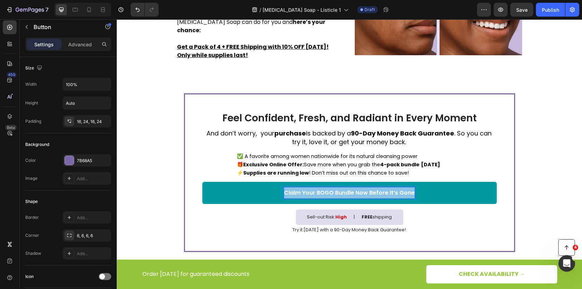
click at [330, 194] on p "Claim Your BOGO Bundle Now Before It’s Gone" at bounding box center [349, 193] width 131 height 11
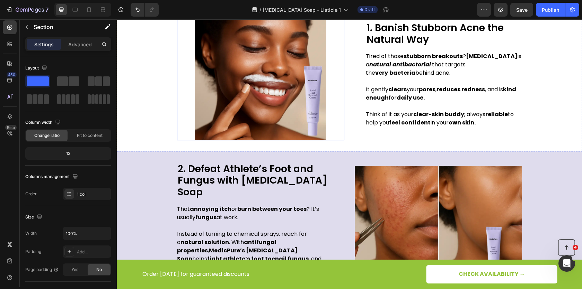
scroll to position [0, 0]
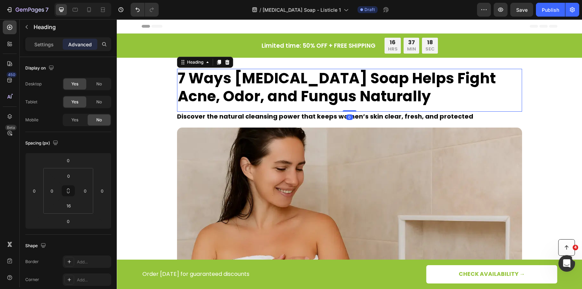
click at [226, 85] on strong "7 Ways [MEDICAL_DATA] Soap Helps Fight Acne, Odor, and Fungus Naturally" at bounding box center [337, 87] width 318 height 38
click at [217, 63] on icon at bounding box center [219, 62] width 4 height 5
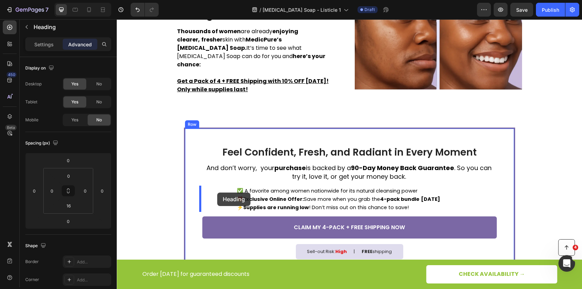
scroll to position [1403, 0]
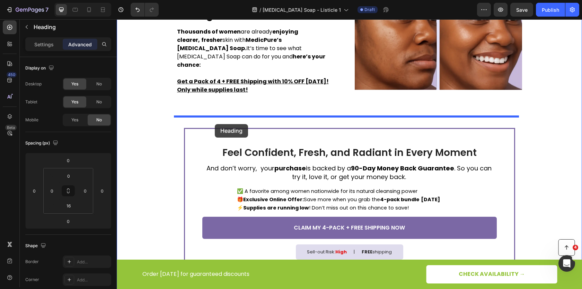
drag, startPoint x: 183, startPoint y: 108, endPoint x: 215, endPoint y: 124, distance: 35.3
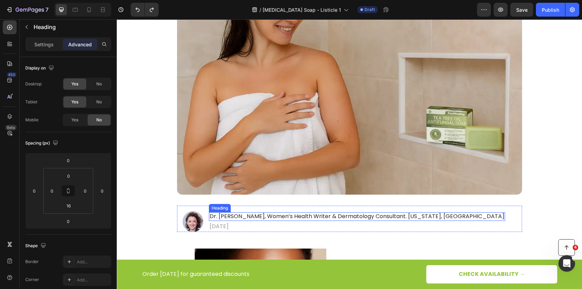
scroll to position [0, 0]
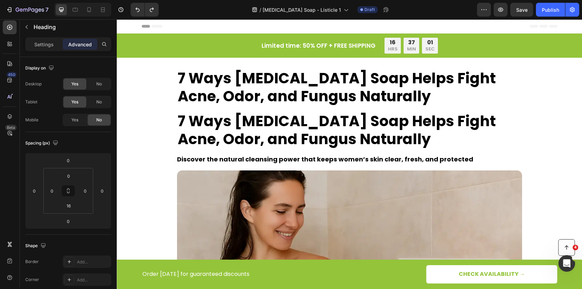
click at [213, 126] on strong "7 Ways [MEDICAL_DATA] Soap Helps Fight Acne, Odor, and Fungus Naturally" at bounding box center [337, 130] width 318 height 38
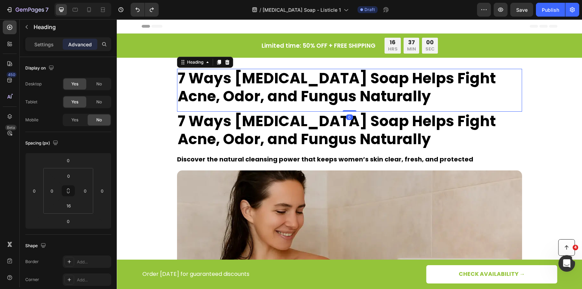
drag, startPoint x: 315, startPoint y: 95, endPoint x: 403, endPoint y: 99, distance: 88.0
click at [316, 95] on strong "7 Ways [MEDICAL_DATA] Soap Helps Fight Acne, Odor, and Fungus Naturally" at bounding box center [337, 87] width 318 height 38
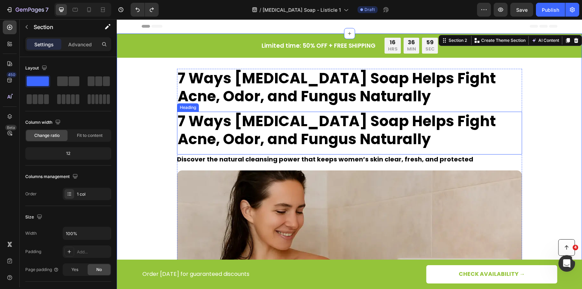
click at [457, 127] on strong "7 Ways [MEDICAL_DATA] Soap Helps Fight Acne, Odor, and Fungus Naturally" at bounding box center [337, 130] width 318 height 38
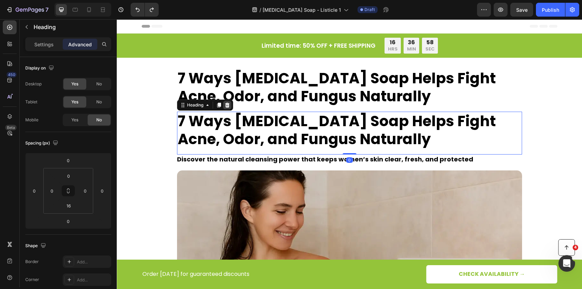
click at [226, 105] on icon at bounding box center [227, 105] width 6 height 6
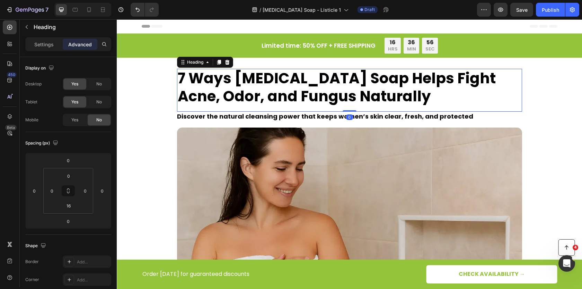
click at [180, 78] on strong "7 Ways [MEDICAL_DATA] Soap Helps Fight Acne, Odor, and Fungus Naturally" at bounding box center [337, 87] width 318 height 38
click at [190, 64] on div "Heading" at bounding box center [195, 62] width 19 height 6
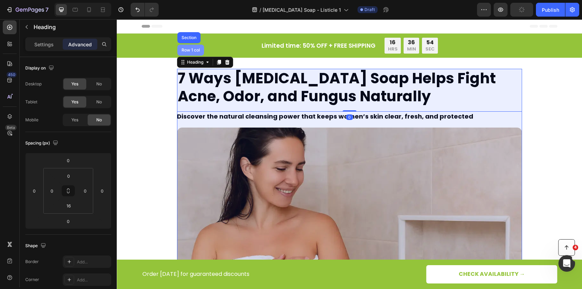
click at [188, 55] on div "Row 1 col" at bounding box center [190, 50] width 27 height 11
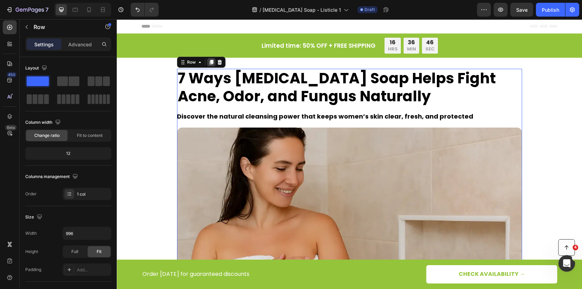
click at [208, 64] on icon at bounding box center [211, 63] width 6 height 6
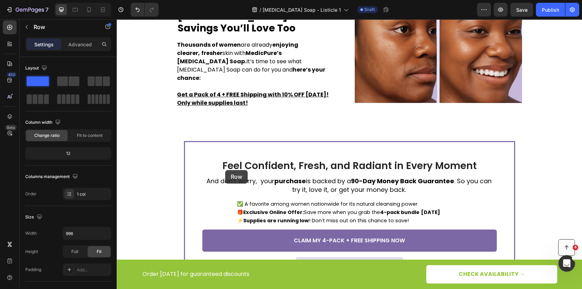
scroll to position [1645, 0]
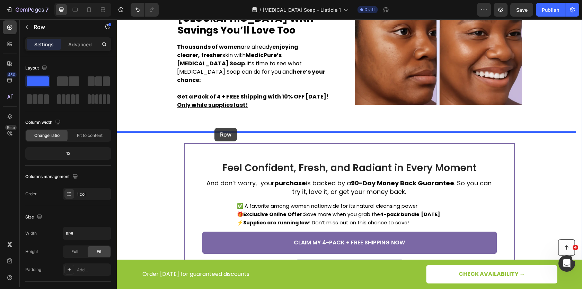
drag, startPoint x: 182, startPoint y: 44, endPoint x: 214, endPoint y: 128, distance: 90.2
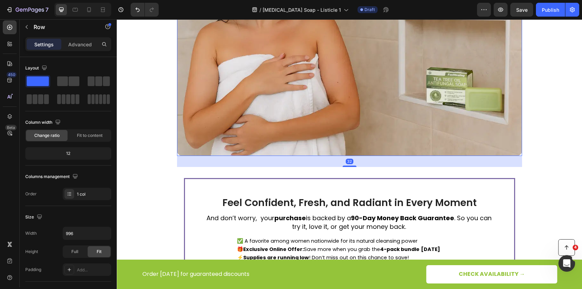
scroll to position [1953, 0]
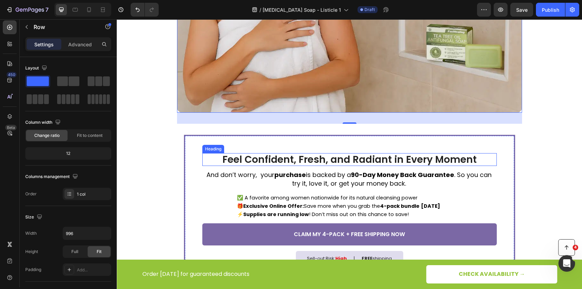
click at [234, 162] on h2 "Feel Confident, Fresh, and Radiant in Every Moment" at bounding box center [349, 159] width 294 height 13
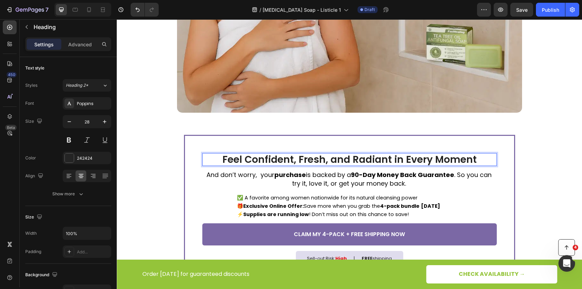
click at [242, 160] on h2 "Feel Confident, Fresh, and Radiant in Every Moment" at bounding box center [349, 159] width 294 height 13
click at [242, 160] on p "Feel Confident, Fresh, and Radiant in Every Moment" at bounding box center [349, 160] width 293 height 12
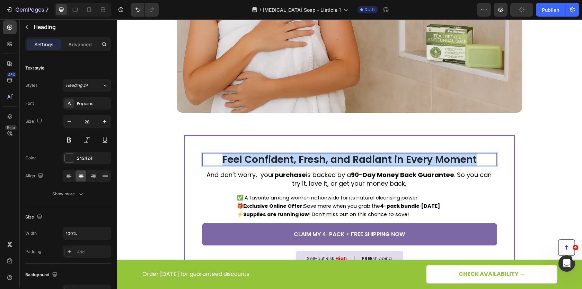
click at [242, 160] on p "Feel Confident, Fresh, and Radiant in Every Moment" at bounding box center [349, 160] width 293 height 12
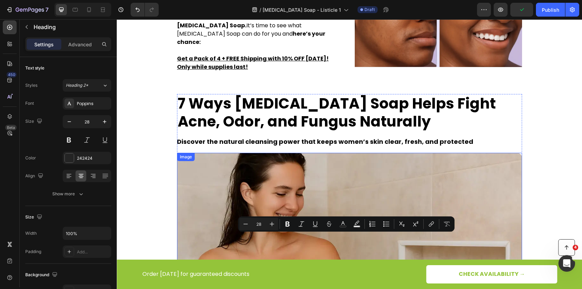
scroll to position [1681, 0]
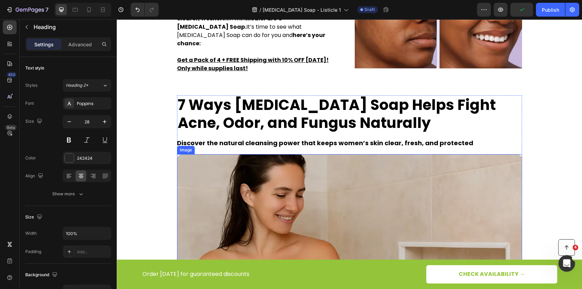
click at [269, 159] on img at bounding box center [349, 269] width 345 height 230
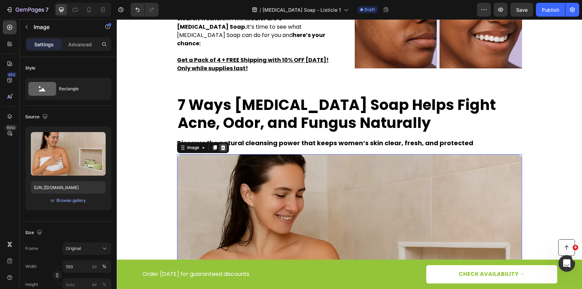
click at [220, 148] on icon at bounding box center [223, 148] width 6 height 6
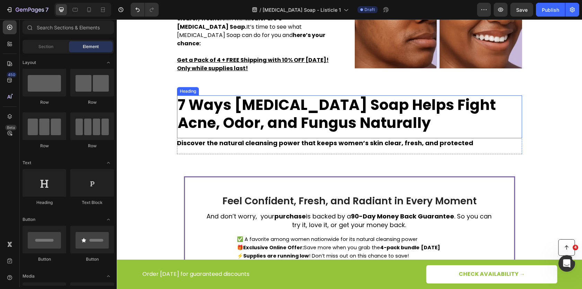
click at [224, 116] on strong "7 Ways [MEDICAL_DATA] Soap Helps Fight Acne, Odor, and Fungus Naturally" at bounding box center [337, 114] width 318 height 38
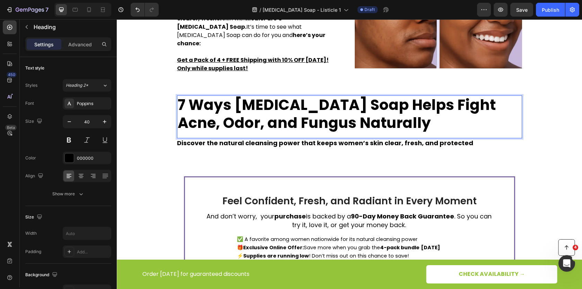
click at [224, 116] on strong "7 Ways [MEDICAL_DATA] Soap Helps Fight Acne, Odor, and Fungus Naturally" at bounding box center [337, 114] width 318 height 38
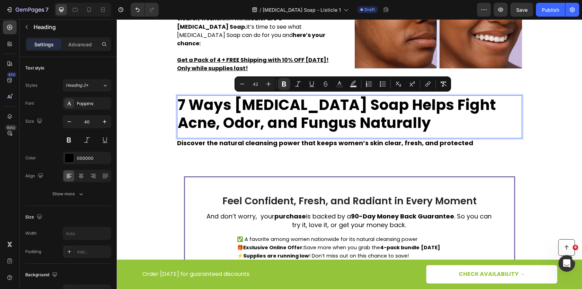
scroll to position [0, 0]
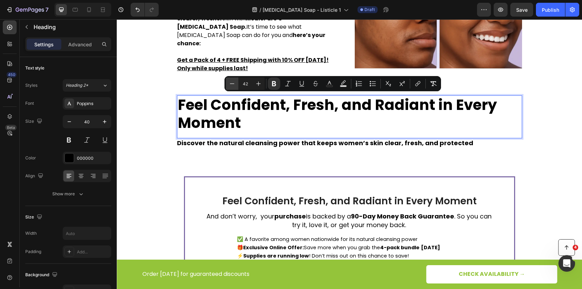
click at [230, 83] on icon "Editor contextual toolbar" at bounding box center [231, 83] width 7 height 7
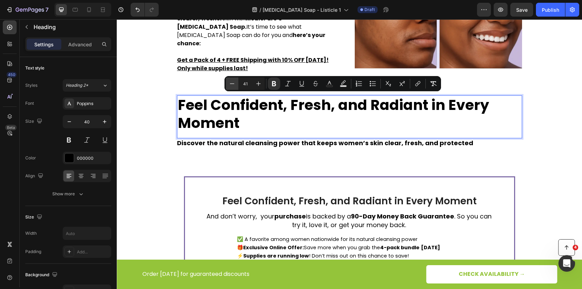
click at [230, 83] on icon "Editor contextual toolbar" at bounding box center [231, 83] width 7 height 7
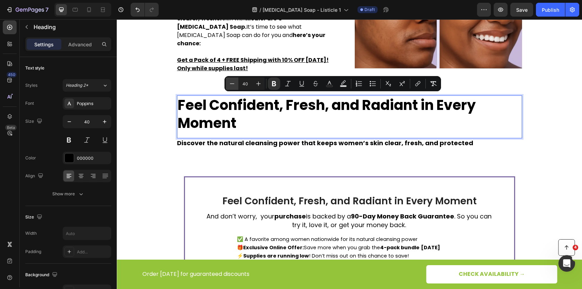
click at [230, 83] on icon "Editor contextual toolbar" at bounding box center [231, 83] width 7 height 7
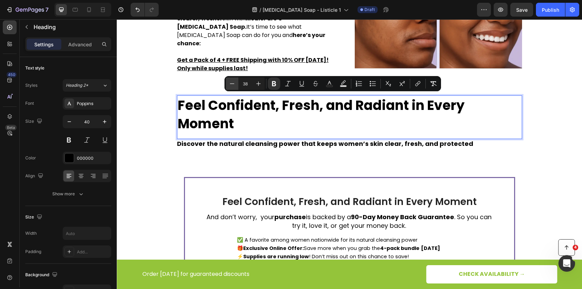
click at [230, 83] on icon "Editor contextual toolbar" at bounding box center [231, 83] width 7 height 7
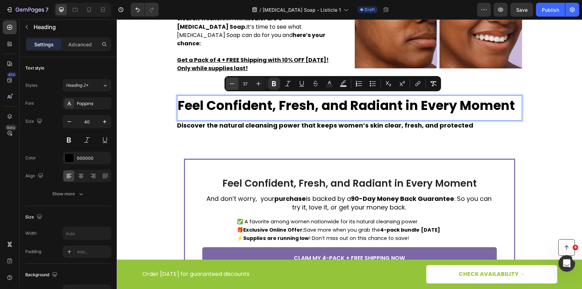
click at [230, 83] on icon "Editor contextual toolbar" at bounding box center [231, 83] width 7 height 7
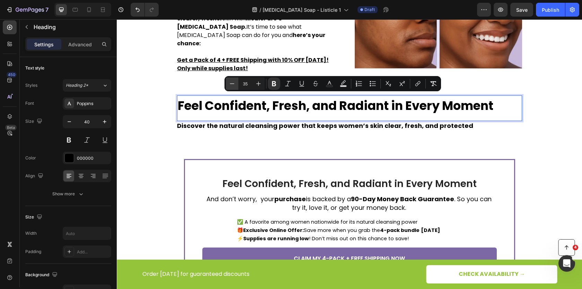
click at [230, 83] on icon "Editor contextual toolbar" at bounding box center [231, 83] width 7 height 7
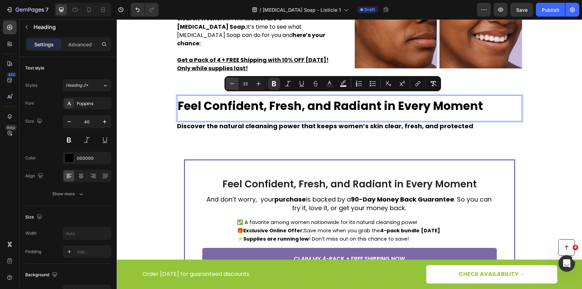
click at [230, 83] on icon "Editor contextual toolbar" at bounding box center [231, 83] width 7 height 7
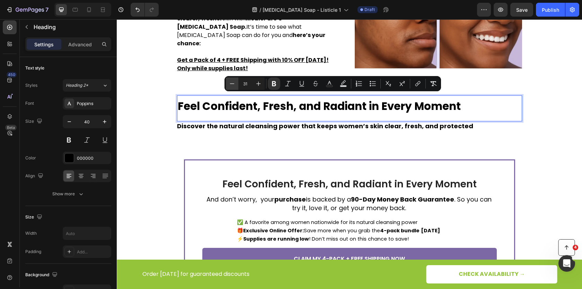
click at [230, 83] on icon "Editor contextual toolbar" at bounding box center [231, 83] width 7 height 7
type input "30"
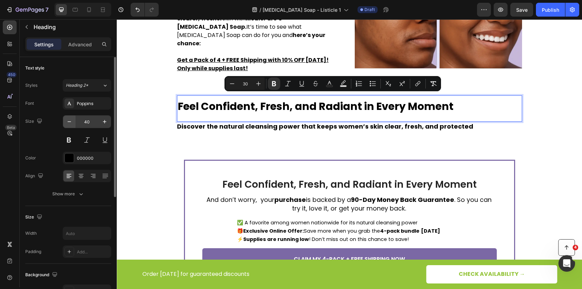
click at [69, 122] on icon "button" at bounding box center [69, 121] width 7 height 7
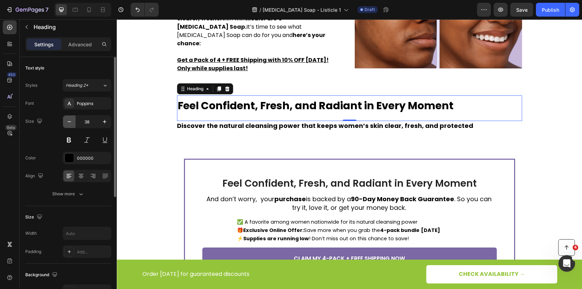
click at [69, 122] on icon "button" at bounding box center [69, 121] width 7 height 7
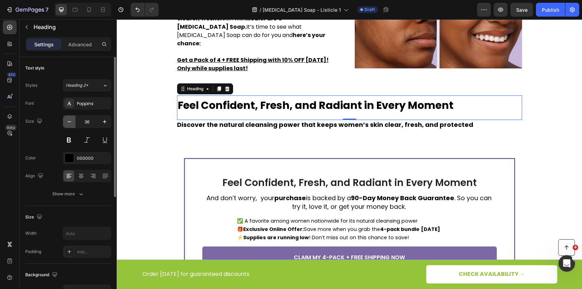
click at [69, 122] on icon "button" at bounding box center [69, 121] width 7 height 7
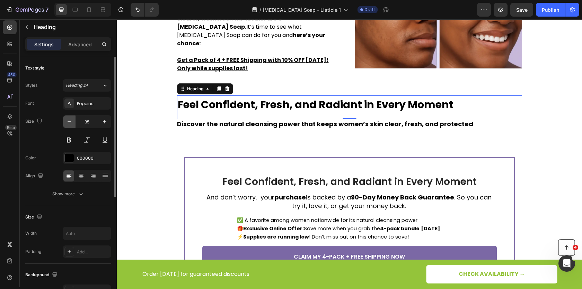
click at [69, 122] on icon "button" at bounding box center [69, 121] width 7 height 7
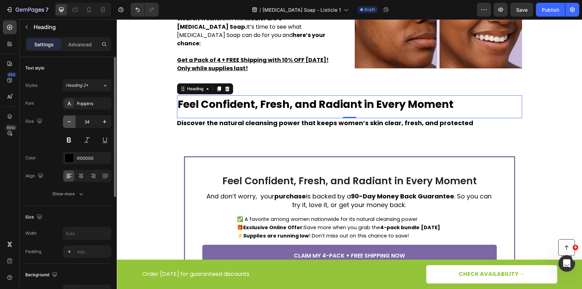
click at [69, 122] on icon "button" at bounding box center [69, 121] width 7 height 7
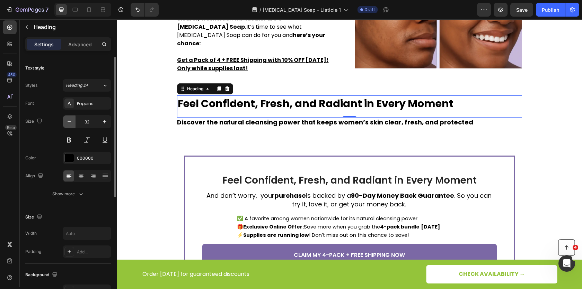
click at [69, 122] on icon "button" at bounding box center [69, 121] width 7 height 7
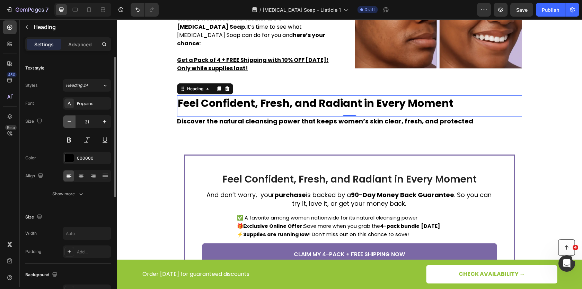
click at [69, 122] on icon "button" at bounding box center [69, 121] width 7 height 7
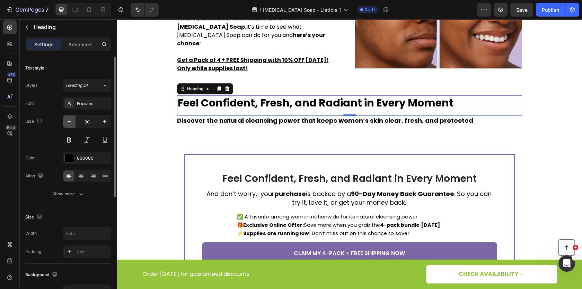
click at [69, 122] on icon "button" at bounding box center [69, 121] width 7 height 7
type input "29"
click at [105, 121] on icon "button" at bounding box center [104, 121] width 3 height 3
type input "30"
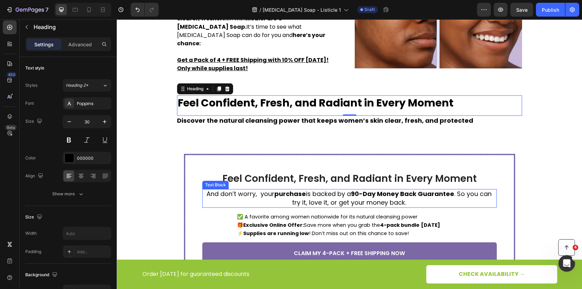
click at [236, 192] on span "And don’t worry, your purchase is backed by a 90-Day Money Back Guarantee . So …" at bounding box center [348, 198] width 285 height 17
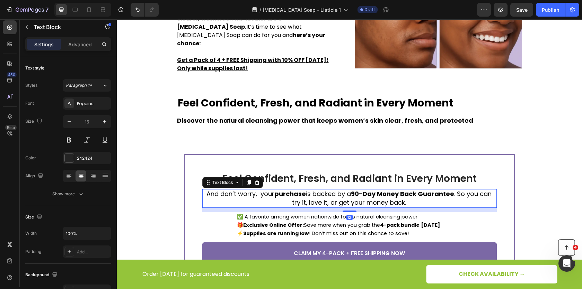
click at [247, 192] on span "And don’t worry, your purchase is backed by a 90-Day Money Back Guarantee . So …" at bounding box center [348, 198] width 285 height 17
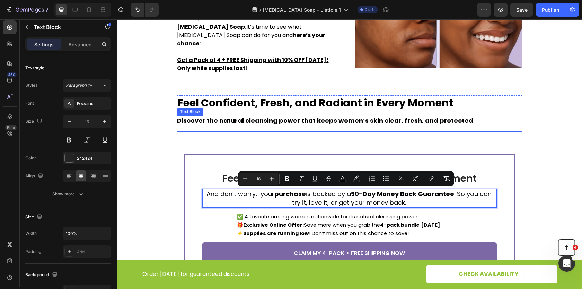
click at [221, 125] on strong "Discover the natural cleansing power that keeps women’s skin clear, fresh, and …" at bounding box center [325, 120] width 296 height 9
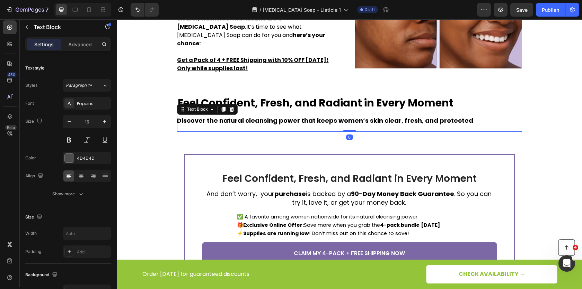
click at [226, 124] on strong "Discover the natural cleansing power that keeps women’s skin clear, fresh, and …" at bounding box center [325, 120] width 296 height 9
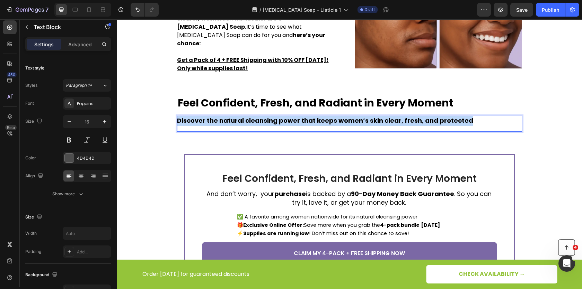
click at [226, 124] on strong "Discover the natural cleansing power that keeps women’s skin clear, fresh, and …" at bounding box center [325, 120] width 296 height 9
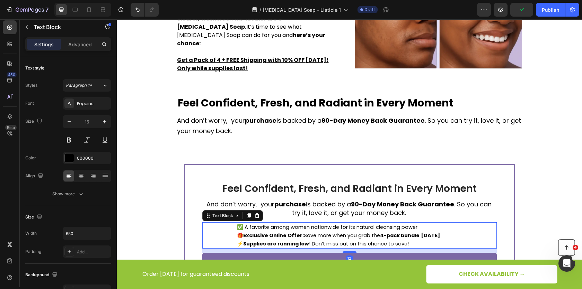
click at [280, 230] on span "✅ A favorite among women nationwide for its natural cleansing power" at bounding box center [327, 227] width 180 height 7
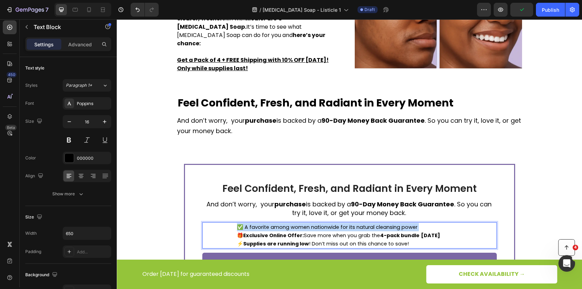
click at [280, 230] on span "✅ A favorite among women nationwide for its natural cleansing power" at bounding box center [327, 227] width 180 height 7
copy p "✅ A favorite among women nationwide for its natural cleansing power 🎁 Exclusive…"
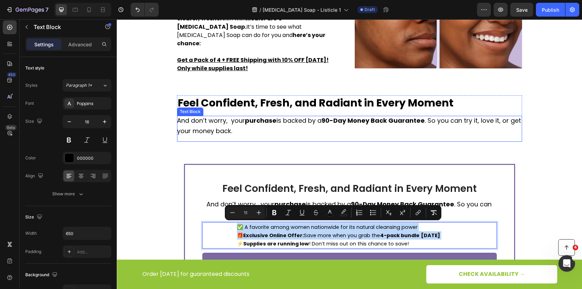
click at [228, 131] on span "And don’t worry, your purchase is backed by a 90-Day Money Back Guarantee . So …" at bounding box center [349, 125] width 344 height 19
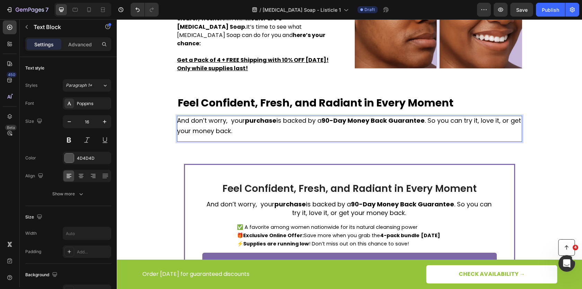
click at [246, 136] on div "And don’t worry, your purchase is backed by a 90-Day Money Back Guarantee . So …" at bounding box center [349, 129] width 345 height 26
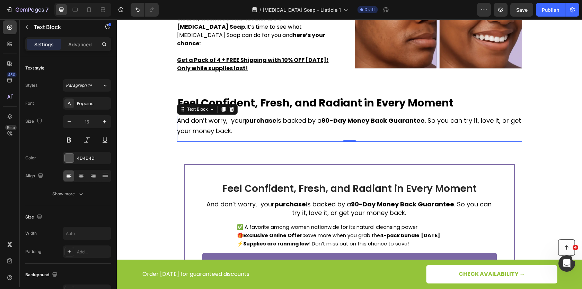
click at [256, 133] on p "And don’t worry, your purchase is backed by a 90-Day Money Back Guarantee . So …" at bounding box center [349, 126] width 345 height 21
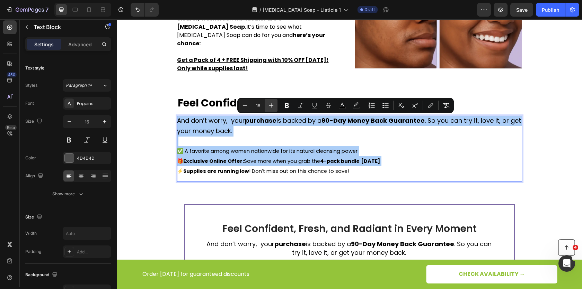
click at [273, 107] on icon "Editor contextual toolbar" at bounding box center [271, 105] width 7 height 7
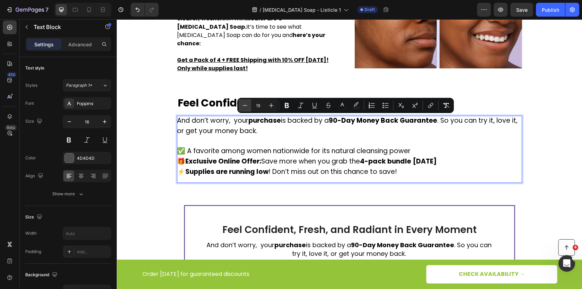
click at [246, 106] on icon "Editor contextual toolbar" at bounding box center [244, 105] width 7 height 7
type input "18"
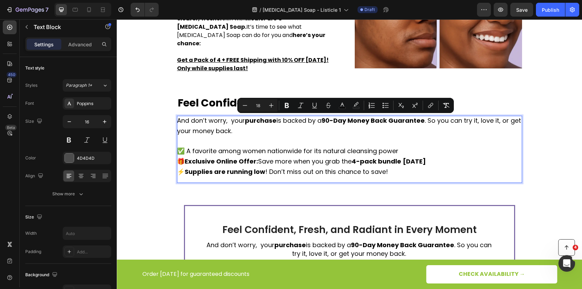
click at [259, 139] on p "And don’t worry, your purchase is backed by a 90-Day Money Back Guarantee . So …" at bounding box center [349, 147] width 345 height 62
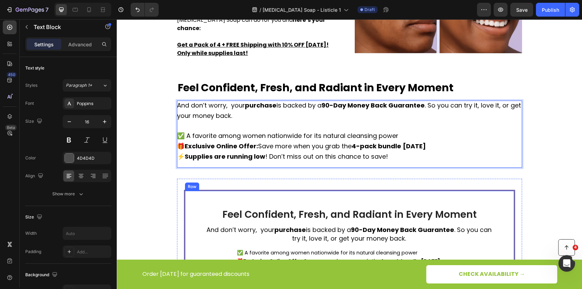
scroll to position [1759, 0]
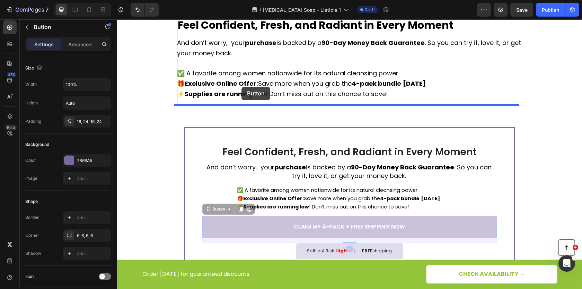
drag, startPoint x: 291, startPoint y: 228, endPoint x: 242, endPoint y: 90, distance: 147.2
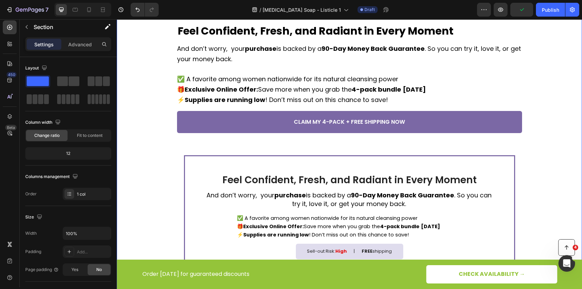
scroll to position [1690, 0]
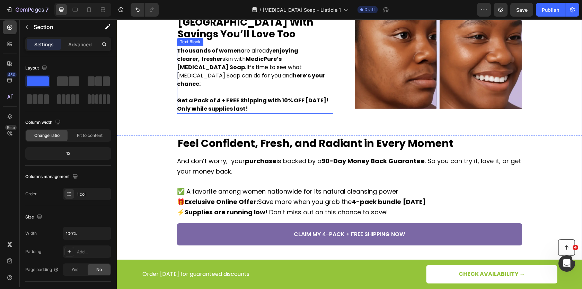
scroll to position [1797, 0]
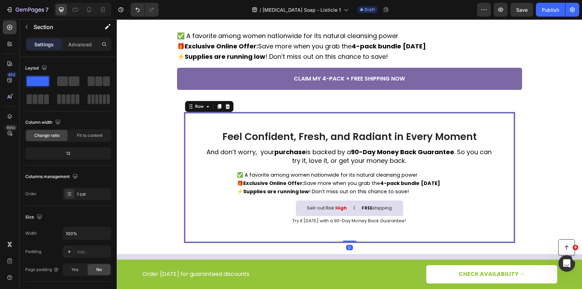
click at [194, 119] on div "Feel Confident, Fresh, and Radiant in Every Moment Heading And don’t worry, you…" at bounding box center [349, 177] width 331 height 131
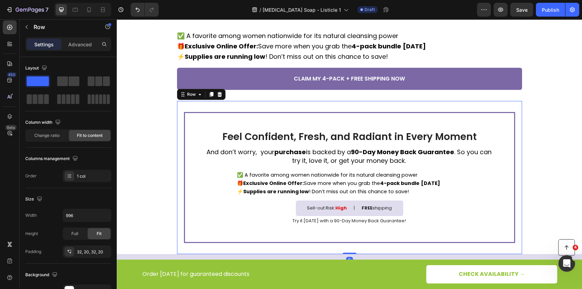
click at [177, 109] on div "Feel Confident, Fresh, and Radiant in Every Moment Heading And don’t worry, you…" at bounding box center [349, 177] width 345 height 153
click at [217, 95] on icon at bounding box center [219, 94] width 5 height 5
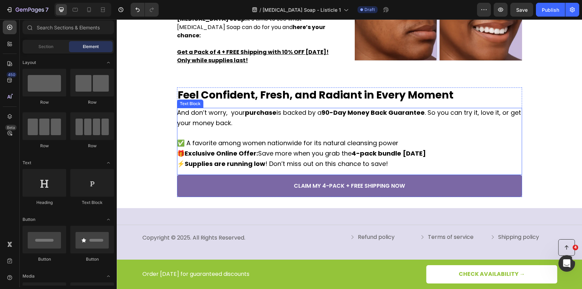
scroll to position [1688, 0]
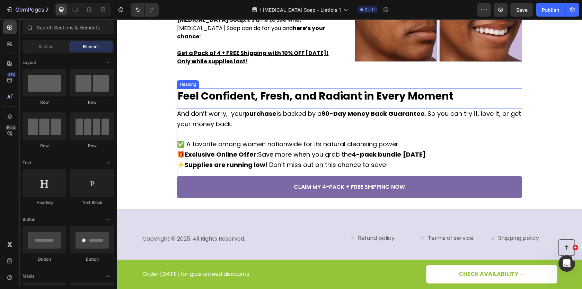
click at [251, 92] on strong "Feel Confident, Fresh, and Radiant in Every Moment" at bounding box center [316, 96] width 276 height 15
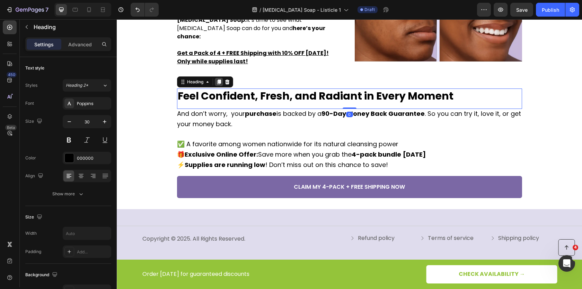
click at [218, 85] on div at bounding box center [219, 82] width 8 height 8
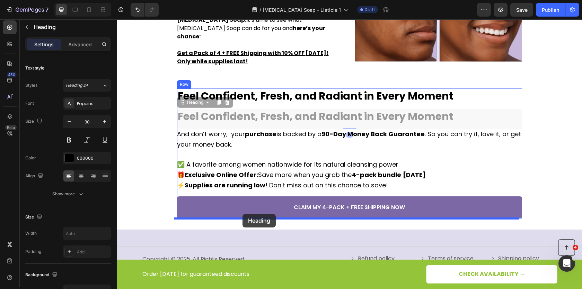
drag, startPoint x: 180, startPoint y: 104, endPoint x: 242, endPoint y: 214, distance: 126.8
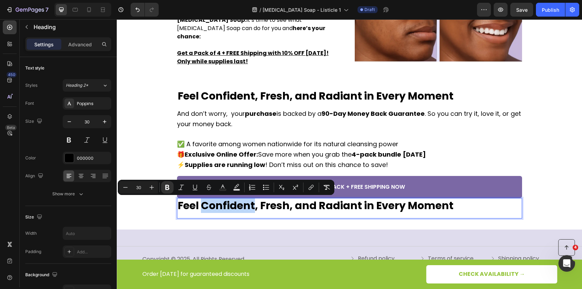
click at [218, 201] on strong "Feel Confident, Fresh, and Radiant in Every Moment" at bounding box center [316, 205] width 276 height 15
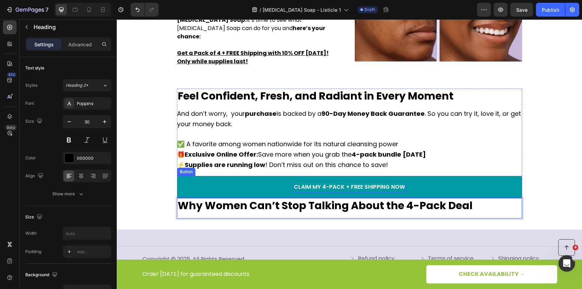
click at [313, 186] on p "CLAIM MY 4-PACK + FREE SHIPPING NOW" at bounding box center [349, 187] width 111 height 11
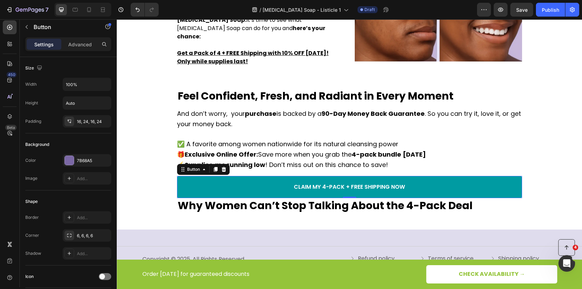
click at [240, 189] on link "CLAIM MY 4-PACK + FREE SHIPPING NOW" at bounding box center [349, 187] width 345 height 22
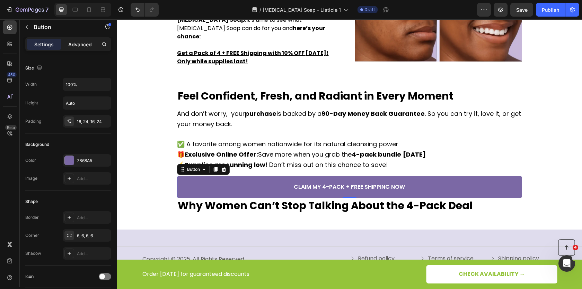
click at [89, 43] on p "Advanced" at bounding box center [80, 44] width 24 height 7
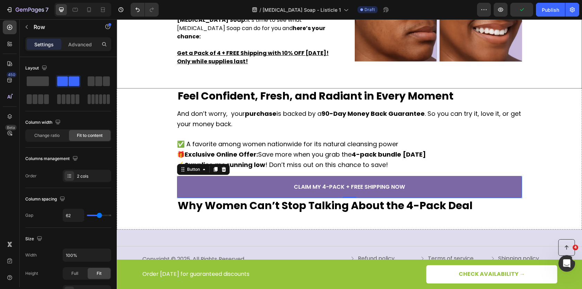
click at [325, 63] on div "7. Loved by Women Across USA With Savings You’ll Love Too Heading Thousands of …" at bounding box center [255, 12] width 156 height 132
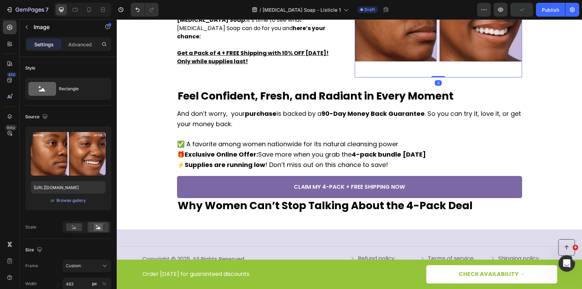
click at [371, 57] on img at bounding box center [437, 12] width 167 height 132
click at [386, 46] on img at bounding box center [437, 12] width 167 height 132
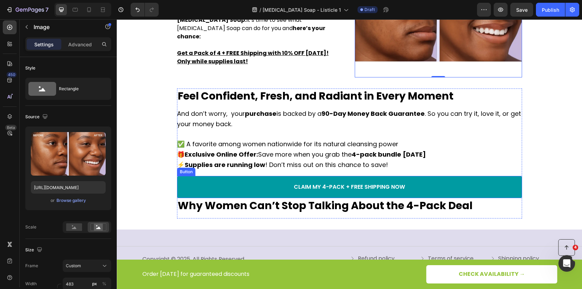
click at [247, 187] on link "CLAIM MY 4-PACK + FREE SHIPPING NOW" at bounding box center [349, 187] width 345 height 22
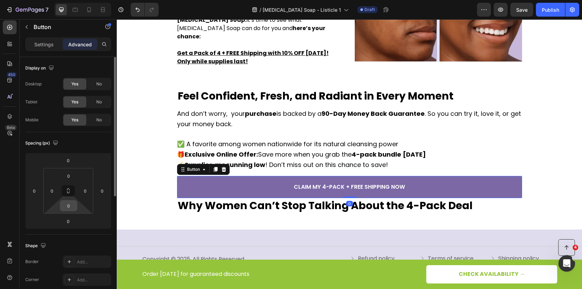
click at [72, 207] on input "0" at bounding box center [69, 206] width 14 height 10
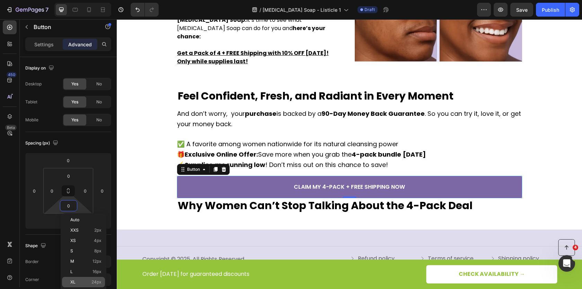
click at [91, 283] on span "24px" at bounding box center [96, 282] width 10 height 5
type input "24"
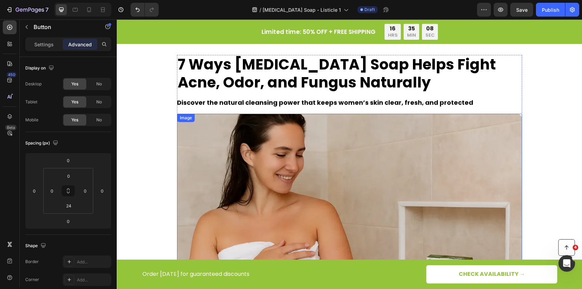
scroll to position [0, 0]
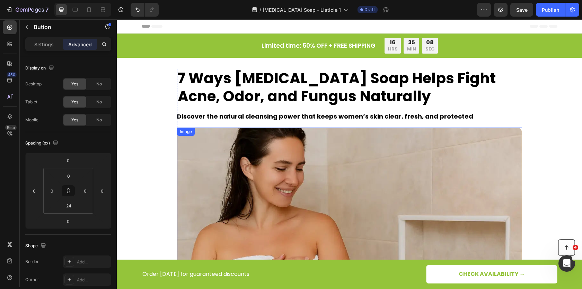
click at [320, 185] on img at bounding box center [349, 243] width 345 height 230
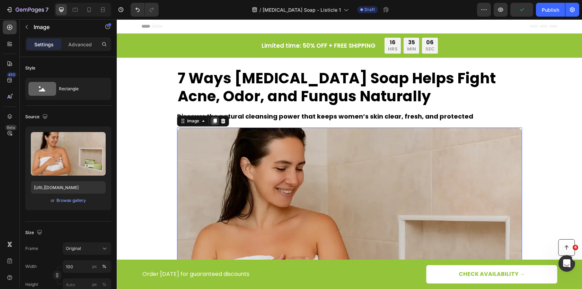
click at [213, 121] on icon at bounding box center [215, 121] width 4 height 5
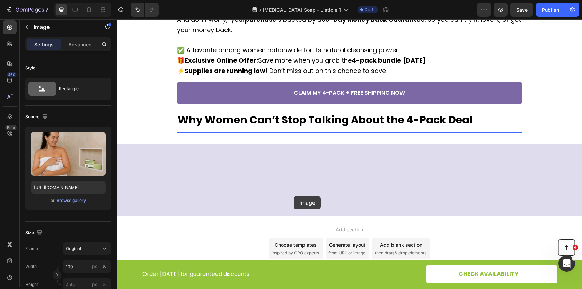
scroll to position [1721, 0]
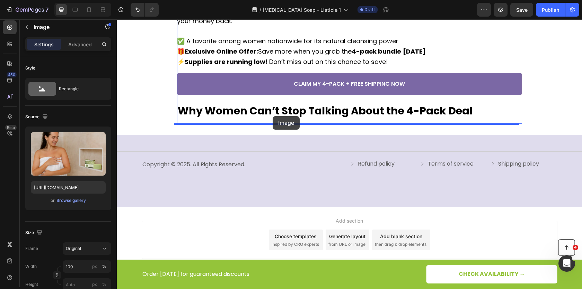
drag, startPoint x: 180, startPoint y: 35, endPoint x: 272, endPoint y: 116, distance: 123.4
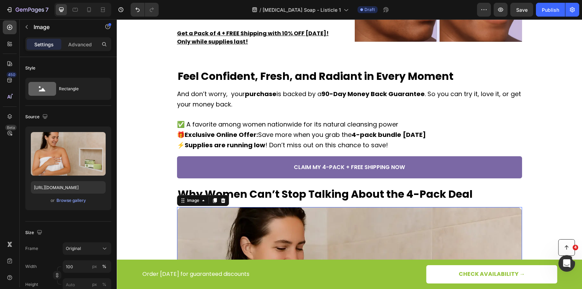
scroll to position [1637, 0]
click at [259, 128] on span "✅ A favorite among women nationwide for its natural cleansing power" at bounding box center [287, 124] width 221 height 9
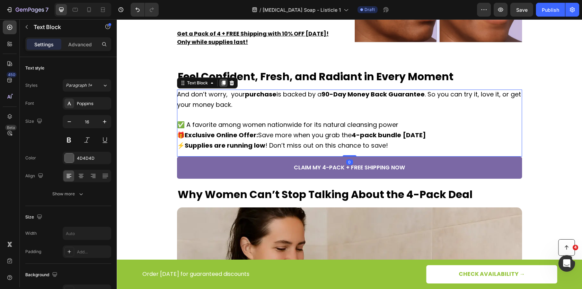
click at [221, 83] on icon at bounding box center [223, 83] width 4 height 5
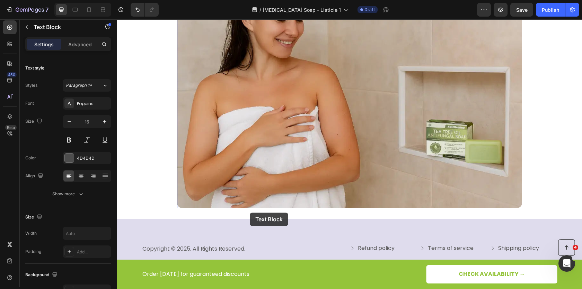
scroll to position [1935, 0]
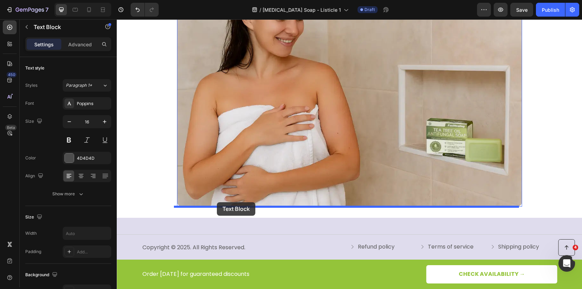
drag, startPoint x: 181, startPoint y: 151, endPoint x: 217, endPoint y: 203, distance: 62.2
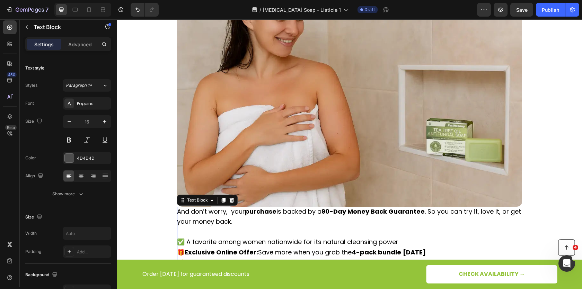
click at [217, 228] on p "And don’t worry, your purchase is backed by a 90-Day Money Back Guarantee . So …" at bounding box center [349, 238] width 345 height 62
click at [219, 228] on p "And don’t worry, your purchase is backed by a 90-Day Money Back Guarantee . So …" at bounding box center [349, 238] width 345 height 62
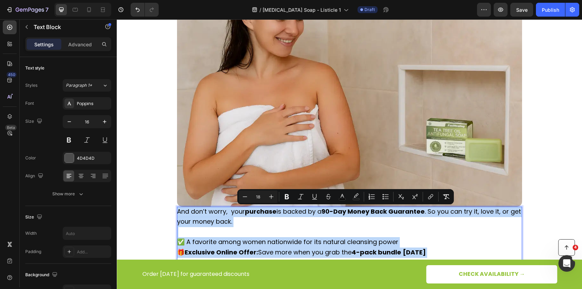
type input "11"
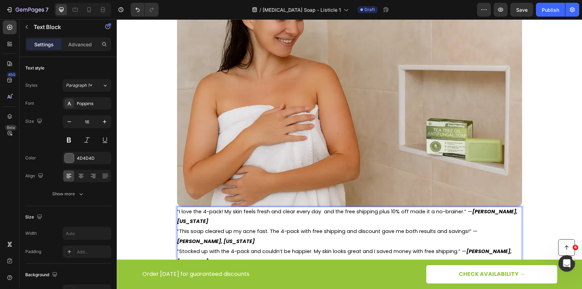
scroll to position [1870, 0]
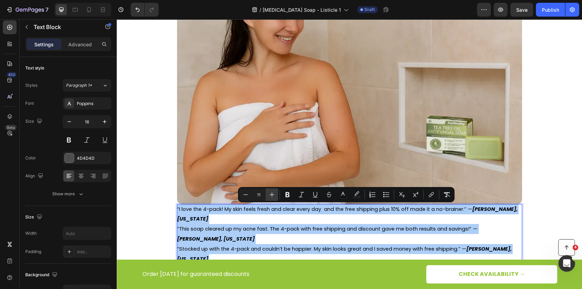
click at [272, 199] on button "Plus" at bounding box center [272, 195] width 12 height 12
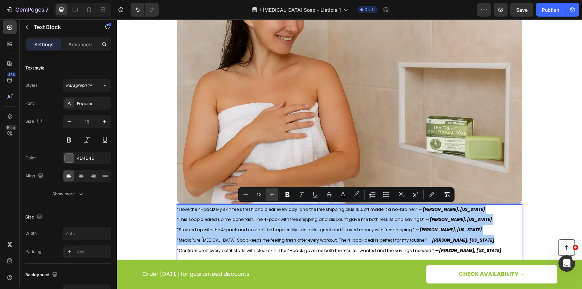
click at [272, 199] on button "Plus" at bounding box center [272, 195] width 12 height 12
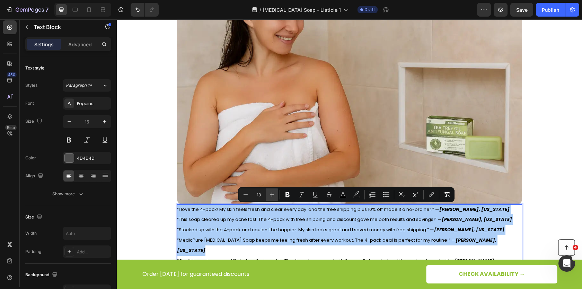
click at [272, 199] on button "Plus" at bounding box center [272, 195] width 12 height 12
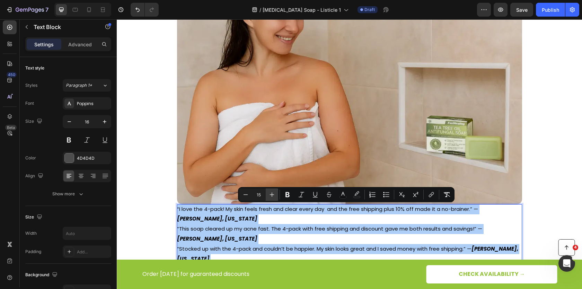
click at [272, 199] on button "Plus" at bounding box center [272, 195] width 12 height 12
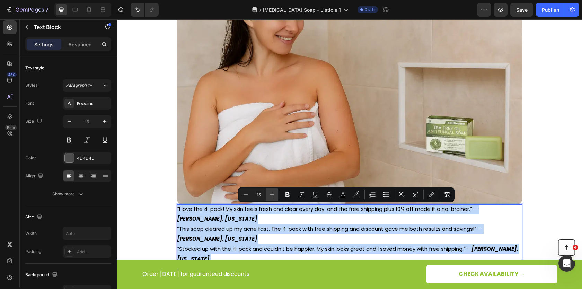
type input "16"
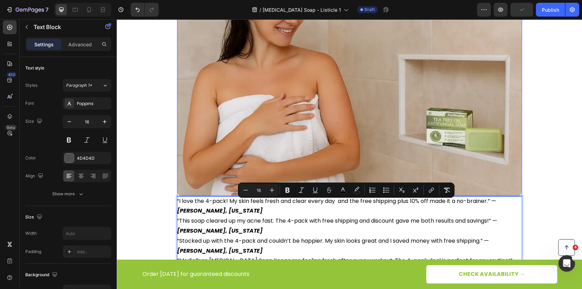
scroll to position [1890, 0]
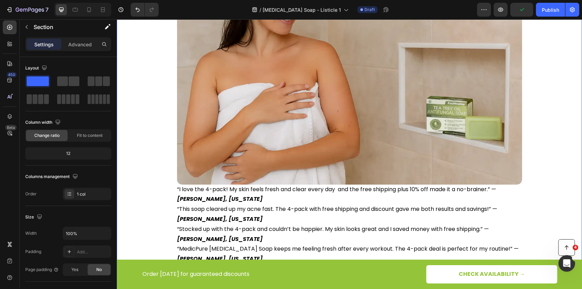
drag, startPoint x: 118, startPoint y: 150, endPoint x: 161, endPoint y: 141, distance: 43.5
click at [225, 115] on img at bounding box center [349, 70] width 345 height 230
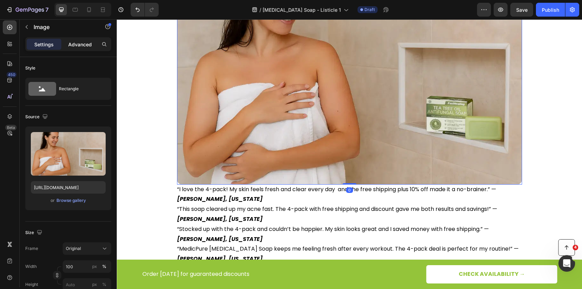
click at [82, 46] on p "Advanced" at bounding box center [80, 44] width 24 height 7
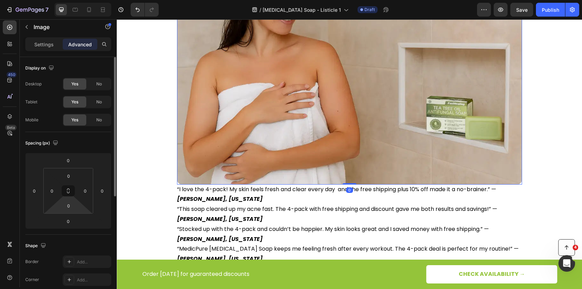
click at [69, 0] on html "7 Version history / Tea Tree Soap - Listicle 1 Draft Preview Save Publish 450 B…" at bounding box center [291, 0] width 582 height 0
click at [72, 208] on input "0" at bounding box center [69, 206] width 14 height 10
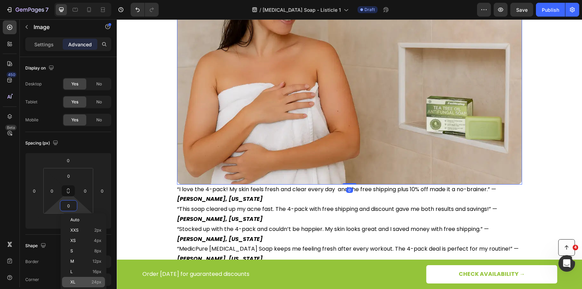
click at [87, 282] on p "XL 24px" at bounding box center [85, 282] width 31 height 5
type input "24"
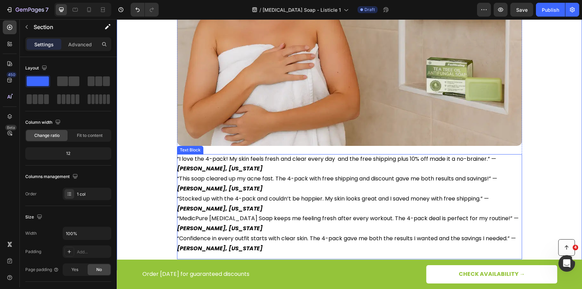
scroll to position [1932, 0]
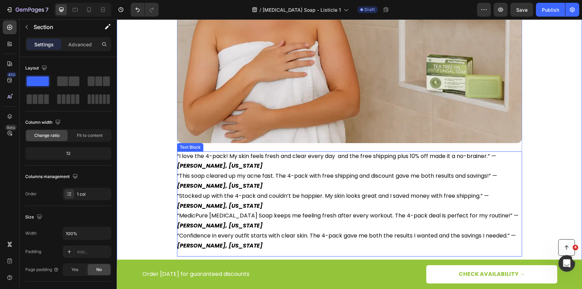
click at [232, 176] on span "“This soap cleared up my acne fast. The 4-pack with free shipping and discount …" at bounding box center [337, 181] width 320 height 18
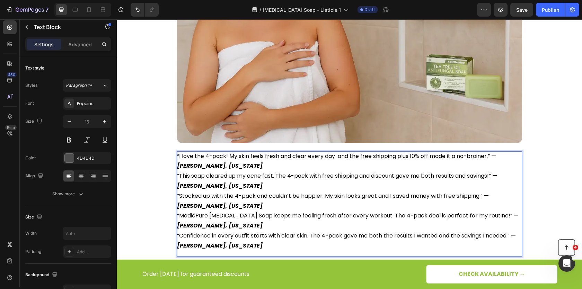
click at [491, 157] on span "“I love the 4-pack! My skin feels fresh and clear every day and the free shippi…" at bounding box center [336, 161] width 319 height 18
click at [256, 172] on span "“This soap cleared up my acne fast. The 4-pack with free shipping and discount …" at bounding box center [337, 181] width 320 height 18
click at [248, 166] on p "— Emily R., California" at bounding box center [349, 166] width 345 height 10
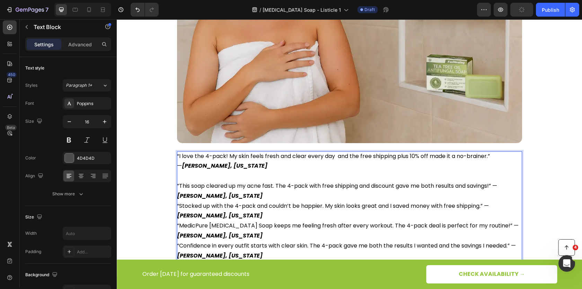
click at [251, 194] on p "“This soap cleared up my acne fast. The 4-pack with free shipping and discount …" at bounding box center [349, 191] width 345 height 20
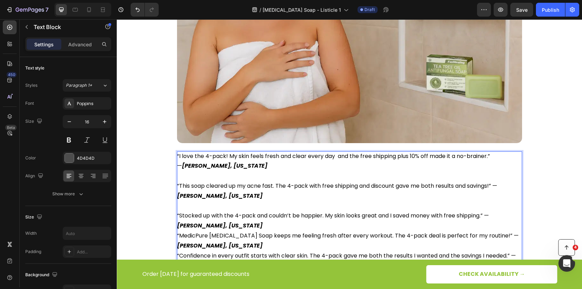
click at [486, 217] on span "“Stocked up with the 4-pack and couldn’t be happier. My skin looks great and I …" at bounding box center [333, 221] width 312 height 18
click at [248, 226] on p "— Amanda L., Texas" at bounding box center [349, 226] width 345 height 10
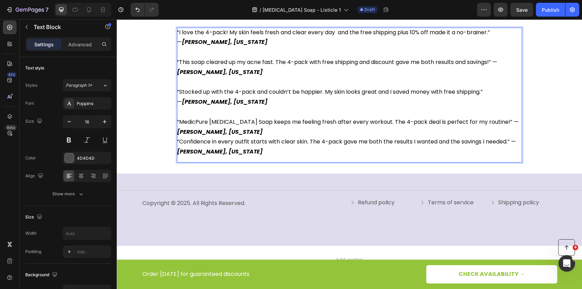
scroll to position [2094, 0]
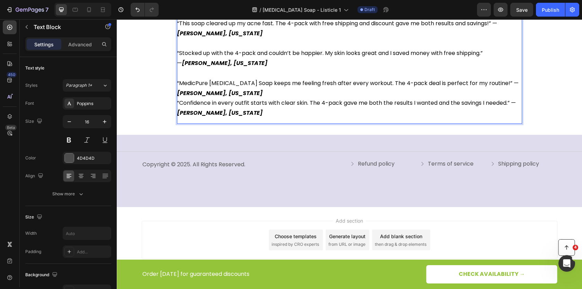
click at [486, 86] on span "“MedicPure Tea Tree Soap keeps me feeling fresh after every workout. The 4-pack…" at bounding box center [347, 88] width 341 height 18
click at [242, 94] on p "— Sophia M., Florida" at bounding box center [349, 94] width 345 height 10
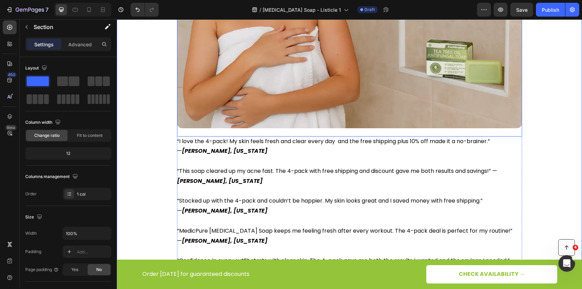
scroll to position [2011, 0]
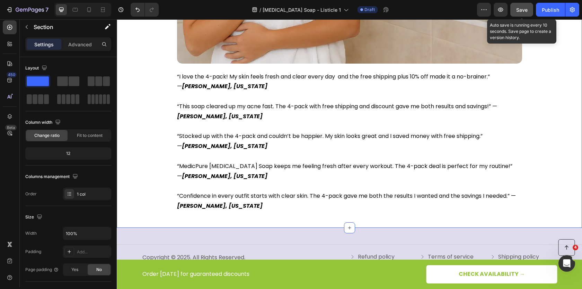
click at [518, 7] on span "Save" at bounding box center [521, 10] width 11 height 6
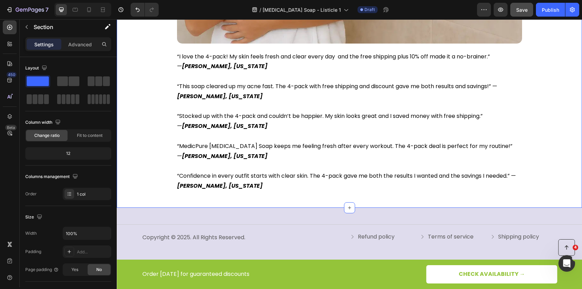
scroll to position [2032, 0]
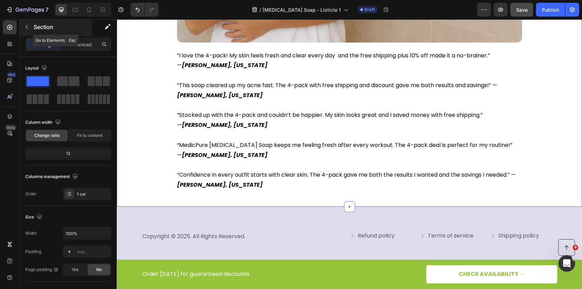
click at [28, 26] on icon "button" at bounding box center [27, 27] width 6 height 6
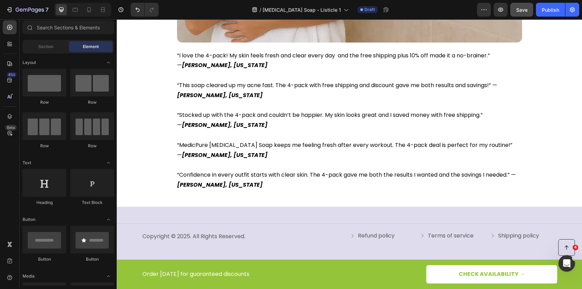
scroll to position [0, 0]
drag, startPoint x: 165, startPoint y: 106, endPoint x: 271, endPoint y: 192, distance: 136.5
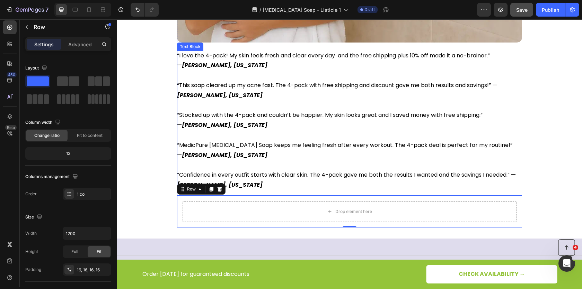
click at [281, 165] on p "Rich Text Editor. Editing area: main" at bounding box center [349, 165] width 345 height 10
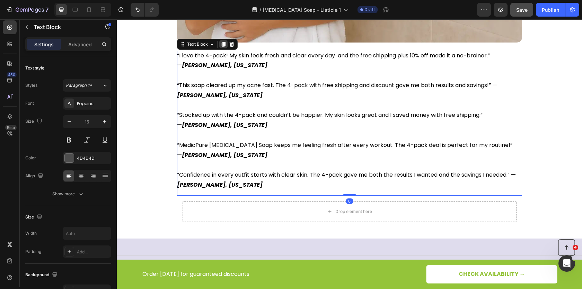
click at [222, 46] on icon at bounding box center [224, 45] width 6 height 6
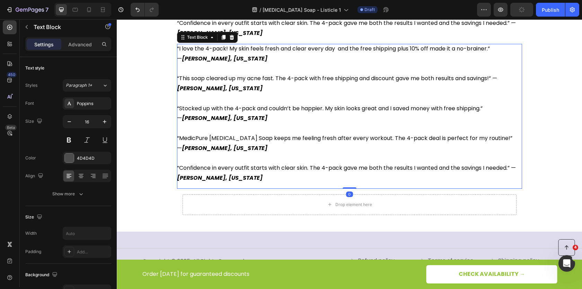
scroll to position [2185, 0]
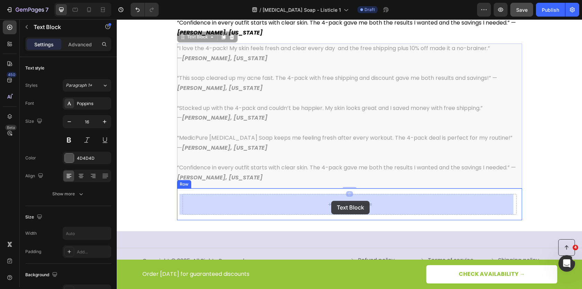
drag, startPoint x: 180, startPoint y: 38, endPoint x: 331, endPoint y: 201, distance: 221.9
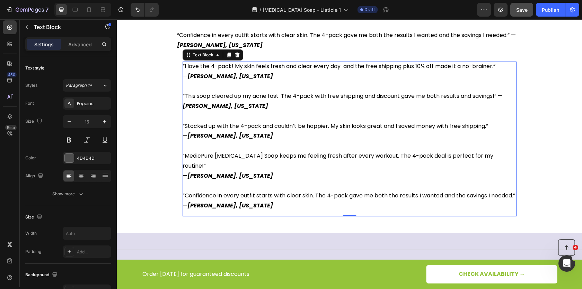
scroll to position [2171, 0]
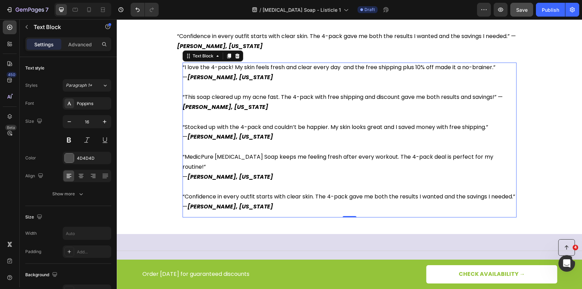
click at [281, 149] on p at bounding box center [349, 147] width 334 height 10
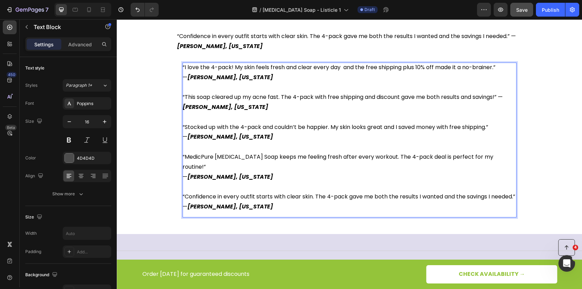
click at [282, 141] on p "— Amanda L., Texas" at bounding box center [349, 137] width 334 height 10
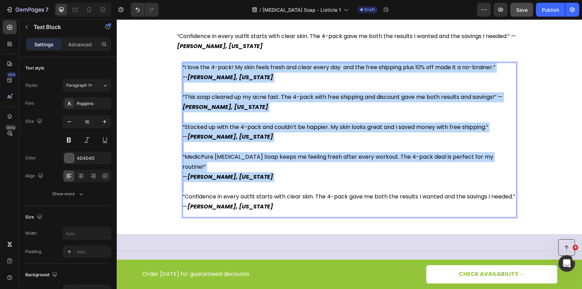
click at [282, 141] on p "— Amanda L., Texas" at bounding box center [349, 137] width 334 height 10
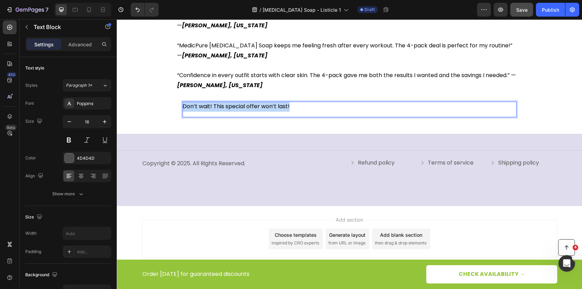
scroll to position [2131, 0]
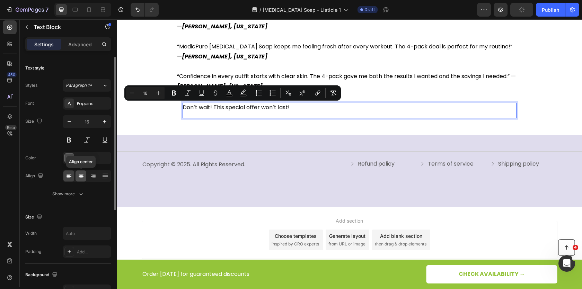
click at [79, 180] on div at bounding box center [80, 176] width 11 height 11
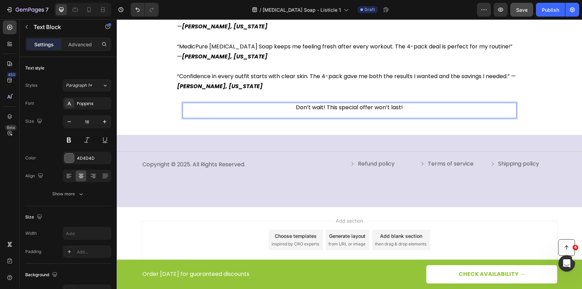
click at [319, 109] on span "Don’t wait! This special offer won’t last!" at bounding box center [349, 108] width 107 height 8
click at [323, 107] on span "Don’t wait! This special offer won’t last!" at bounding box center [349, 108] width 107 height 8
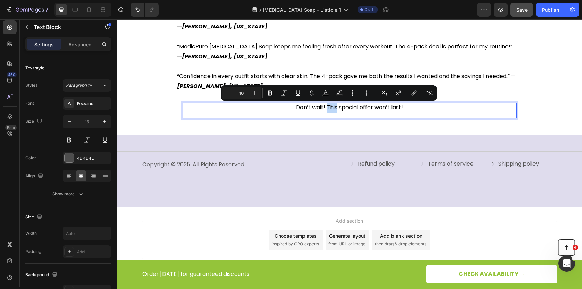
click at [323, 107] on span "Don’t wait! This special offer won’t last!" at bounding box center [349, 108] width 107 height 8
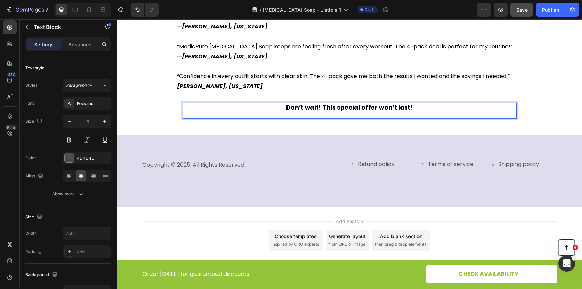
click at [267, 113] on div "Don’t wait! This special offer won’t last! Text Block 0" at bounding box center [349, 111] width 334 height 16
click at [291, 112] on p "Don’t wait! This special offer won’t last!" at bounding box center [349, 108] width 334 height 10
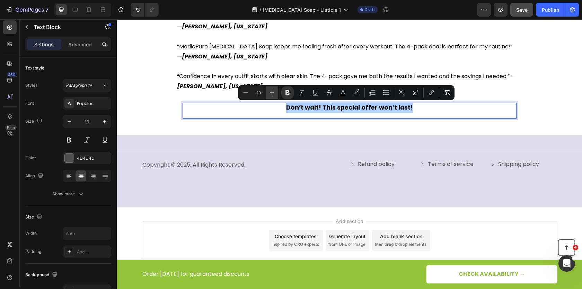
click at [274, 93] on icon "Editor contextual toolbar" at bounding box center [271, 92] width 7 height 7
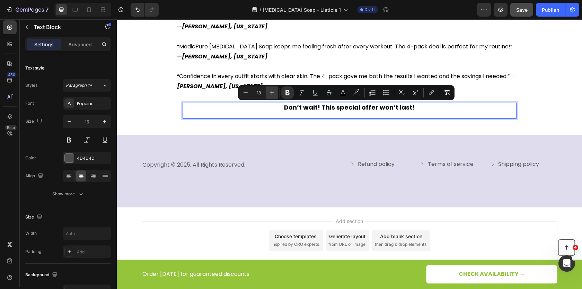
click at [274, 93] on icon "Editor contextual toolbar" at bounding box center [271, 92] width 7 height 7
click at [268, 96] on icon "Editor contextual toolbar" at bounding box center [271, 92] width 7 height 7
type input "20"
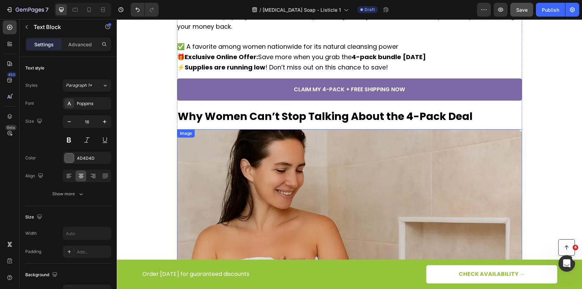
scroll to position [1712, 0]
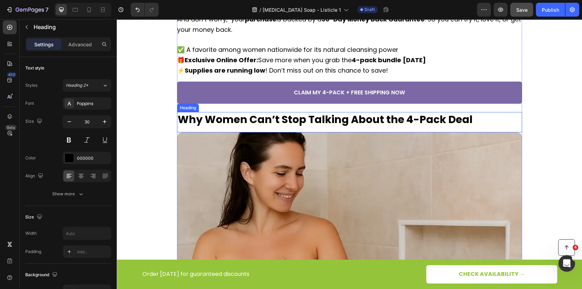
click at [280, 120] on strong "Why Women Can’t Stop Talking About the 4-Pack Deal" at bounding box center [325, 119] width 295 height 15
click at [217, 106] on icon at bounding box center [219, 105] width 4 height 5
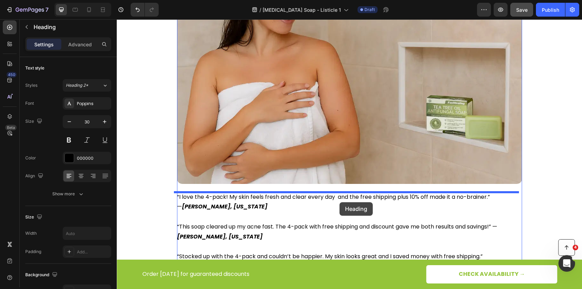
scroll to position [2152, 0]
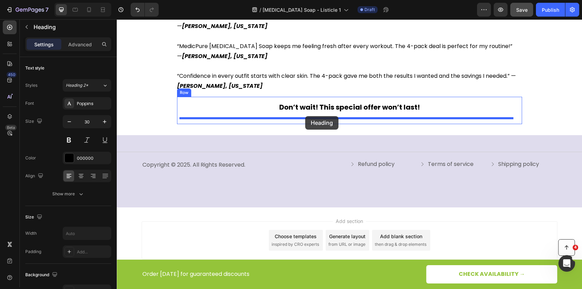
drag, startPoint x: 179, startPoint y: 128, endPoint x: 305, endPoint y: 116, distance: 126.2
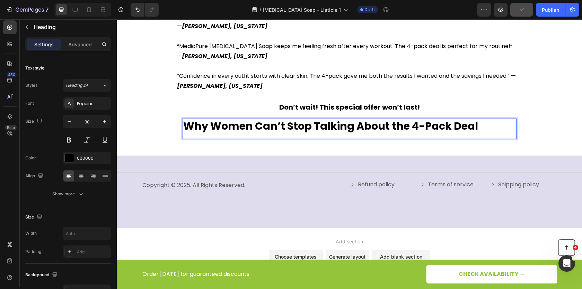
click at [271, 128] on strong "Why Women Can’t Stop Talking About the 4-Pack Deal" at bounding box center [330, 126] width 295 height 15
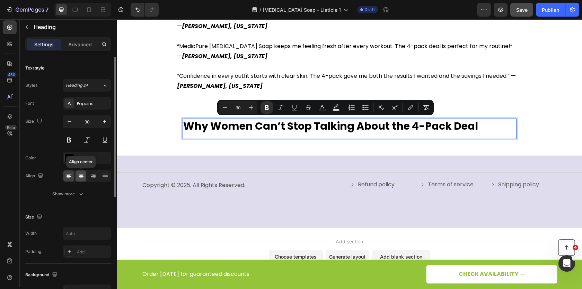
click at [85, 177] on div at bounding box center [80, 176] width 11 height 11
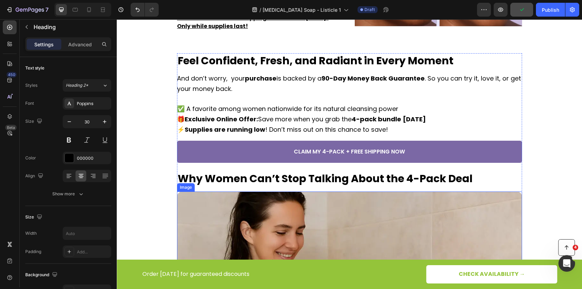
scroll to position [1618, 0]
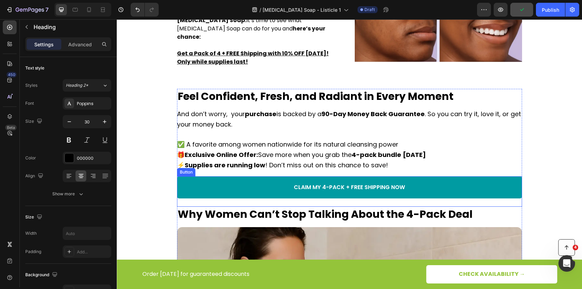
click at [305, 178] on link "CLAIM MY 4-PACK + FREE SHIPPING NOW" at bounding box center [349, 188] width 345 height 22
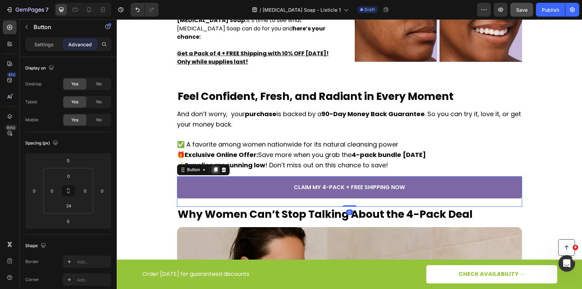
click at [213, 171] on icon at bounding box center [216, 170] width 6 height 6
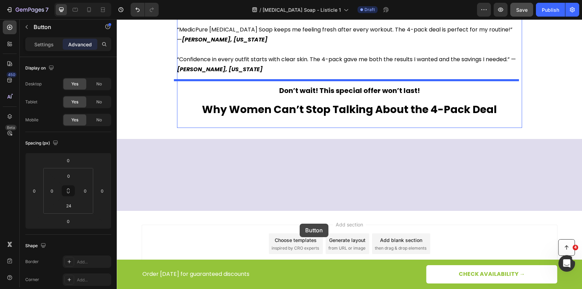
scroll to position [2182, 0]
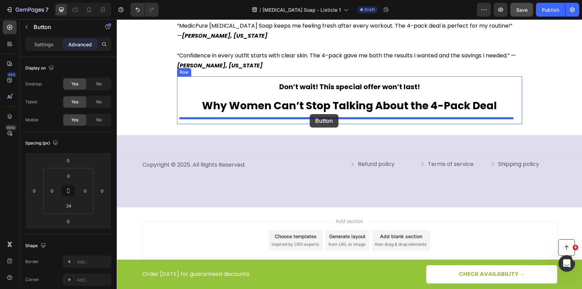
drag, startPoint x: 180, startPoint y: 201, endPoint x: 309, endPoint y: 115, distance: 155.2
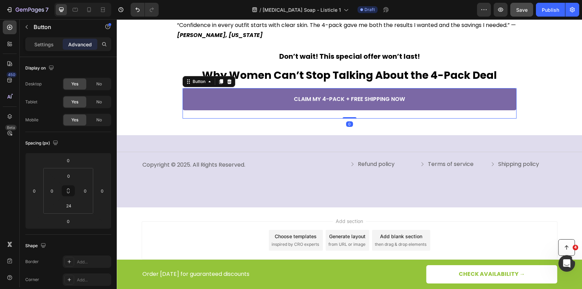
scroll to position [2152, 0]
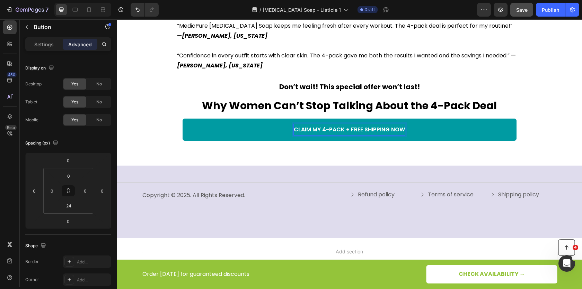
click at [314, 129] on p "CLAIM MY 4-PACK + FREE SHIPPING NOW" at bounding box center [349, 129] width 111 height 11
click at [311, 130] on p "CLAIM MY 4-PACK + FREE SHIPPING NOW" at bounding box center [349, 129] width 111 height 11
click at [237, 134] on link "CLAIM MY 4-PACK + FREE SHIPPING NOW" at bounding box center [349, 130] width 334 height 22
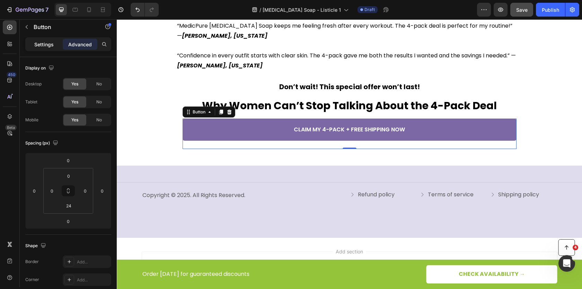
click at [42, 45] on p "Settings" at bounding box center [43, 44] width 19 height 7
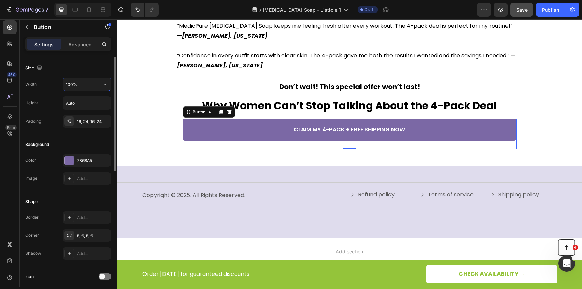
click at [84, 87] on input "100%" at bounding box center [87, 84] width 48 height 12
click at [103, 86] on icon "button" at bounding box center [104, 84] width 7 height 7
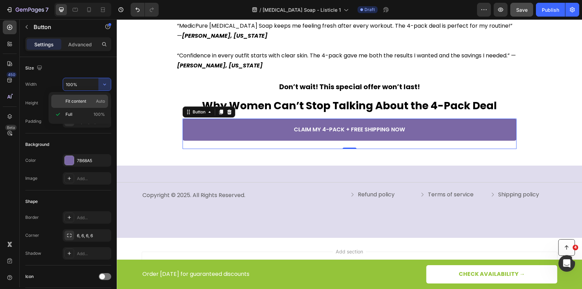
click at [89, 101] on p "Fit content Auto" at bounding box center [84, 101] width 39 height 6
type input "Auto"
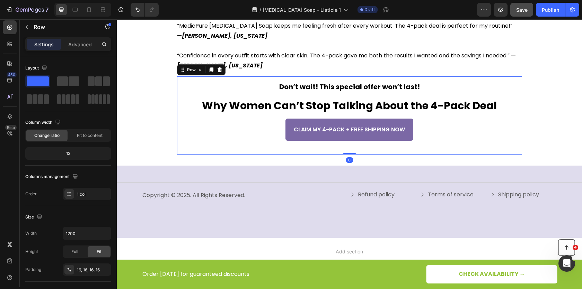
click at [177, 83] on div "Don’t wait! This special offer won’t last! Text Block ⁠⁠⁠⁠⁠⁠⁠ Why Women Can’t S…" at bounding box center [349, 116] width 345 height 78
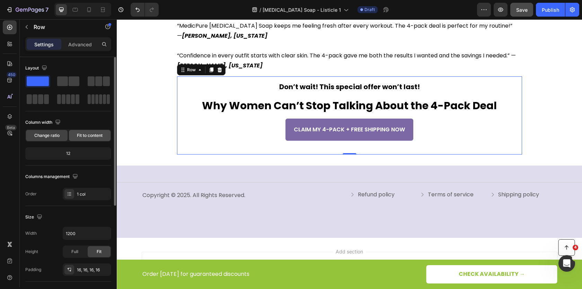
click at [85, 132] on div "Fit to content" at bounding box center [90, 135] width 42 height 11
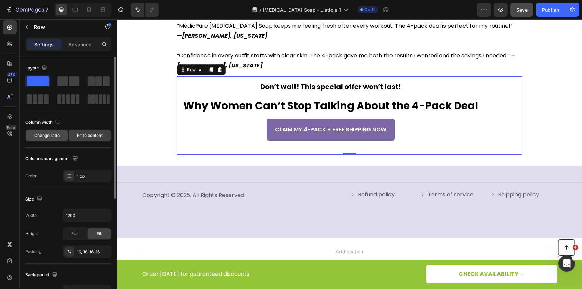
click at [48, 135] on span "Change ratio" at bounding box center [46, 136] width 25 height 6
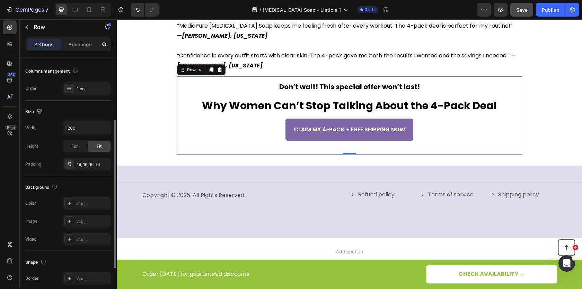
scroll to position [160, 0]
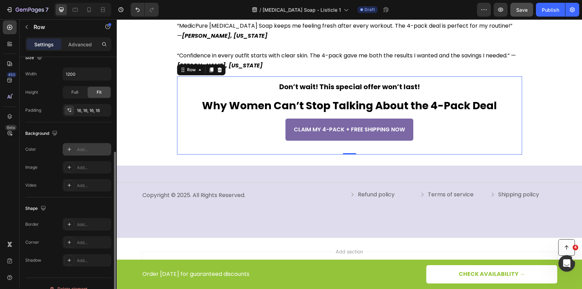
click at [88, 147] on div "Add..." at bounding box center [93, 150] width 33 height 6
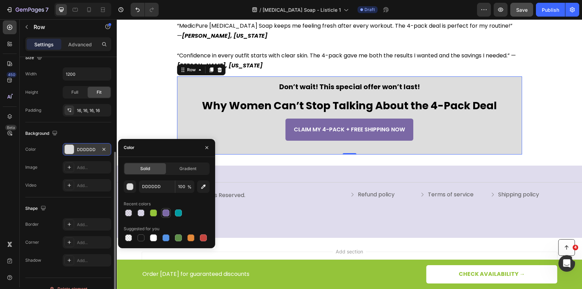
click at [169, 211] on div at bounding box center [166, 213] width 8 height 8
type input "7B68A5"
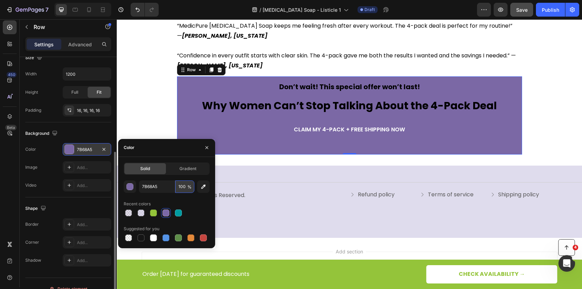
click at [182, 188] on input "100" at bounding box center [184, 187] width 19 height 12
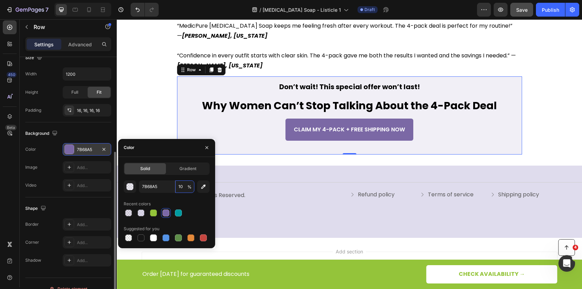
type input "1"
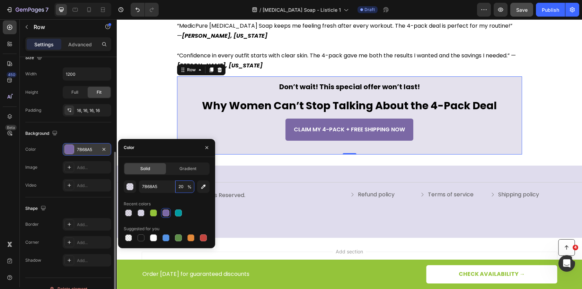
type input "20"
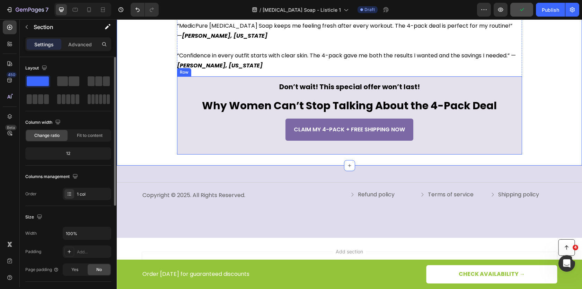
click at [178, 81] on div "Don’t wait! This special offer won’t last! Text Block ⁠⁠⁠⁠⁠⁠⁠ Why Women Can’t S…" at bounding box center [349, 116] width 345 height 78
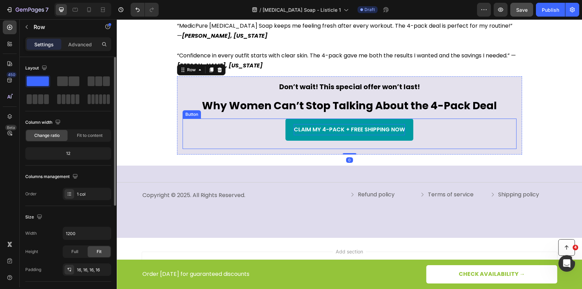
click at [309, 133] on p "CLAIM MY 4-PACK + FREE SHIPPING NOW" at bounding box center [349, 129] width 111 height 11
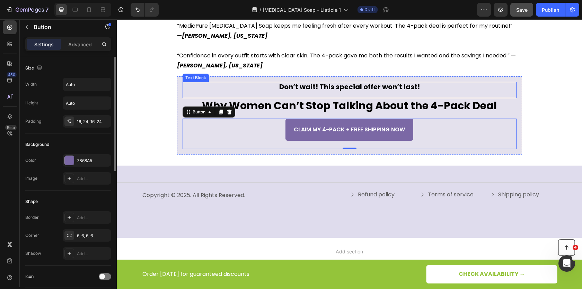
click at [299, 83] on strong "Don’t wait! This special offer won’t last!" at bounding box center [349, 87] width 141 height 10
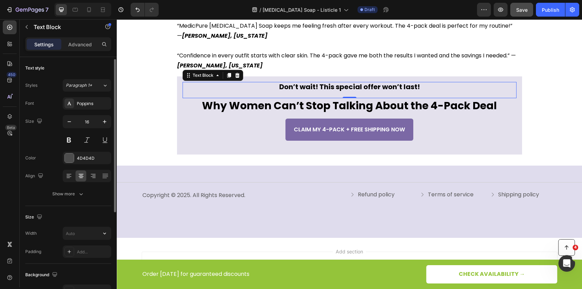
scroll to position [7, 0]
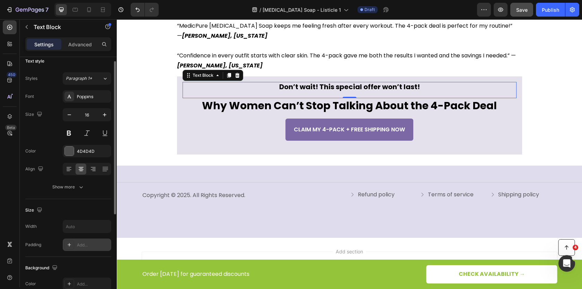
click at [86, 242] on div "Add..." at bounding box center [93, 245] width 33 height 6
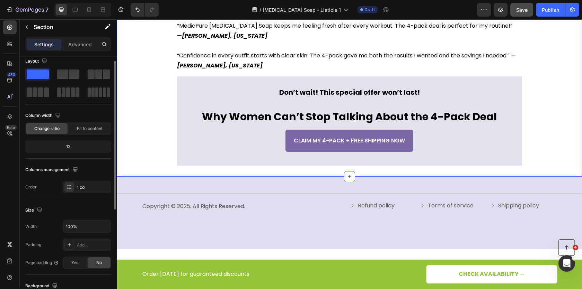
scroll to position [0, 0]
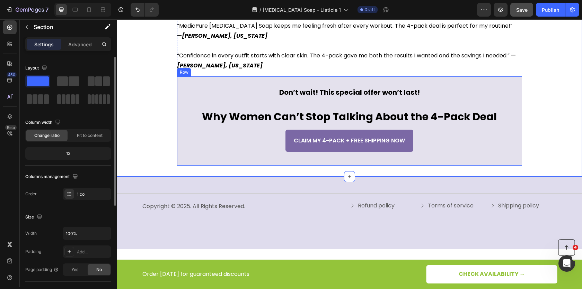
click at [177, 85] on div "Don’t wait! This special offer won’t last! Text Block ⁠⁠⁠⁠⁠⁠⁠ Why Women Can’t S…" at bounding box center [349, 121] width 345 height 89
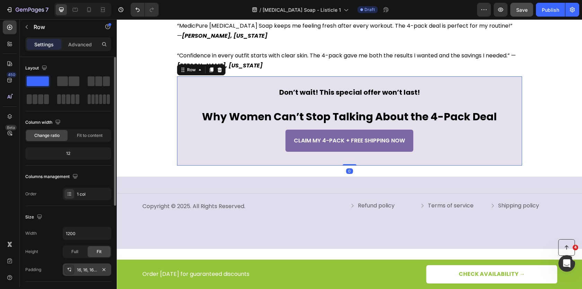
click at [82, 273] on div "16, 16, 16, 16" at bounding box center [87, 270] width 48 height 12
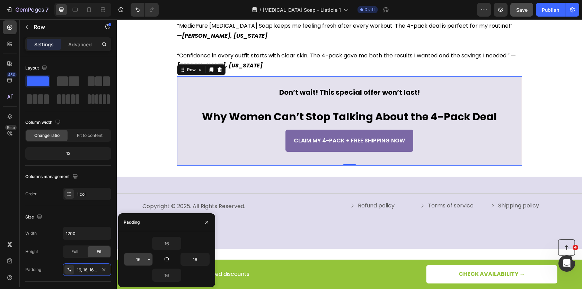
click at [138, 260] on input "16" at bounding box center [138, 259] width 28 height 12
click at [142, 257] on input "4" at bounding box center [138, 259] width 28 height 12
click at [167, 260] on icon "button" at bounding box center [167, 260] width 6 height 6
type input "16"
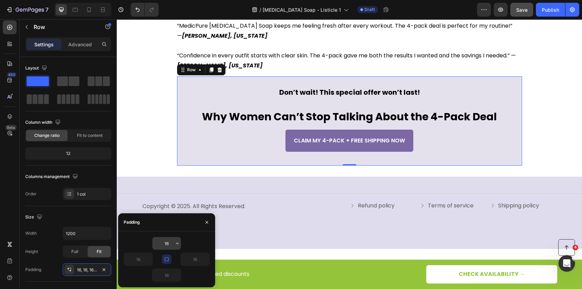
click at [165, 246] on input "16" at bounding box center [166, 243] width 28 height 12
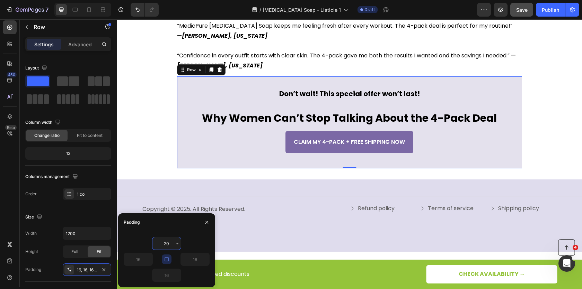
type input "20"
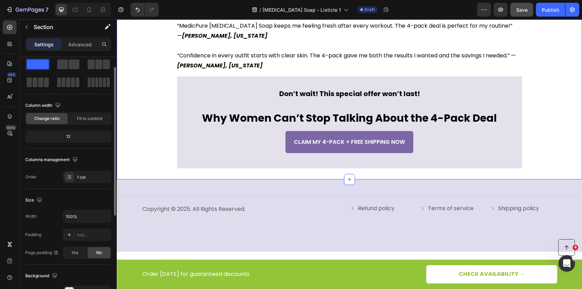
scroll to position [0, 0]
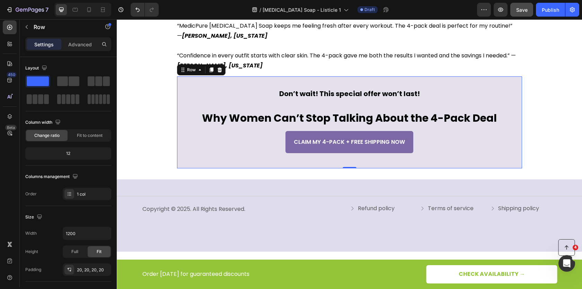
click at [178, 83] on div "Don’t wait! This special offer won’t last! Text Block ⁠⁠⁠⁠⁠⁠⁠ Why Women Can’t S…" at bounding box center [349, 123] width 345 height 92
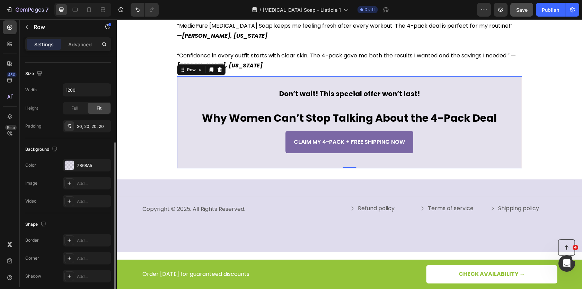
scroll to position [158, 0]
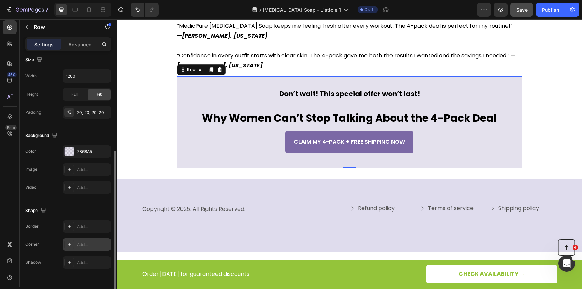
click at [78, 244] on div "Add..." at bounding box center [93, 245] width 33 height 6
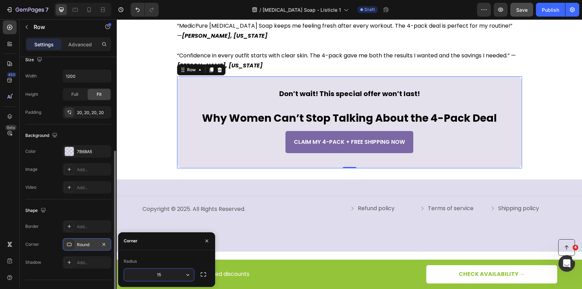
type input "15"
click at [80, 265] on div "Add..." at bounding box center [87, 263] width 48 height 12
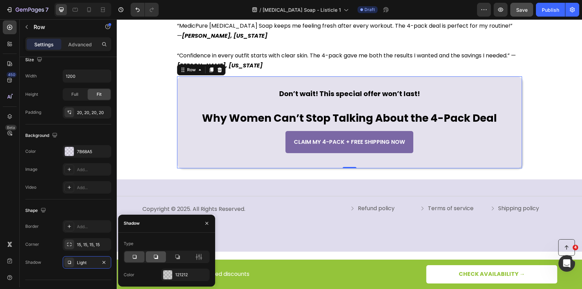
click at [149, 259] on div at bounding box center [156, 257] width 20 height 11
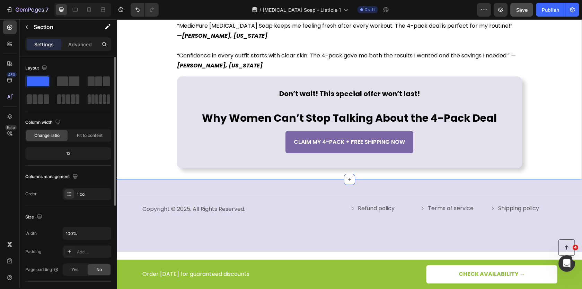
drag, startPoint x: 536, startPoint y: 77, endPoint x: 534, endPoint y: 50, distance: 27.5
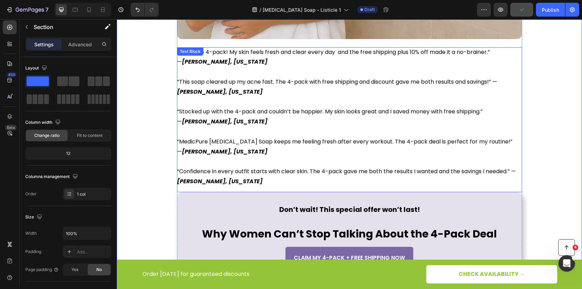
scroll to position [2016, 0]
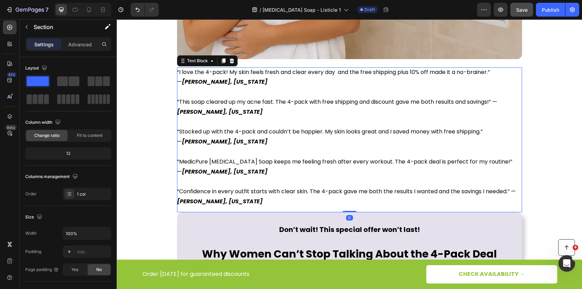
click at [265, 156] on p "Rich Text Editor. Editing area: main" at bounding box center [349, 152] width 345 height 10
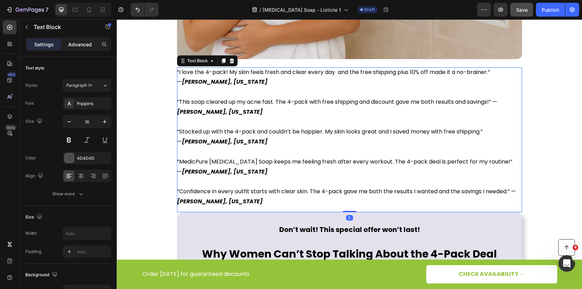
click at [93, 39] on div "Advanced" at bounding box center [80, 44] width 35 height 11
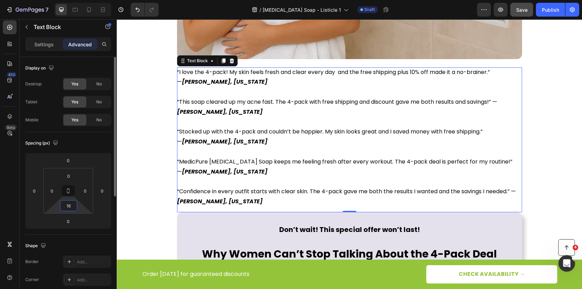
click at [70, 202] on input "16" at bounding box center [69, 206] width 14 height 10
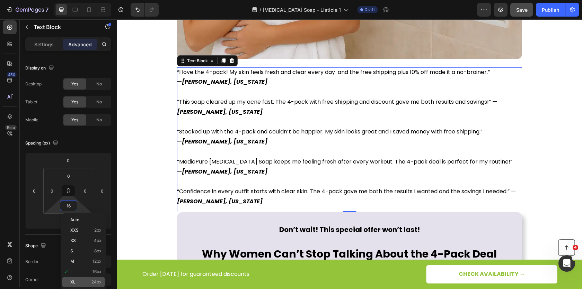
click at [89, 280] on p "XL 24px" at bounding box center [85, 282] width 31 height 5
type input "24"
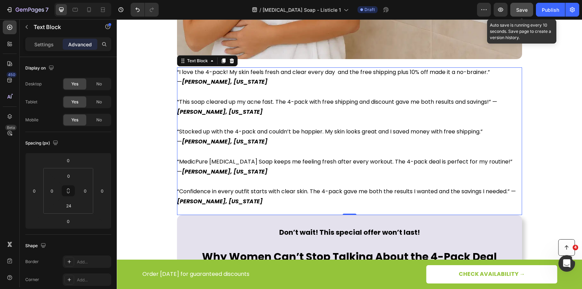
click at [521, 6] on button "Save" at bounding box center [521, 10] width 23 height 14
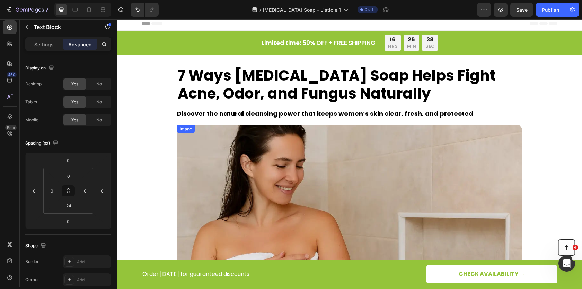
scroll to position [0, 0]
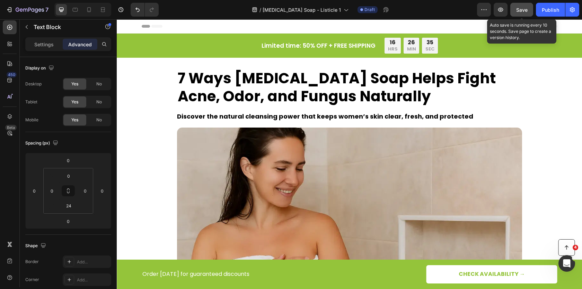
click at [515, 9] on button "Save" at bounding box center [521, 10] width 23 height 14
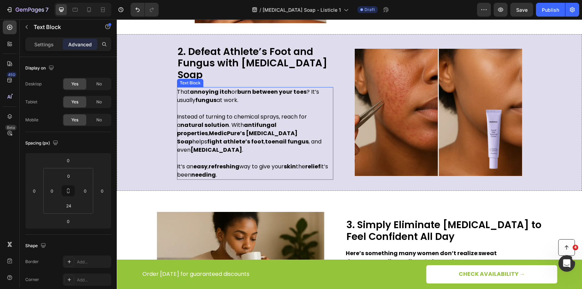
scroll to position [323, 0]
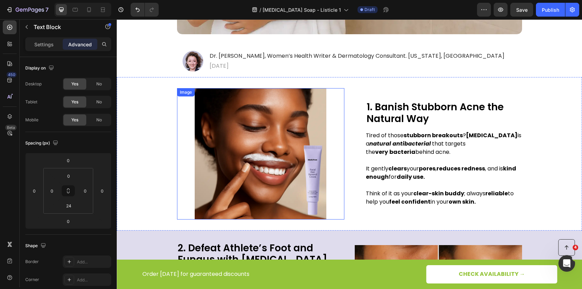
click at [266, 130] on img at bounding box center [260, 154] width 167 height 132
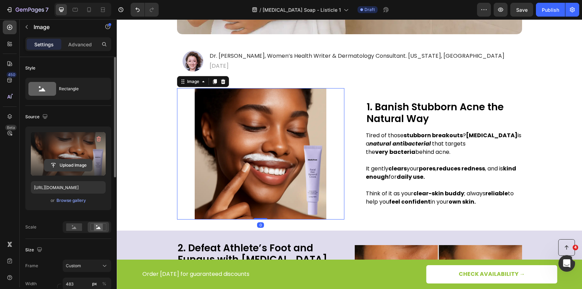
click at [68, 164] on input "file" at bounding box center [68, 166] width 48 height 12
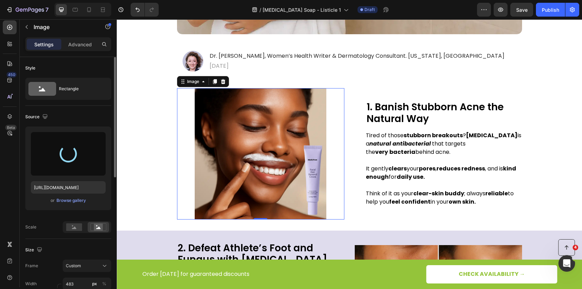
type input "https://cdn.shopify.com/s/files/1/0360/8598/9514/files/gempages_490566249948906…"
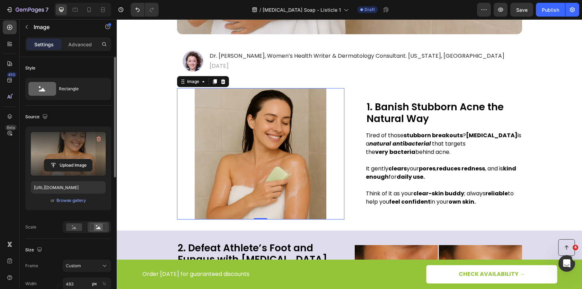
click at [278, 154] on img at bounding box center [260, 154] width 167 height 132
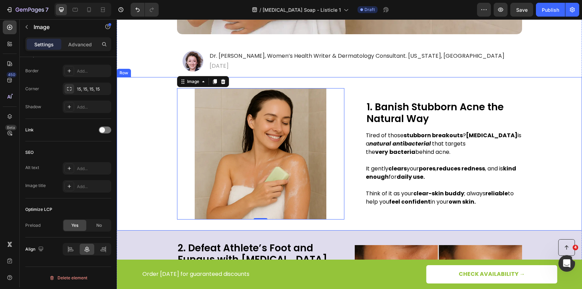
click at [142, 138] on div "Image 0 1. Banish Stubborn Acne the Natural Way Heading Tired of those stubborn…" at bounding box center [349, 154] width 465 height 154
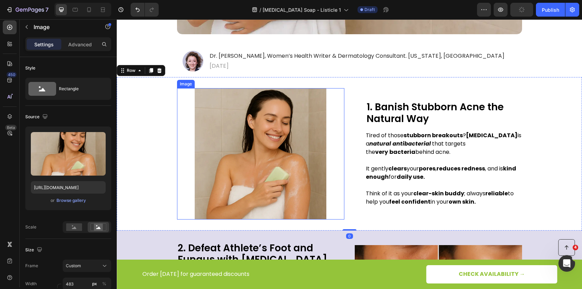
click at [226, 138] on img at bounding box center [260, 154] width 167 height 132
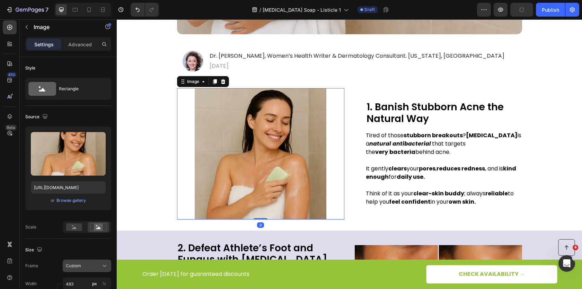
scroll to position [82, 0]
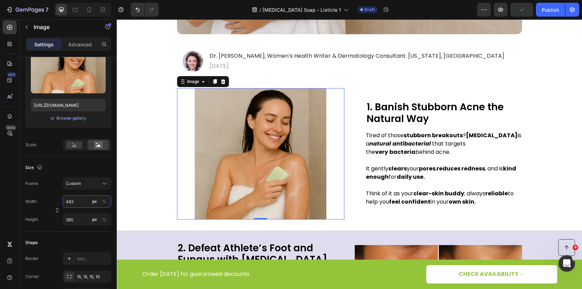
click at [81, 206] on input "483" at bounding box center [87, 202] width 48 height 12
click at [86, 181] on div "Custom" at bounding box center [83, 184] width 34 height 6
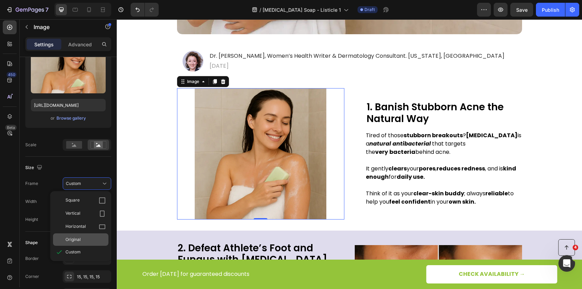
click at [78, 238] on span "Original" at bounding box center [72, 240] width 15 height 6
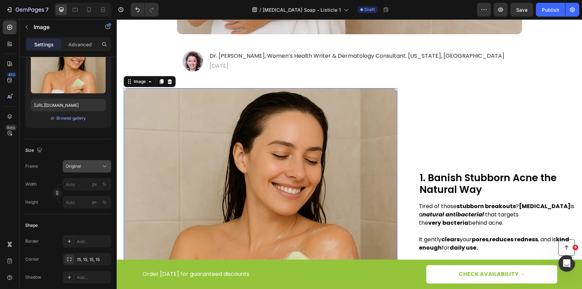
click at [84, 167] on div "Original" at bounding box center [83, 166] width 34 height 6
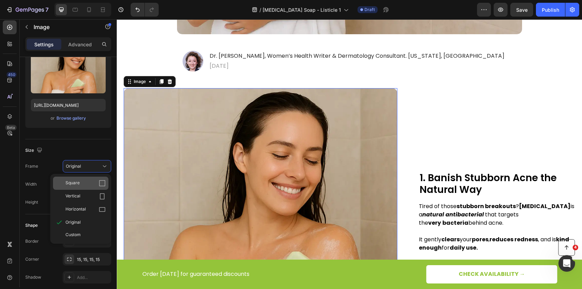
click at [85, 180] on div "Square" at bounding box center [85, 183] width 40 height 7
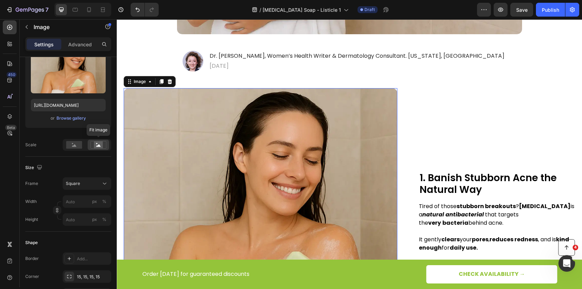
click at [98, 146] on rect at bounding box center [98, 145] width 9 height 7
click at [71, 148] on div at bounding box center [73, 145] width 21 height 10
click at [84, 202] on input "px %" at bounding box center [87, 202] width 48 height 12
type input "5"
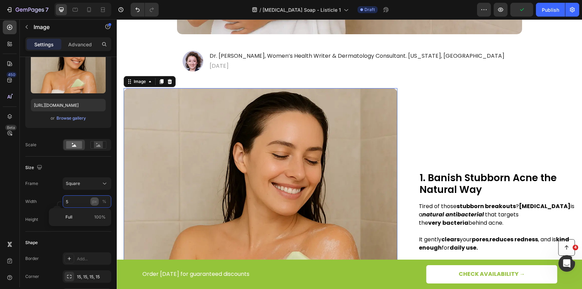
type input "50"
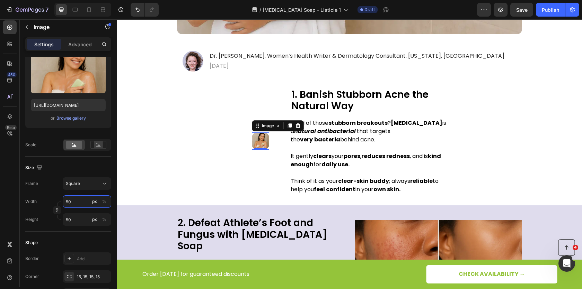
type input "50"
click at [77, 204] on input "50" at bounding box center [87, 202] width 48 height 12
type input "5"
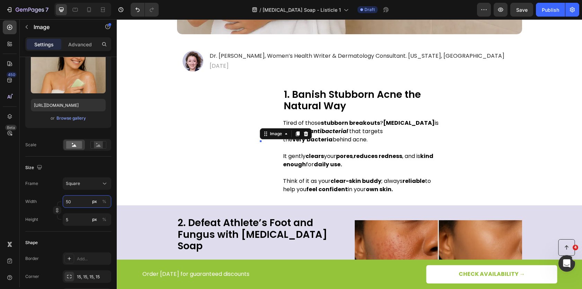
type input "500"
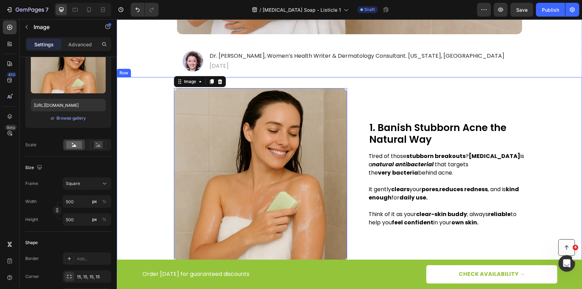
click at [162, 114] on div "Image 0 1. Banish Stubborn Acne the Natural Way Heading Tired of those stubborn…" at bounding box center [349, 174] width 465 height 195
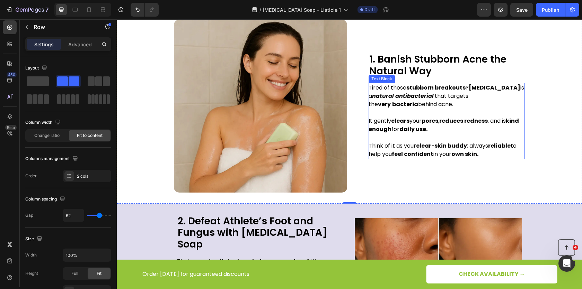
scroll to position [542, 0]
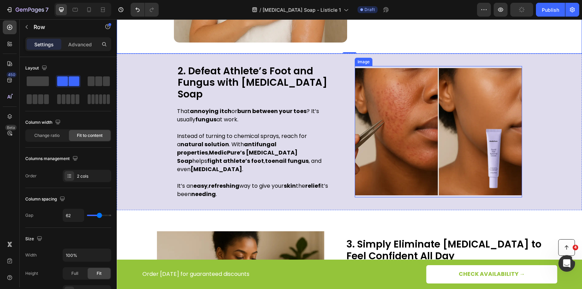
click at [395, 134] on img at bounding box center [437, 132] width 167 height 132
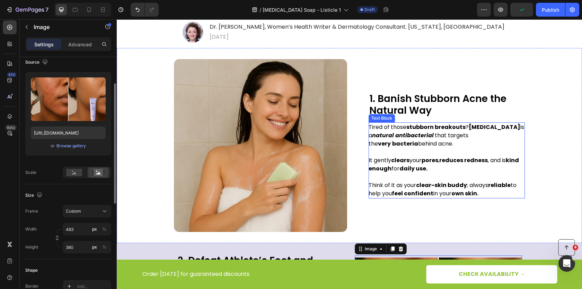
scroll to position [351, 0]
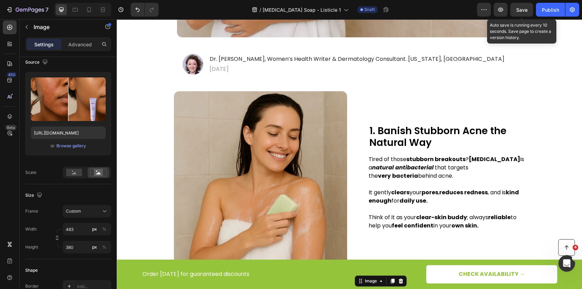
click at [521, 9] on span "Save" at bounding box center [521, 10] width 11 height 6
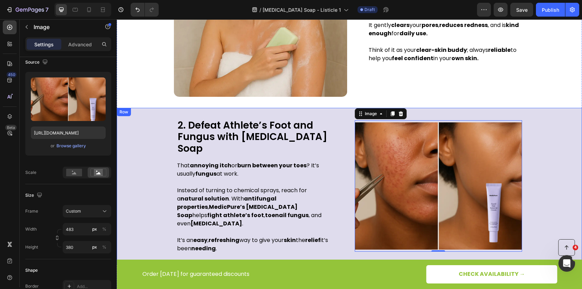
scroll to position [555, 0]
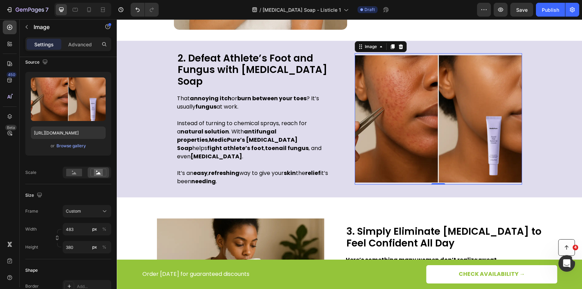
click at [402, 118] on img at bounding box center [437, 119] width 167 height 132
click at [405, 136] on img at bounding box center [437, 119] width 167 height 132
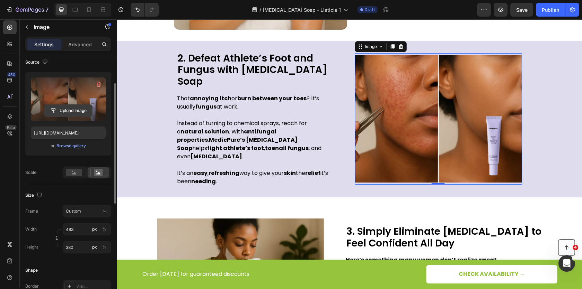
click at [62, 110] on input "file" at bounding box center [68, 111] width 48 height 12
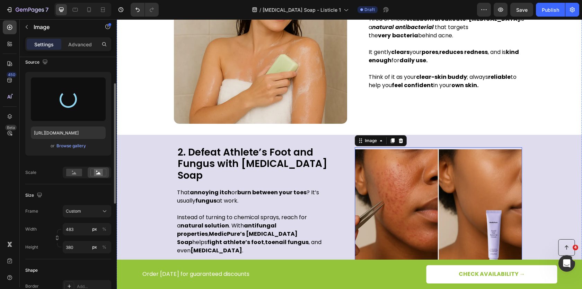
type input "https://cdn.shopify.com/s/files/1/0360/8598/9514/files/gempages_490566249948906…"
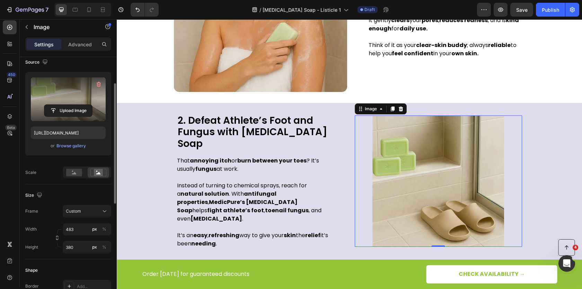
scroll to position [549, 0]
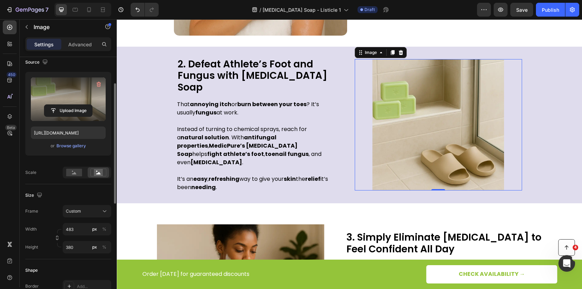
click at [392, 143] on img at bounding box center [437, 125] width 167 height 132
click at [79, 230] on input "483" at bounding box center [87, 229] width 48 height 12
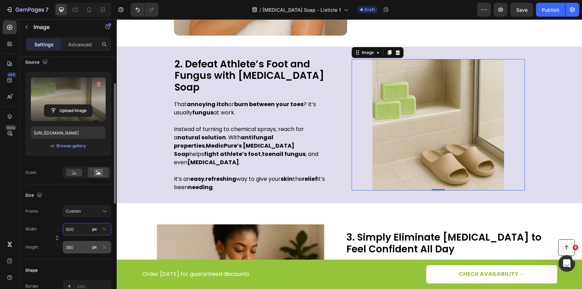
type input "500"
click at [80, 244] on input "380" at bounding box center [87, 247] width 48 height 12
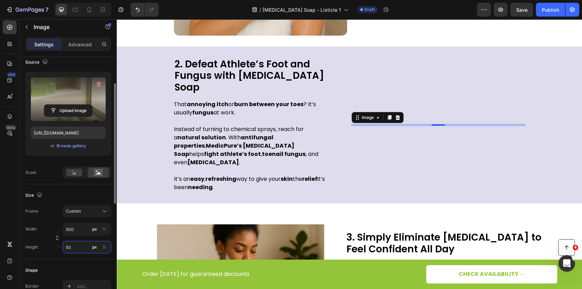
type input "500"
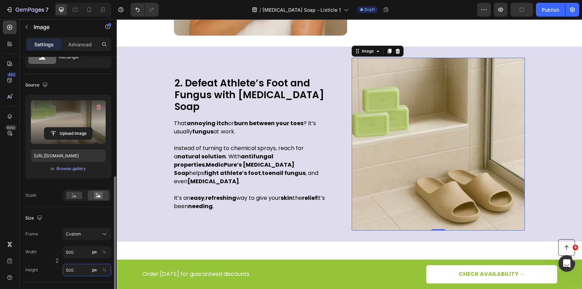
scroll to position [0, 0]
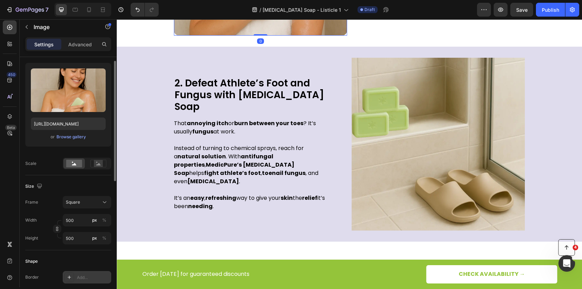
scroll to position [125, 0]
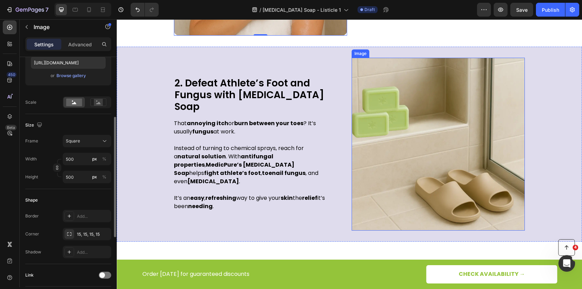
click at [410, 159] on img at bounding box center [437, 144] width 173 height 173
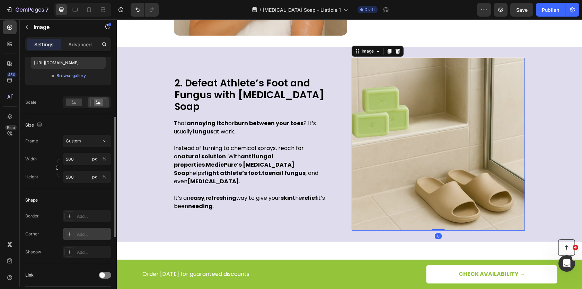
click at [88, 234] on div "Add..." at bounding box center [93, 235] width 33 height 6
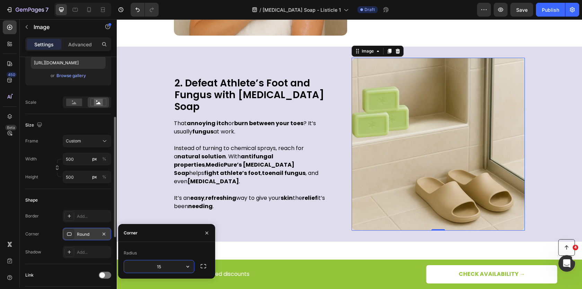
type input "15"
click at [291, 137] on p at bounding box center [251, 140] width 155 height 8
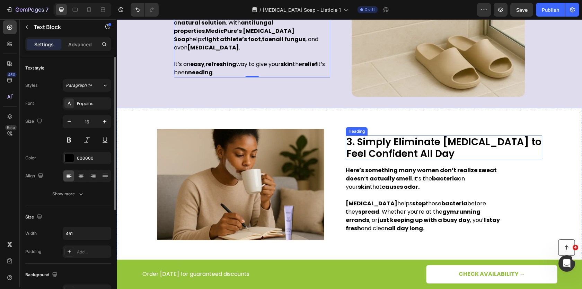
scroll to position [696, 0]
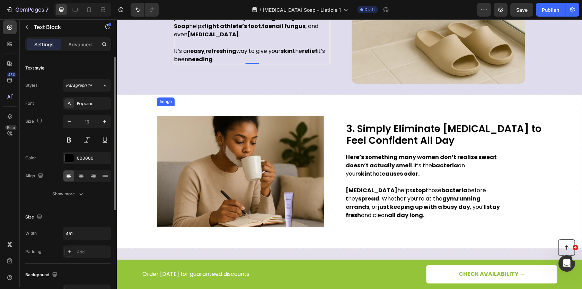
click at [273, 171] on img at bounding box center [240, 172] width 167 height 132
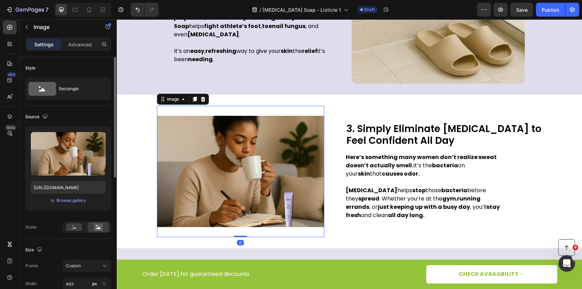
click at [230, 156] on img at bounding box center [240, 172] width 167 height 132
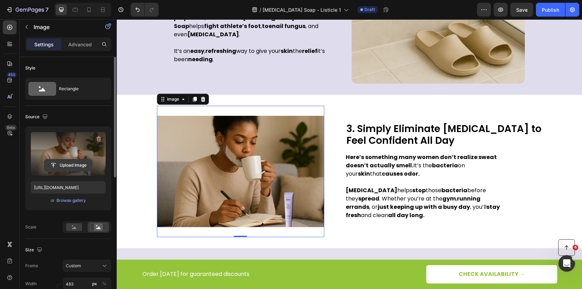
click at [61, 165] on input "file" at bounding box center [68, 166] width 48 height 12
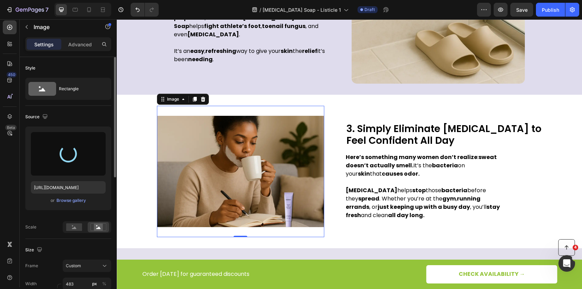
type input "https://cdn.shopify.com/s/files/1/0360/8598/9514/files/gempages_490566249948906…"
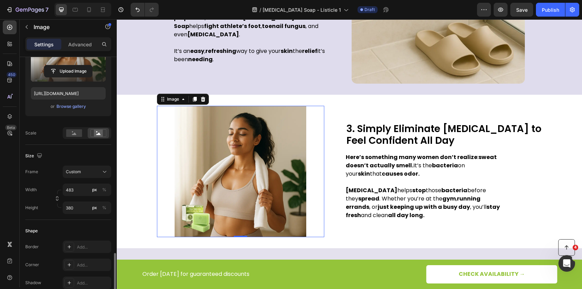
scroll to position [196, 0]
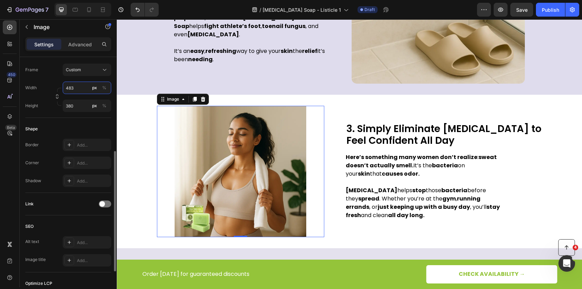
click at [79, 89] on input "483" at bounding box center [87, 88] width 48 height 12
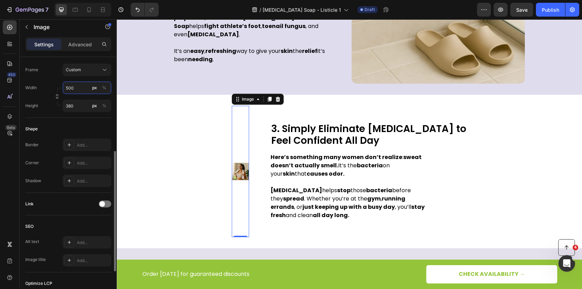
type input "500"
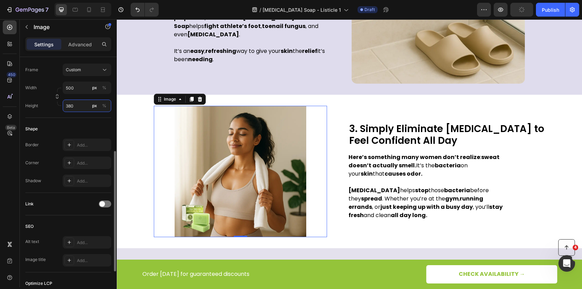
click at [77, 108] on input "380" at bounding box center [87, 106] width 48 height 12
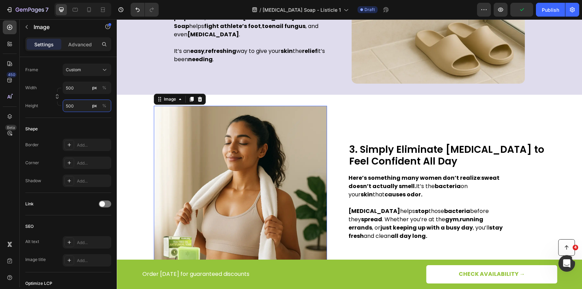
type input "500"
click at [212, 138] on img at bounding box center [240, 192] width 173 height 173
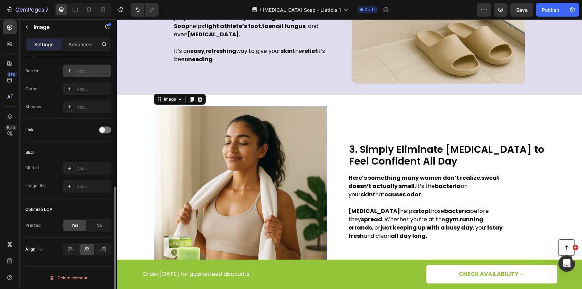
scroll to position [176, 0]
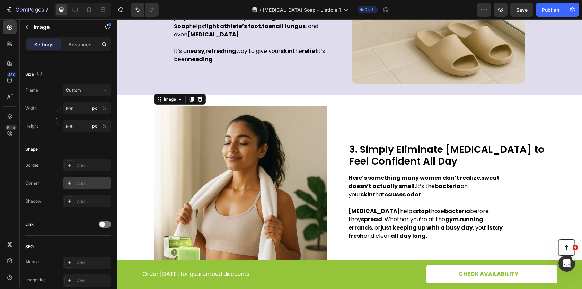
click at [85, 185] on div "Add..." at bounding box center [93, 184] width 33 height 6
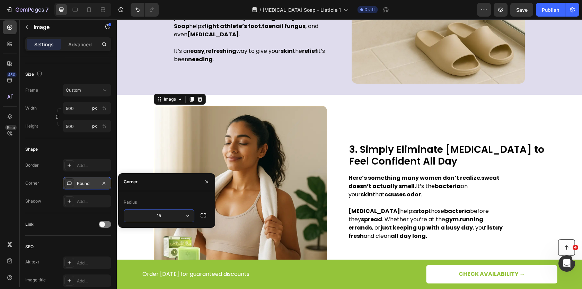
type input "15"
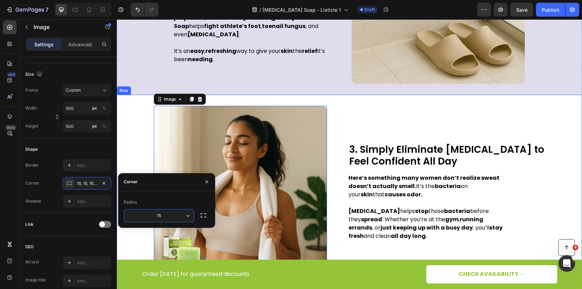
click at [382, 170] on div "3. Simply Eliminate Body Odor to Feel Confident All Day Heading Here’s somethin…" at bounding box center [446, 192] width 196 height 173
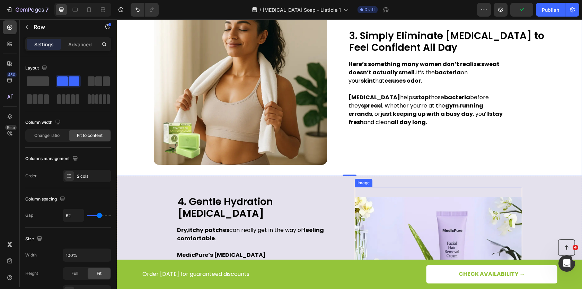
scroll to position [910, 0]
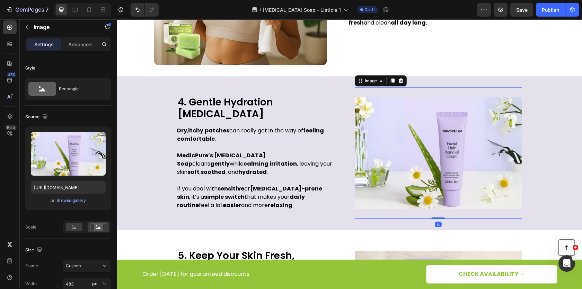
click at [415, 152] on img at bounding box center [437, 154] width 167 height 132
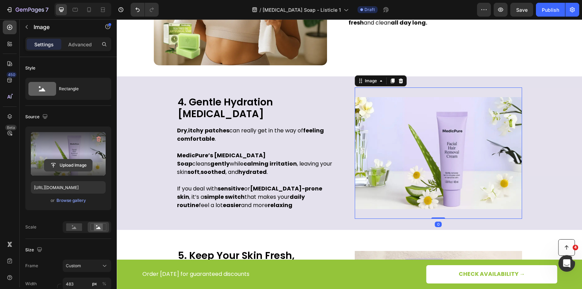
click at [75, 163] on input "file" at bounding box center [68, 166] width 48 height 12
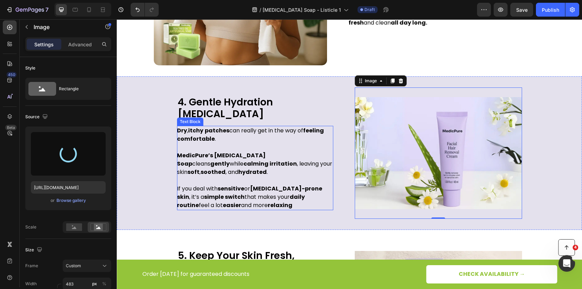
type input "https://cdn.shopify.com/s/files/1/0360/8598/9514/files/gempages_490566249948906…"
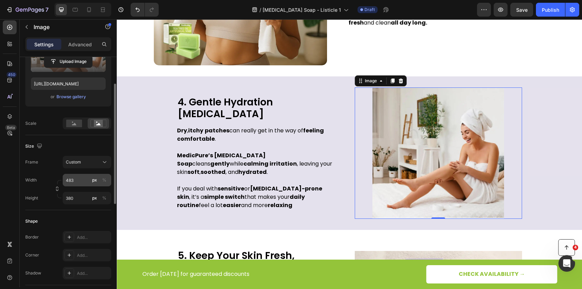
scroll to position [41, 0]
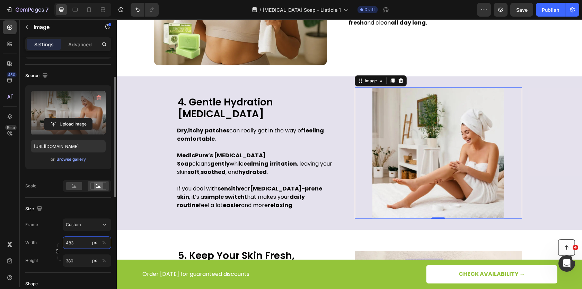
click at [79, 246] on input "483" at bounding box center [87, 243] width 48 height 12
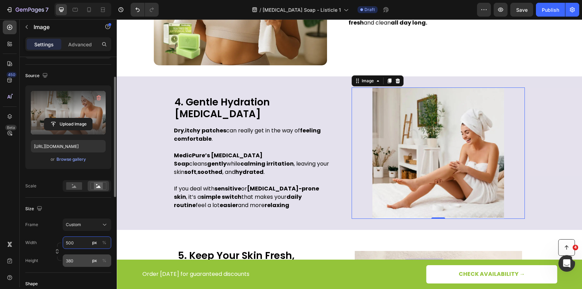
type input "500"
click at [73, 258] on input "380" at bounding box center [87, 261] width 48 height 12
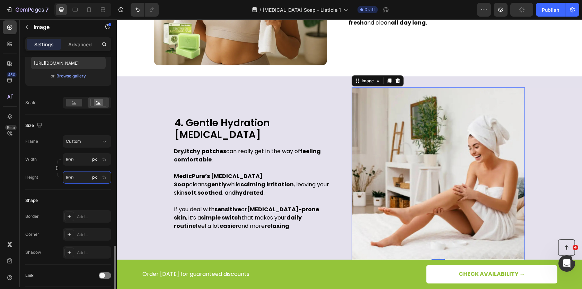
scroll to position [212, 0]
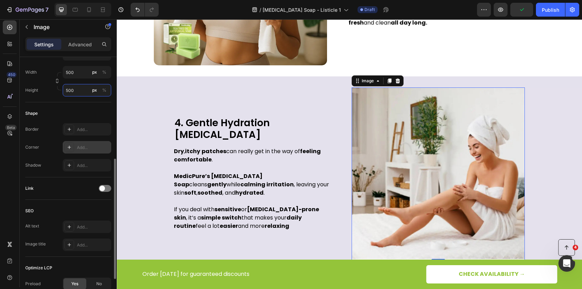
type input "500"
click at [89, 145] on div "Add..." at bounding box center [93, 148] width 33 height 6
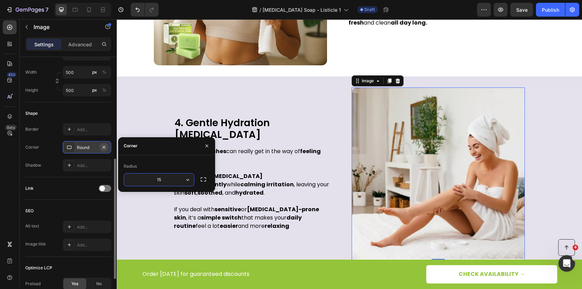
type input "15"
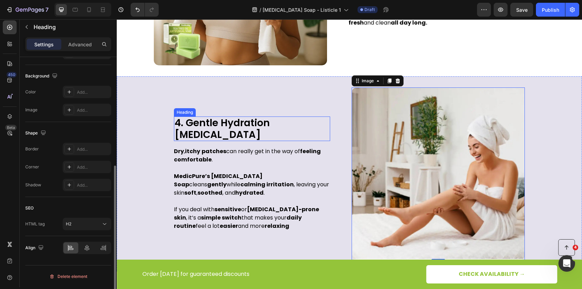
click at [271, 127] on h2 "4. Gentle Hydration [MEDICAL_DATA]" at bounding box center [252, 129] width 156 height 25
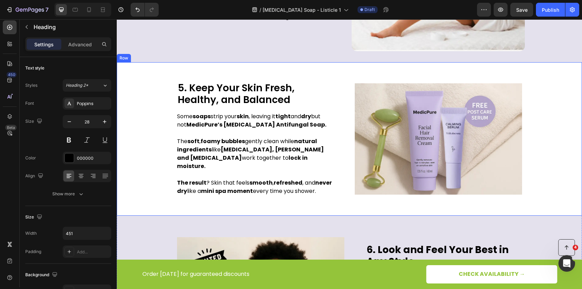
scroll to position [1203, 0]
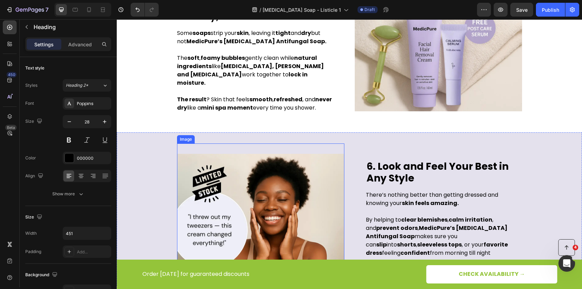
click at [275, 181] on img at bounding box center [260, 210] width 167 height 132
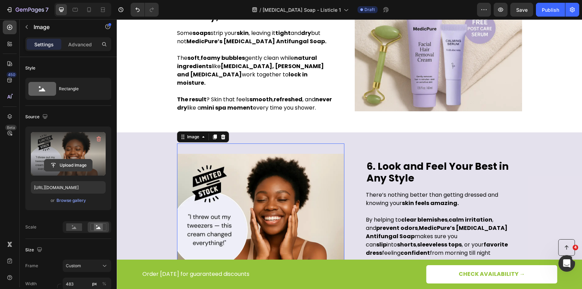
click at [67, 165] on input "file" at bounding box center [68, 166] width 48 height 12
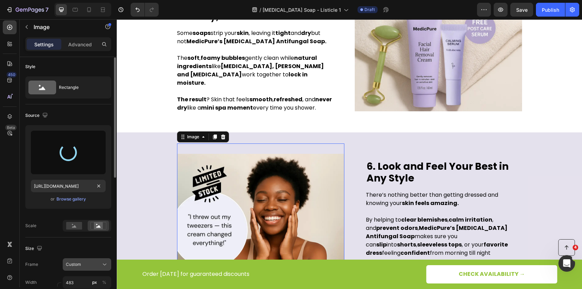
scroll to position [62, 0]
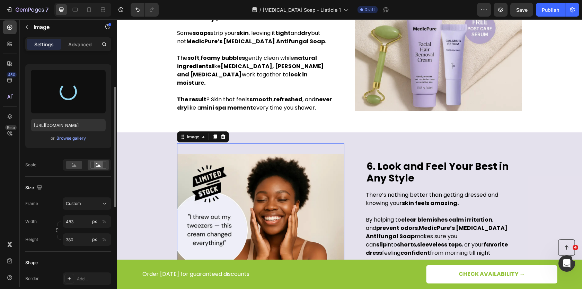
click at [73, 227] on div "Width 483 px % Height 380 px %" at bounding box center [68, 231] width 86 height 30
click at [77, 221] on input "483" at bounding box center [87, 222] width 48 height 12
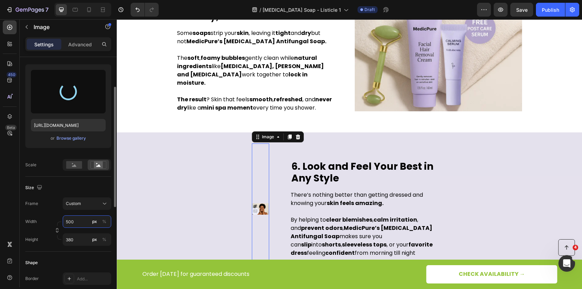
type input "500"
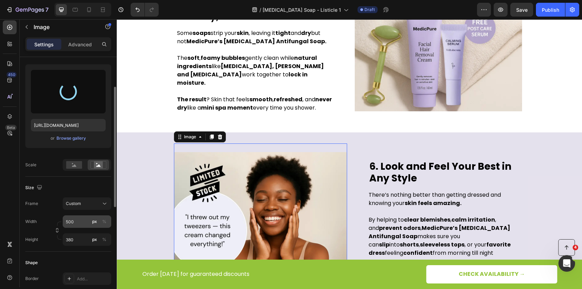
type input "https://cdn.shopify.com/s/files/1/0360/8598/9514/files/gempages_490566249948906…"
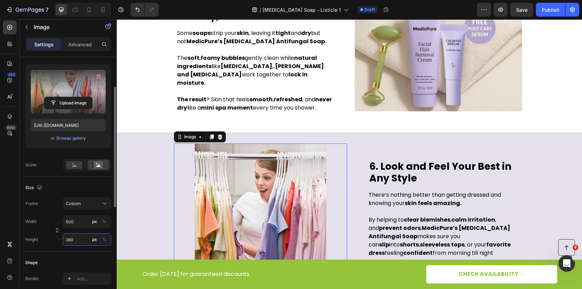
click at [70, 243] on input "380" at bounding box center [87, 240] width 48 height 12
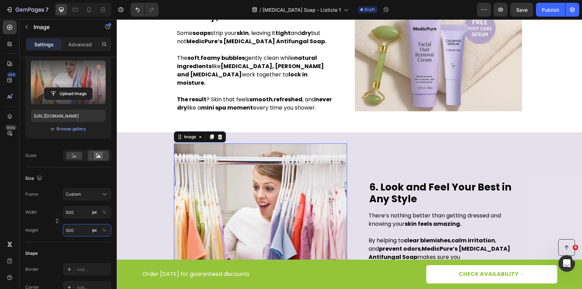
scroll to position [210, 0]
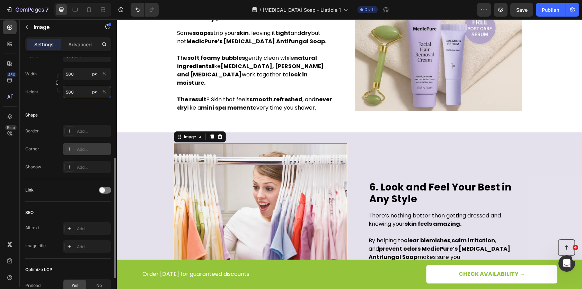
type input "500"
click at [84, 150] on div "Add..." at bounding box center [93, 149] width 33 height 6
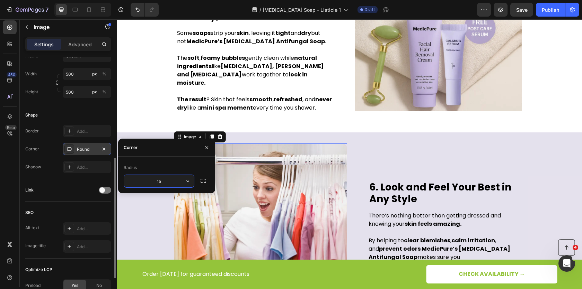
type input "15"
click at [157, 97] on div "5. Keep Your Skin Fresh, Healthy, and Balanced Heading Some soaps strip your sk…" at bounding box center [349, 56] width 465 height 154
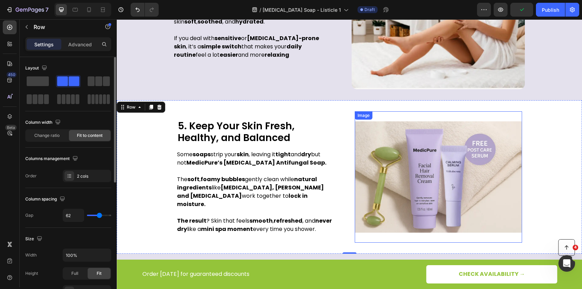
scroll to position [1081, 0]
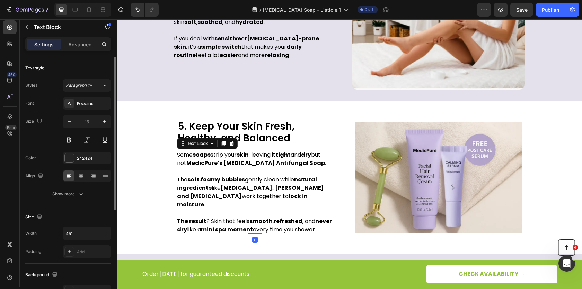
click at [224, 168] on p "Some soaps strip your skin , leaving it tight and dry but not MedicPure’s Tea T…" at bounding box center [254, 159] width 155 height 17
click at [239, 170] on p at bounding box center [254, 172] width 155 height 8
click at [240, 170] on p "Rich Text Editor. Editing area: main" at bounding box center [254, 172] width 155 height 8
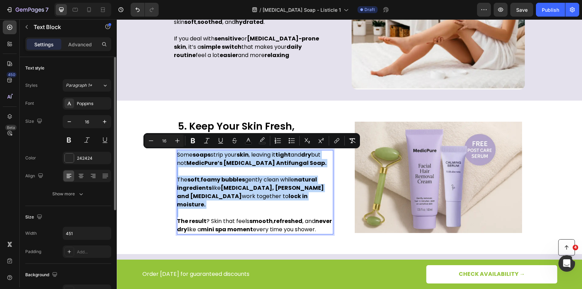
copy div "Some soaps strip your skin , leaving it tight and dry but not MedicPure’s Tea T…"
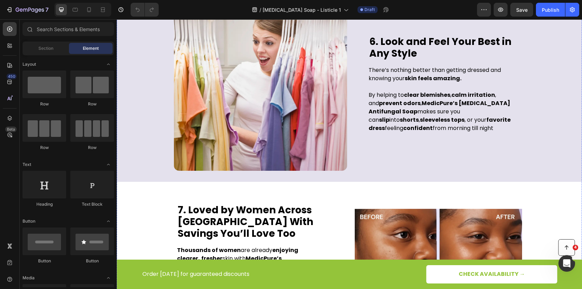
scroll to position [1121, 0]
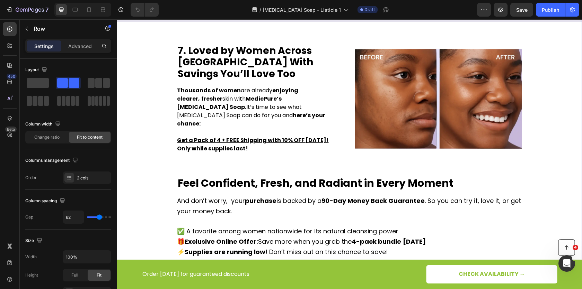
scroll to position [1378, 0]
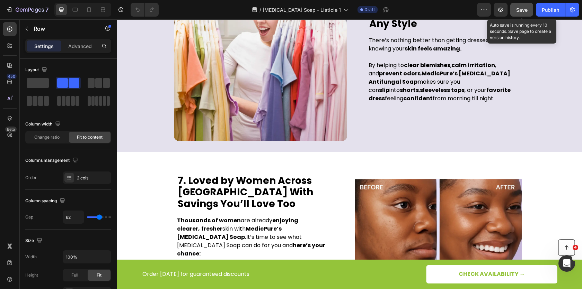
click at [524, 9] on span "Save" at bounding box center [521, 10] width 11 height 6
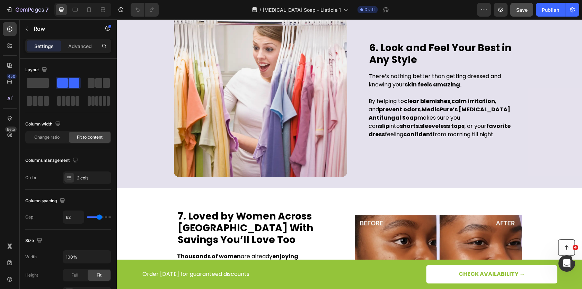
scroll to position [1091, 0]
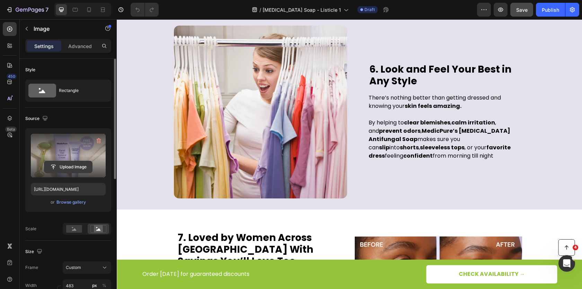
click at [72, 167] on input "file" at bounding box center [68, 167] width 48 height 12
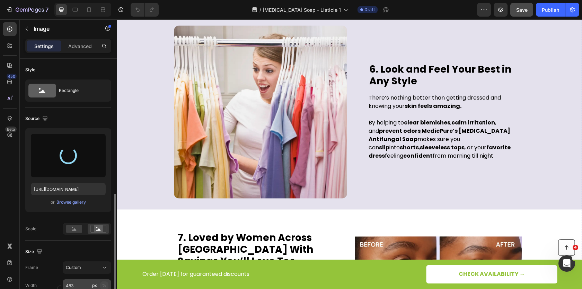
scroll to position [204, 0]
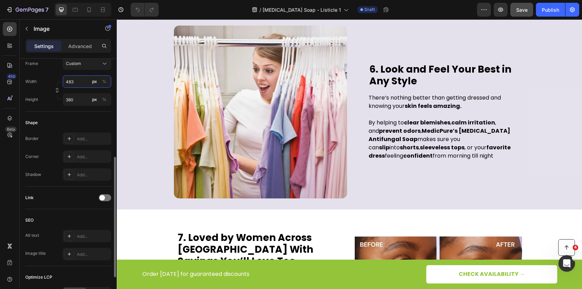
click at [82, 85] on input "483" at bounding box center [87, 81] width 48 height 12
type input "4830"
type input "https://cdn.shopify.com/s/files/1/0360/8598/9514/files/gempages_490566249948906…"
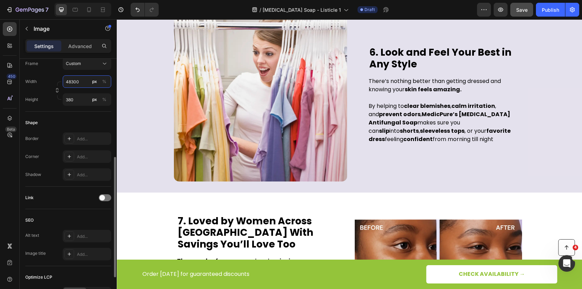
click at [80, 85] on input "48300" at bounding box center [87, 81] width 48 height 12
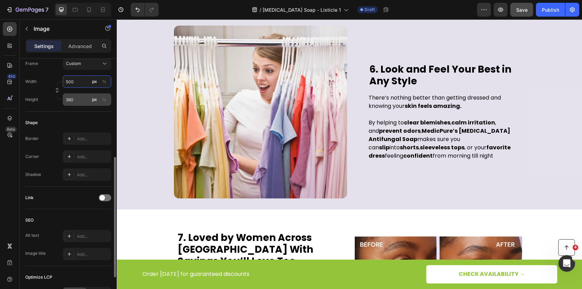
type input "500"
click at [69, 98] on input "380" at bounding box center [87, 99] width 48 height 12
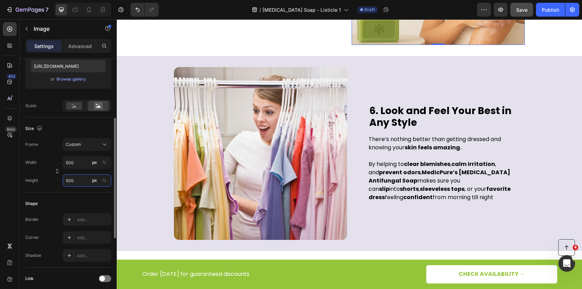
scroll to position [40, 0]
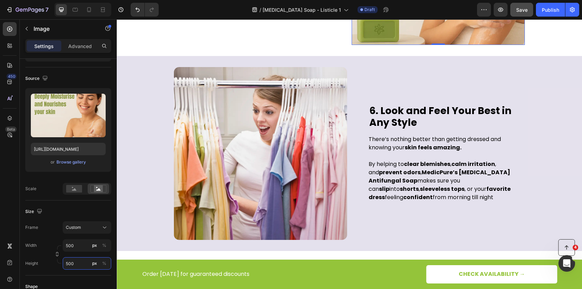
type input "500"
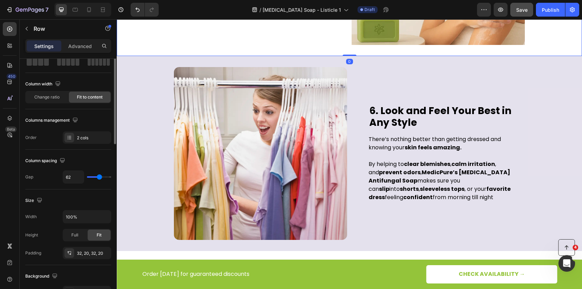
scroll to position [0, 0]
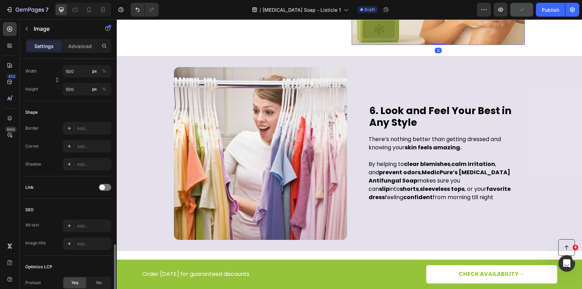
scroll to position [270, 0]
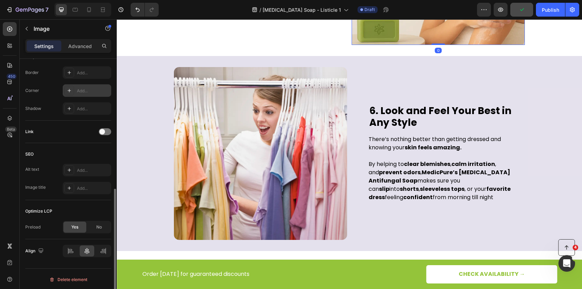
click at [83, 90] on div "Add..." at bounding box center [93, 91] width 33 height 6
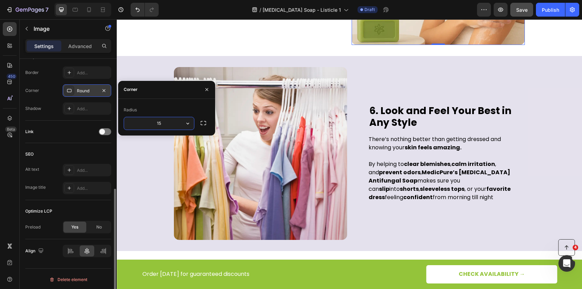
type input "15"
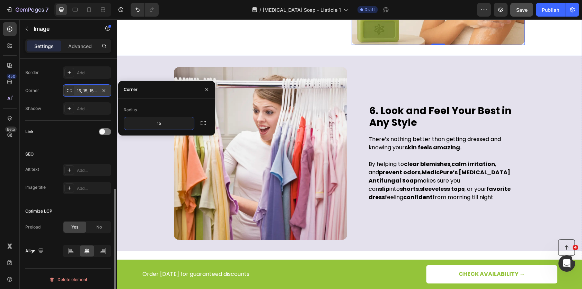
drag, startPoint x: 556, startPoint y: 97, endPoint x: 554, endPoint y: 100, distance: 4.2
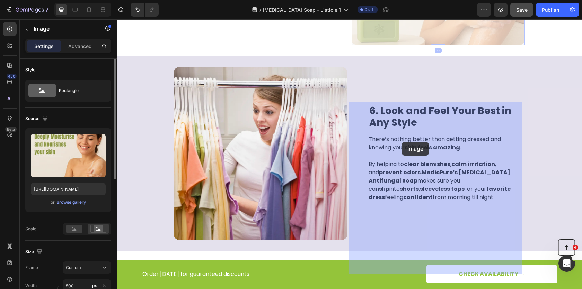
drag, startPoint x: 353, startPoint y: 145, endPoint x: 402, endPoint y: 142, distance: 48.2
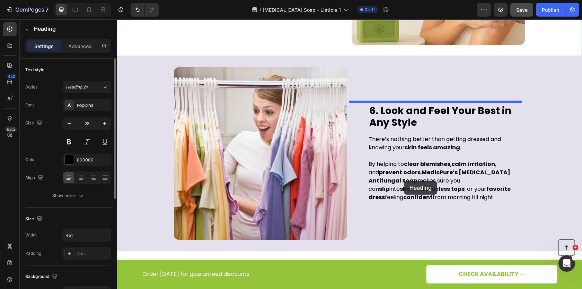
drag, startPoint x: 246, startPoint y: 143, endPoint x: 404, endPoint y: 181, distance: 162.1
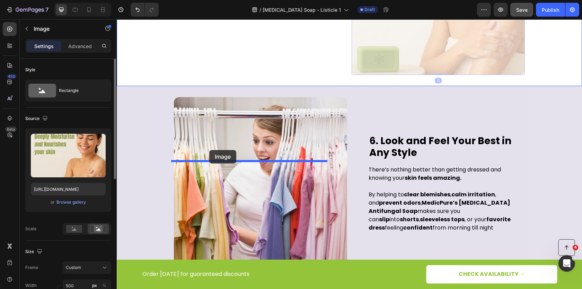
drag, startPoint x: 376, startPoint y: 176, endPoint x: 209, endPoint y: 150, distance: 169.1
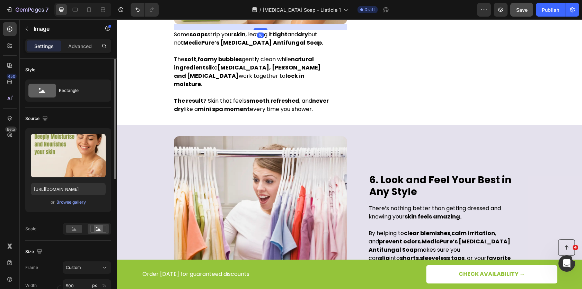
scroll to position [1192, 0]
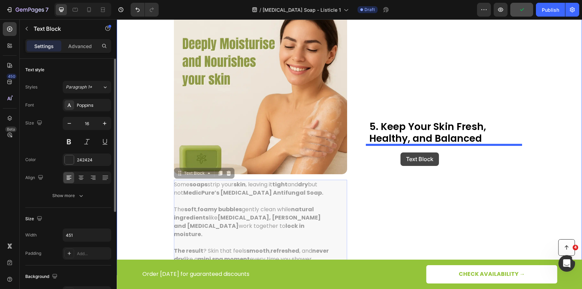
drag, startPoint x: 235, startPoint y: 213, endPoint x: 400, endPoint y: 153, distance: 175.6
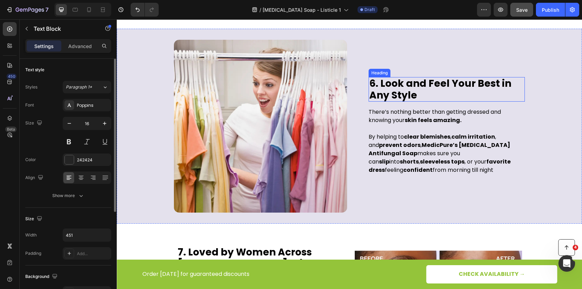
scroll to position [1370, 0]
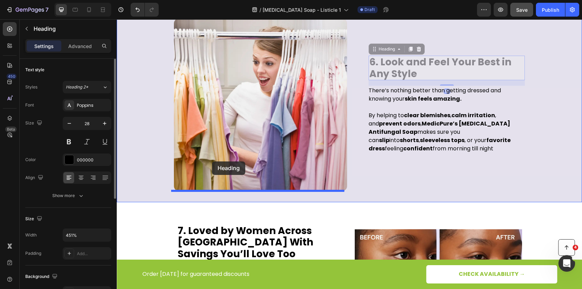
drag, startPoint x: 387, startPoint y: 64, endPoint x: 212, endPoint y: 162, distance: 200.4
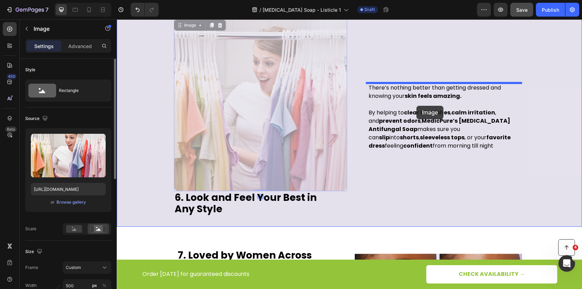
drag, startPoint x: 284, startPoint y: 112, endPoint x: 416, endPoint y: 106, distance: 132.0
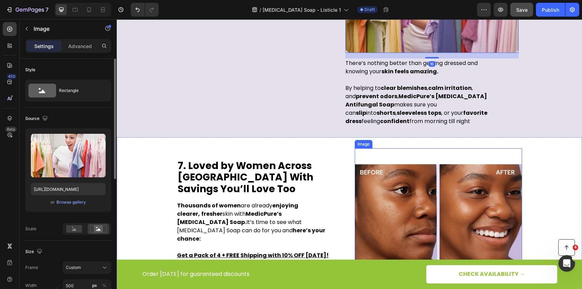
scroll to position [1356, 0]
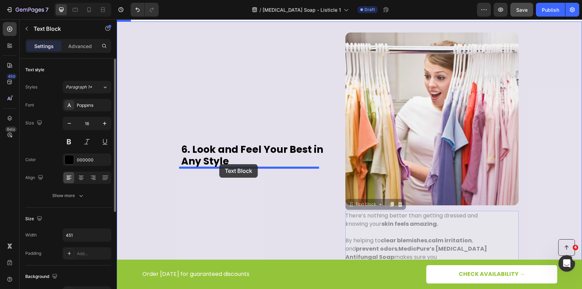
drag, startPoint x: 374, startPoint y: 218, endPoint x: 219, endPoint y: 164, distance: 163.6
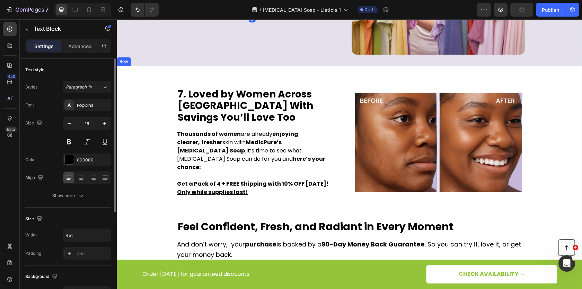
scroll to position [1549, 0]
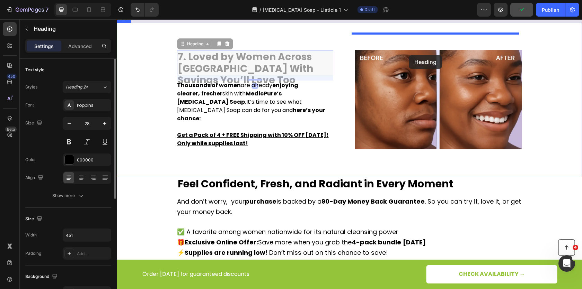
drag, startPoint x: 258, startPoint y: 66, endPoint x: 408, endPoint y: 55, distance: 151.3
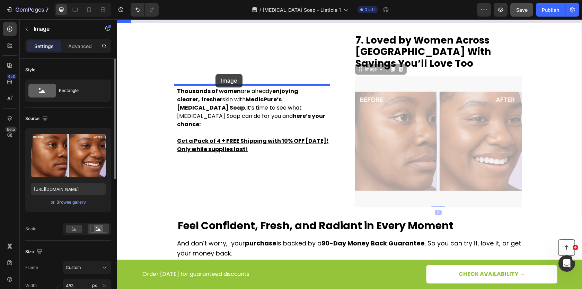
drag, startPoint x: 384, startPoint y: 124, endPoint x: 216, endPoint y: 74, distance: 175.1
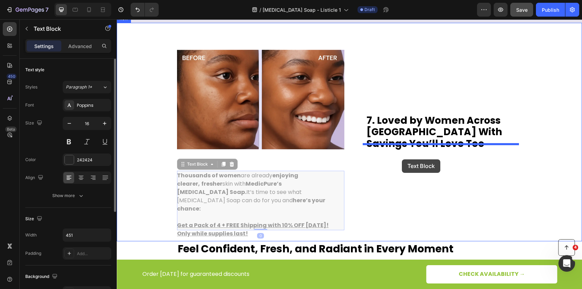
drag, startPoint x: 234, startPoint y: 198, endPoint x: 402, endPoint y: 160, distance: 172.3
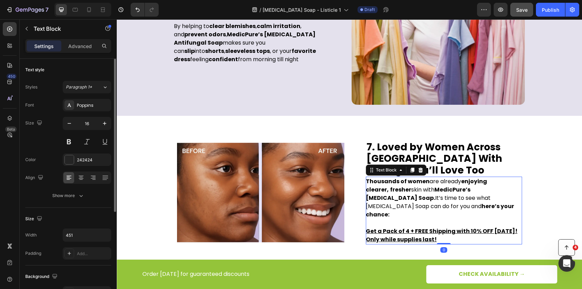
scroll to position [1459, 0]
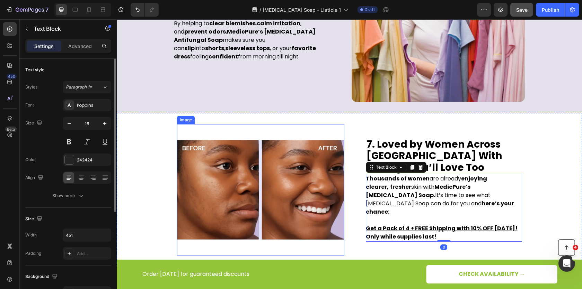
click at [275, 172] on img at bounding box center [260, 190] width 167 height 132
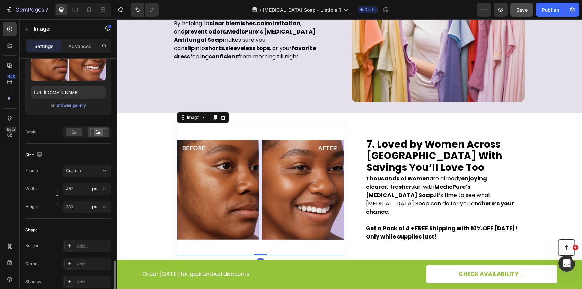
scroll to position [202, 0]
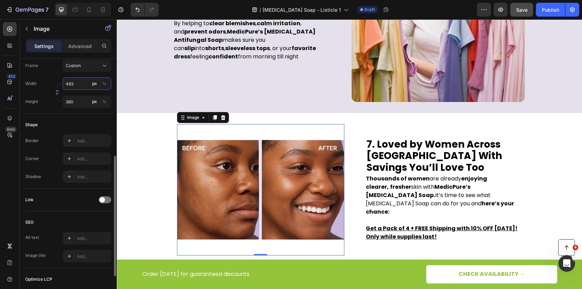
click at [85, 86] on input "483" at bounding box center [87, 84] width 48 height 12
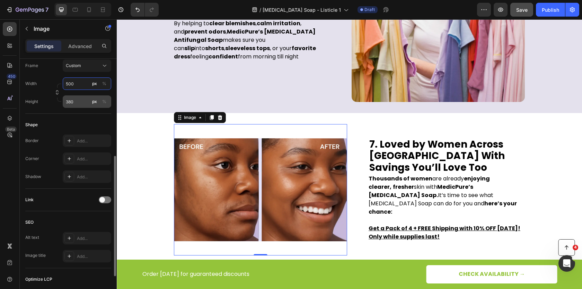
type input "500"
click at [69, 100] on input "380" at bounding box center [87, 102] width 48 height 12
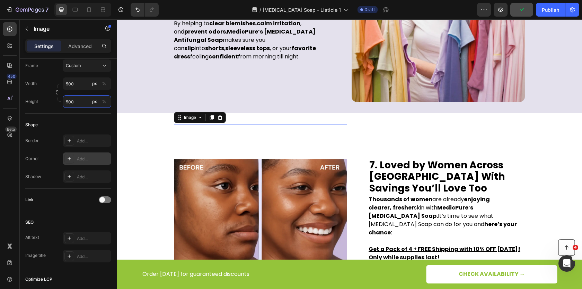
type input "500"
click at [80, 158] on div "Add..." at bounding box center [93, 159] width 33 height 6
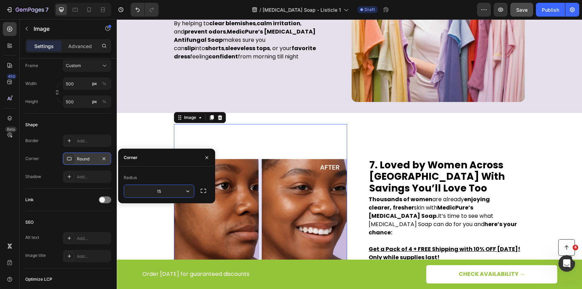
type input "15"
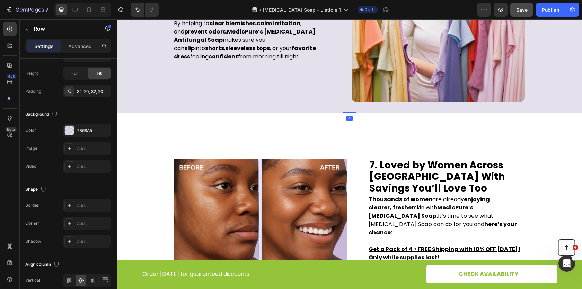
click at [161, 76] on div "6. Look and Feel Your Best in Any Style Heading There’s nothing better than get…" at bounding box center [349, 15] width 465 height 195
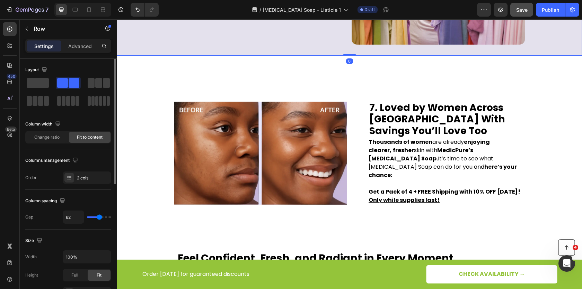
scroll to position [1527, 0]
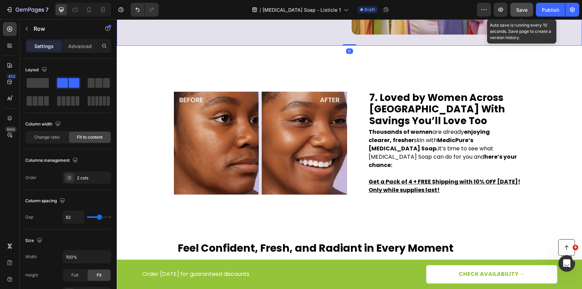
click at [522, 16] on button "Save" at bounding box center [521, 10] width 23 height 14
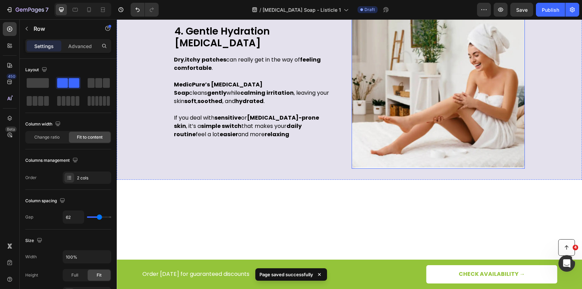
scroll to position [768, 0]
